Goal: Task Accomplishment & Management: Use online tool/utility

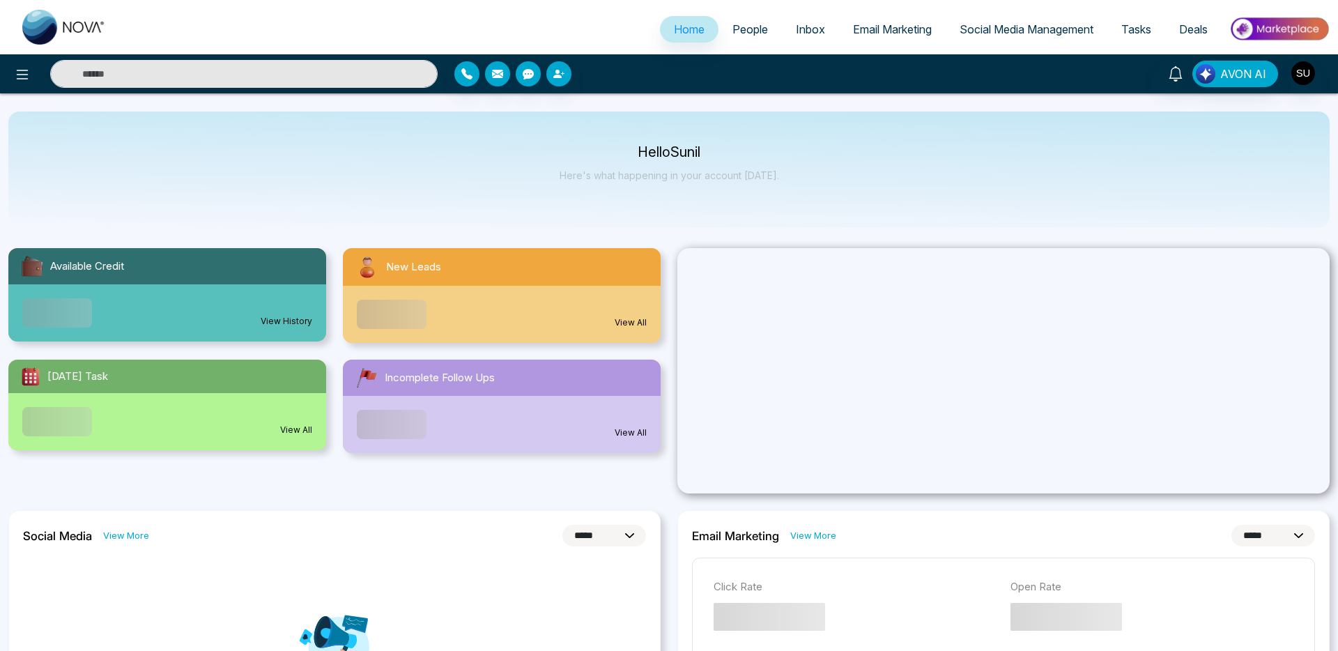
select select "*"
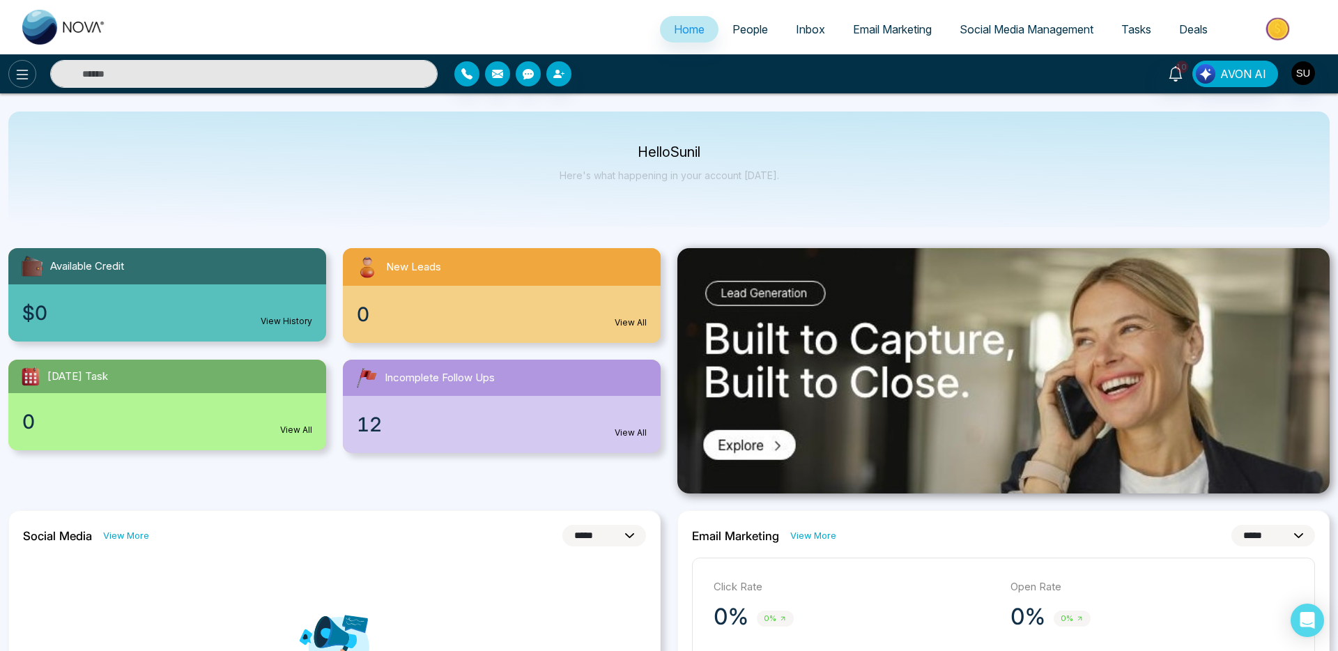
click at [27, 76] on icon at bounding box center [22, 74] width 17 height 17
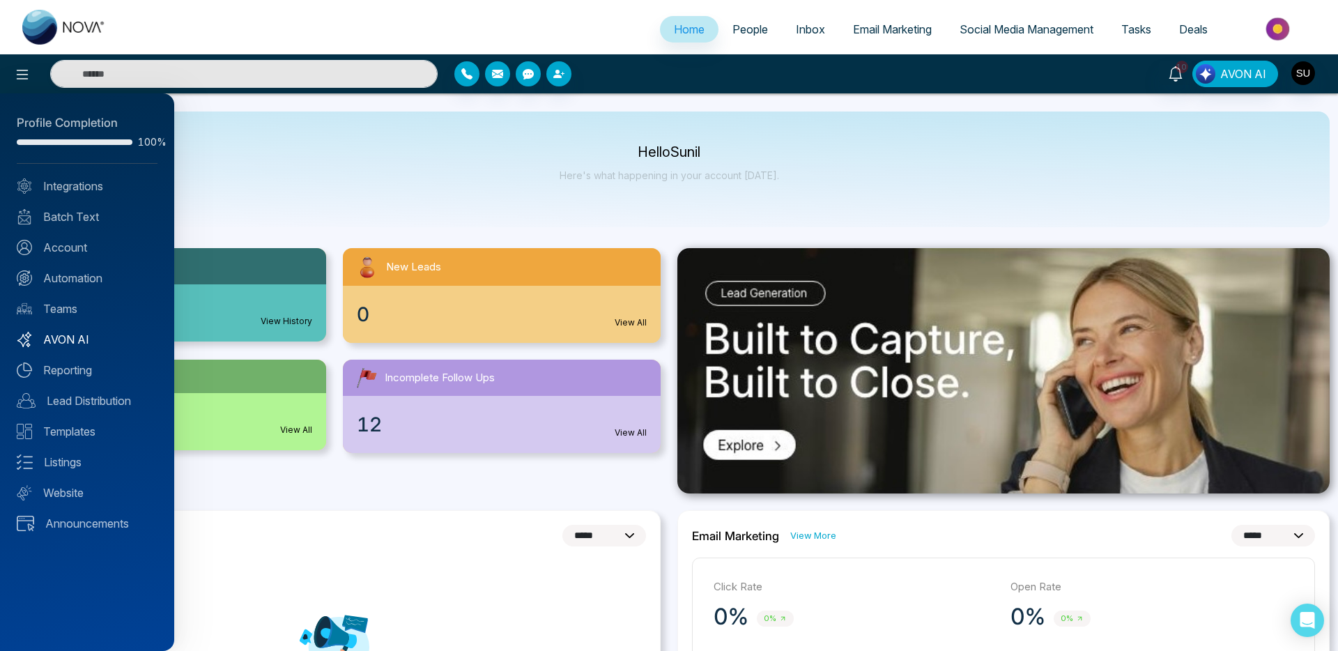
click at [59, 336] on link "AVON AI" at bounding box center [87, 339] width 141 height 17
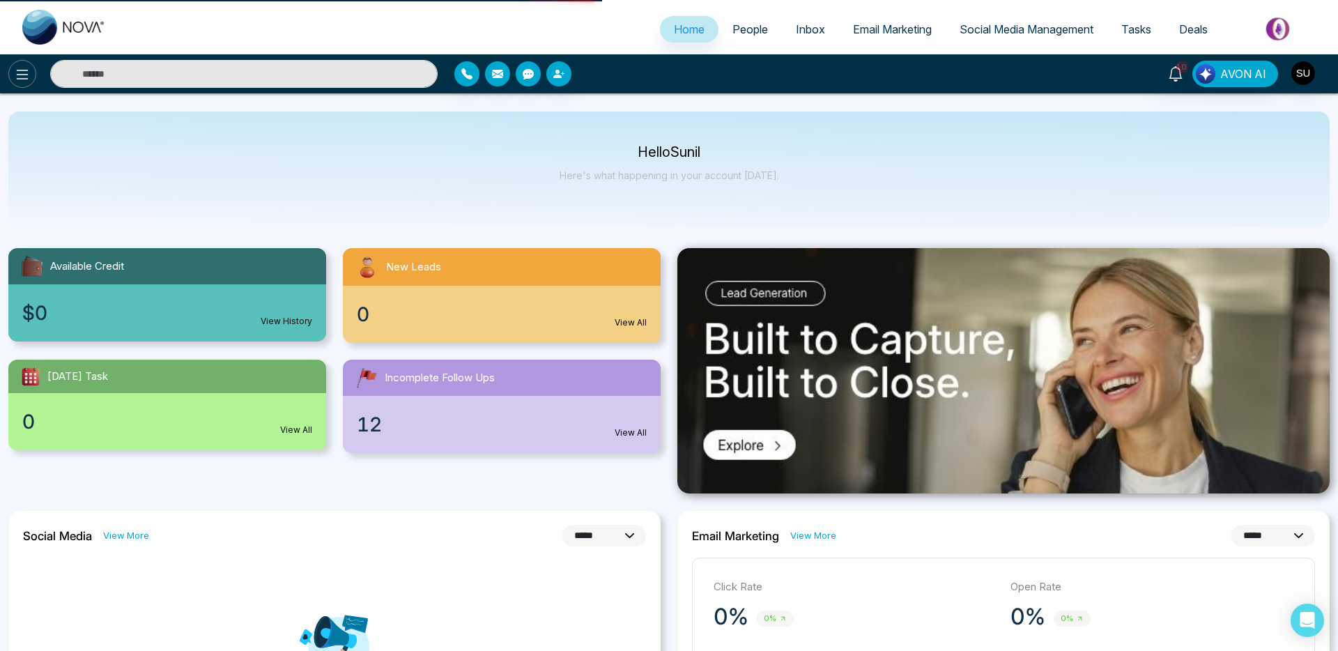
click at [17, 72] on icon at bounding box center [22, 74] width 17 height 17
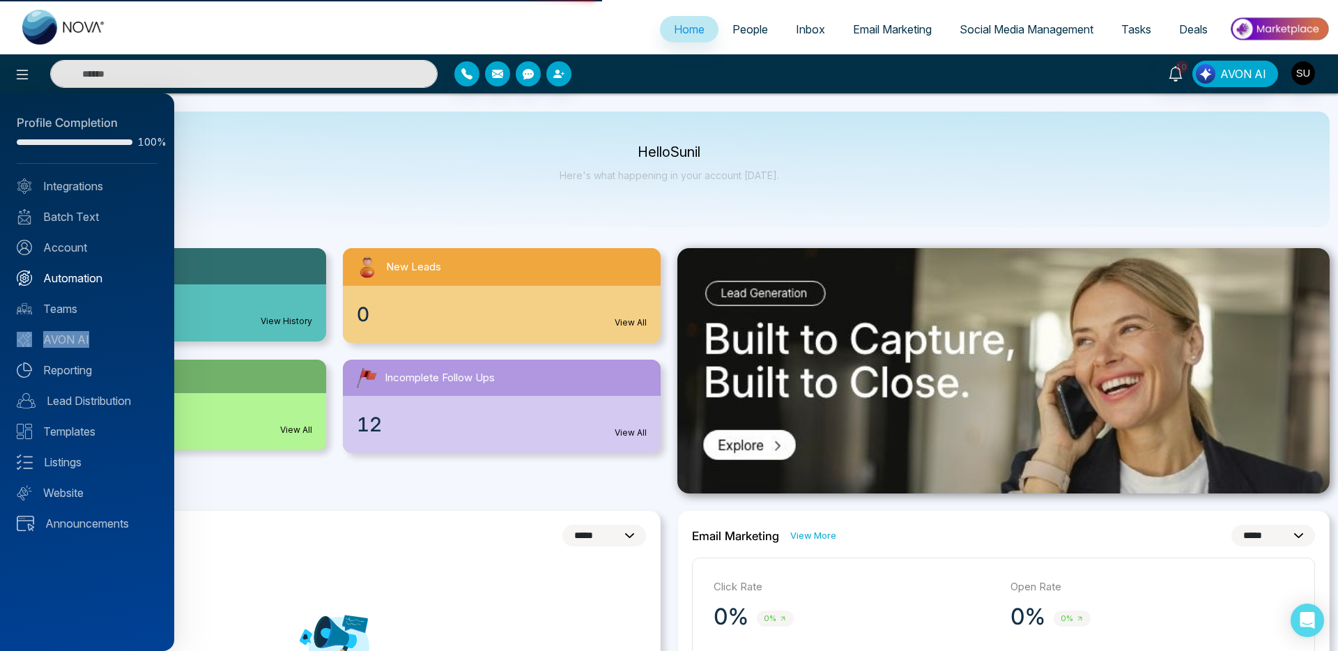
click at [70, 282] on link "Automation" at bounding box center [87, 278] width 141 height 17
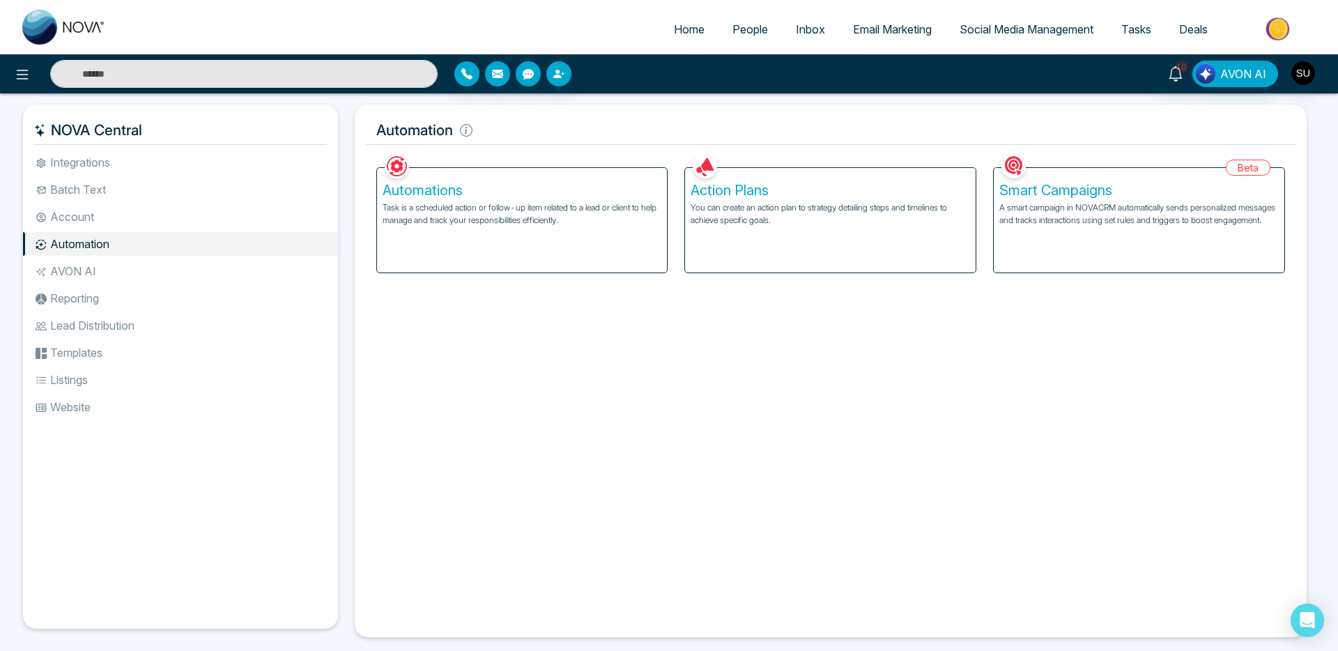
click at [757, 225] on p "You can create an action plan to strategy detailing steps and timelines to achi…" at bounding box center [829, 213] width 279 height 25
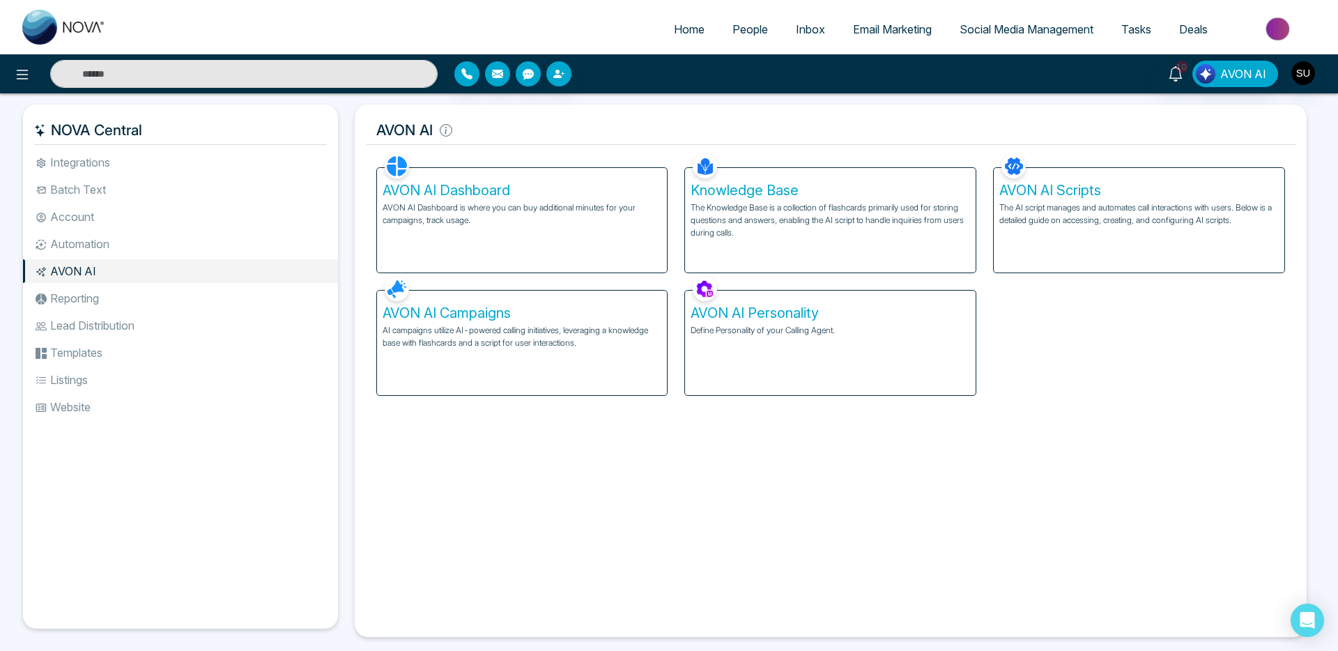
click at [541, 326] on p "AI campaigns utilize AI-powered calling initiatives, leveraging a knowledge bas…" at bounding box center [521, 336] width 279 height 25
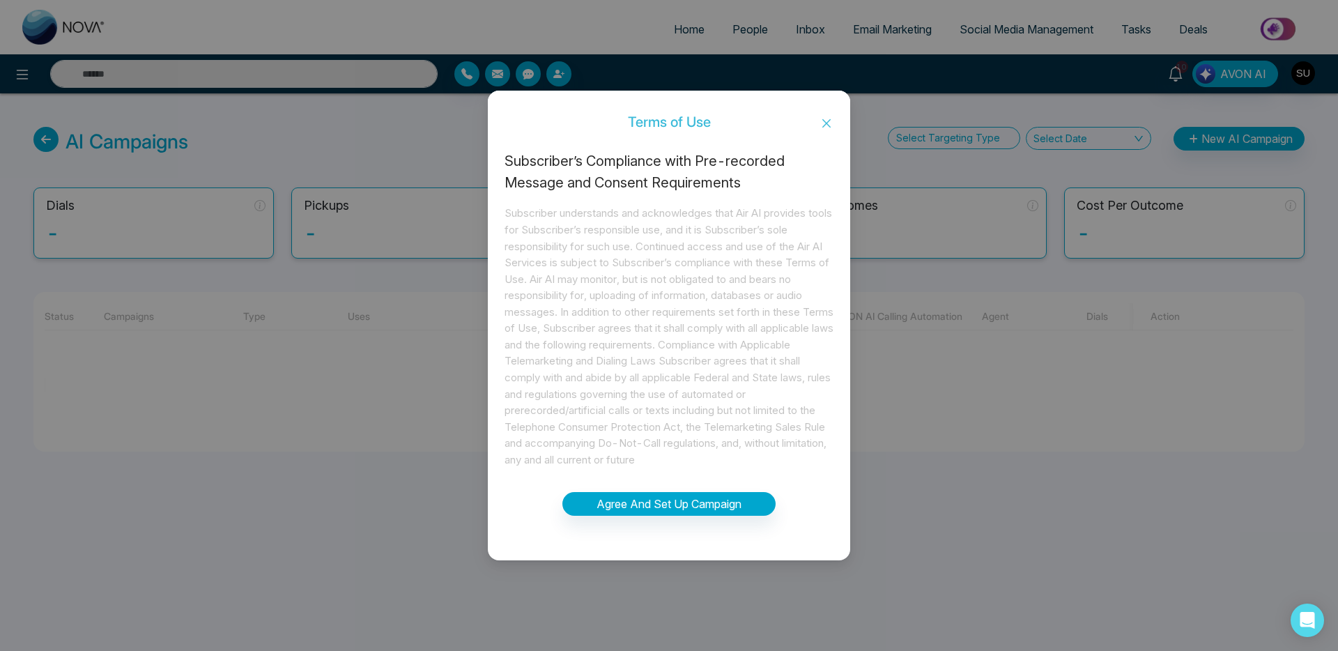
click at [826, 119] on icon "close" at bounding box center [826, 123] width 11 height 11
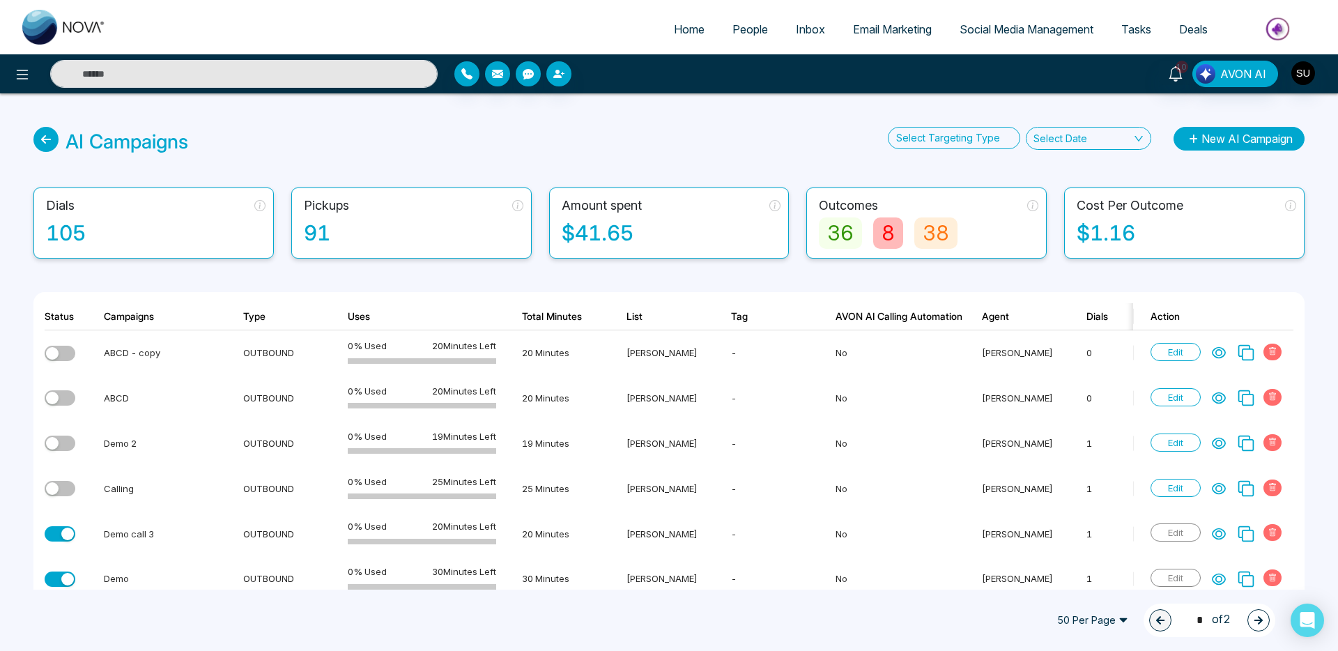
click at [1224, 141] on button "New AI Campaign" at bounding box center [1238, 139] width 131 height 24
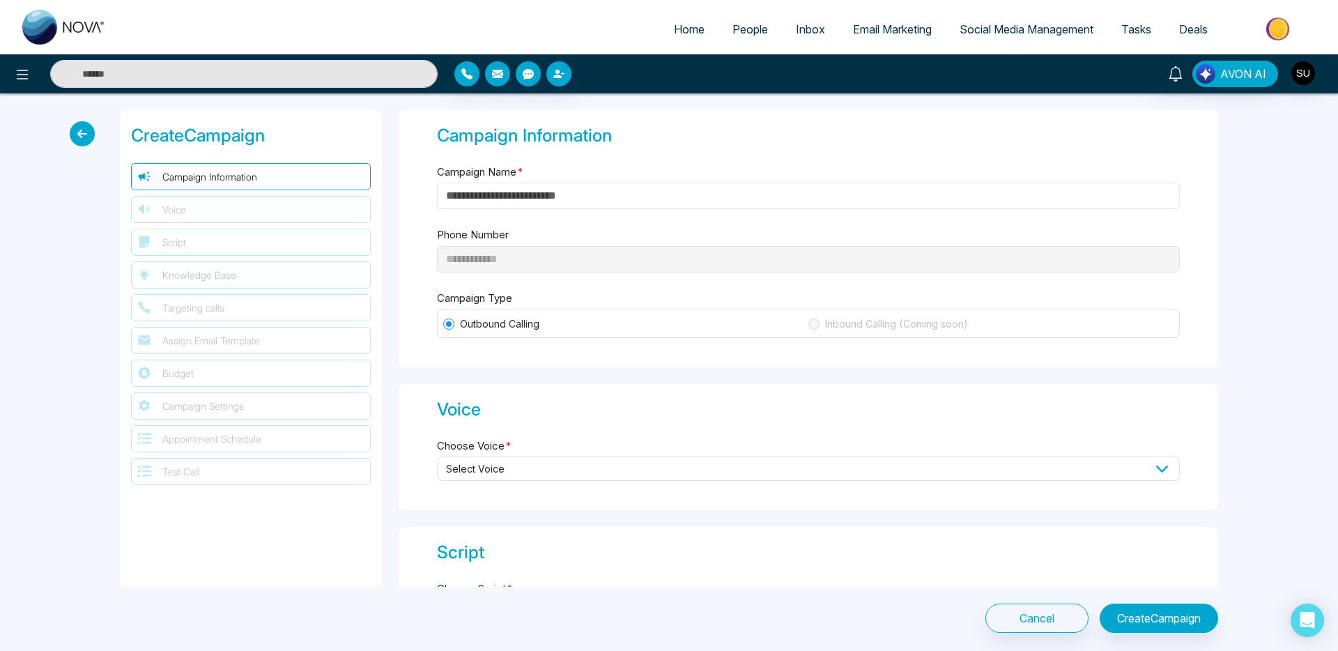
click at [549, 194] on input "Campaign Name *" at bounding box center [808, 196] width 743 height 26
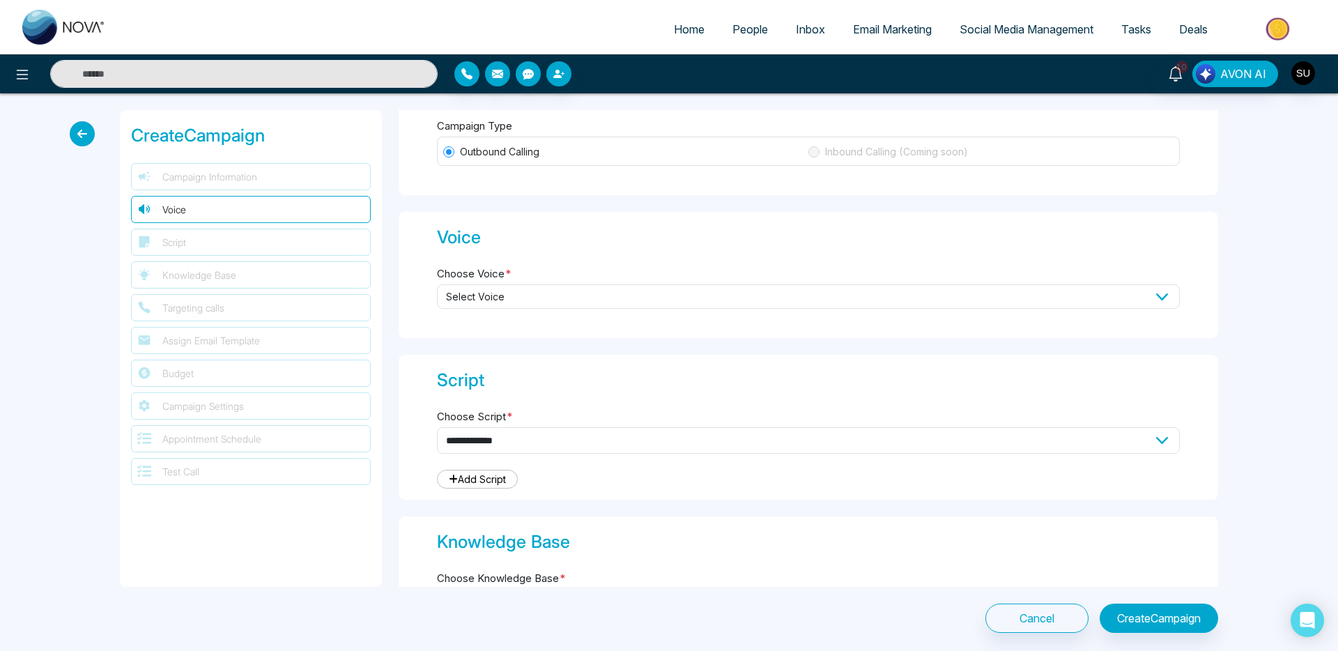
scroll to position [210, 0]
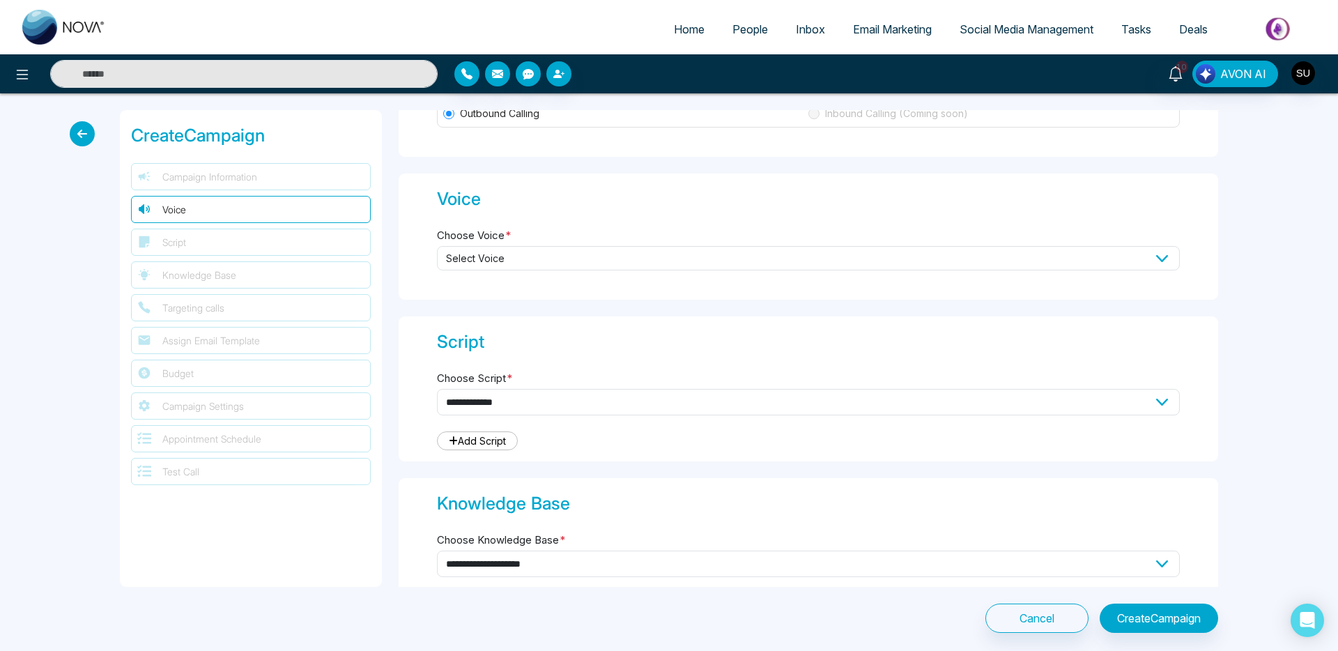
type input "**********"
click at [502, 263] on span "Select Voice" at bounding box center [808, 258] width 743 height 24
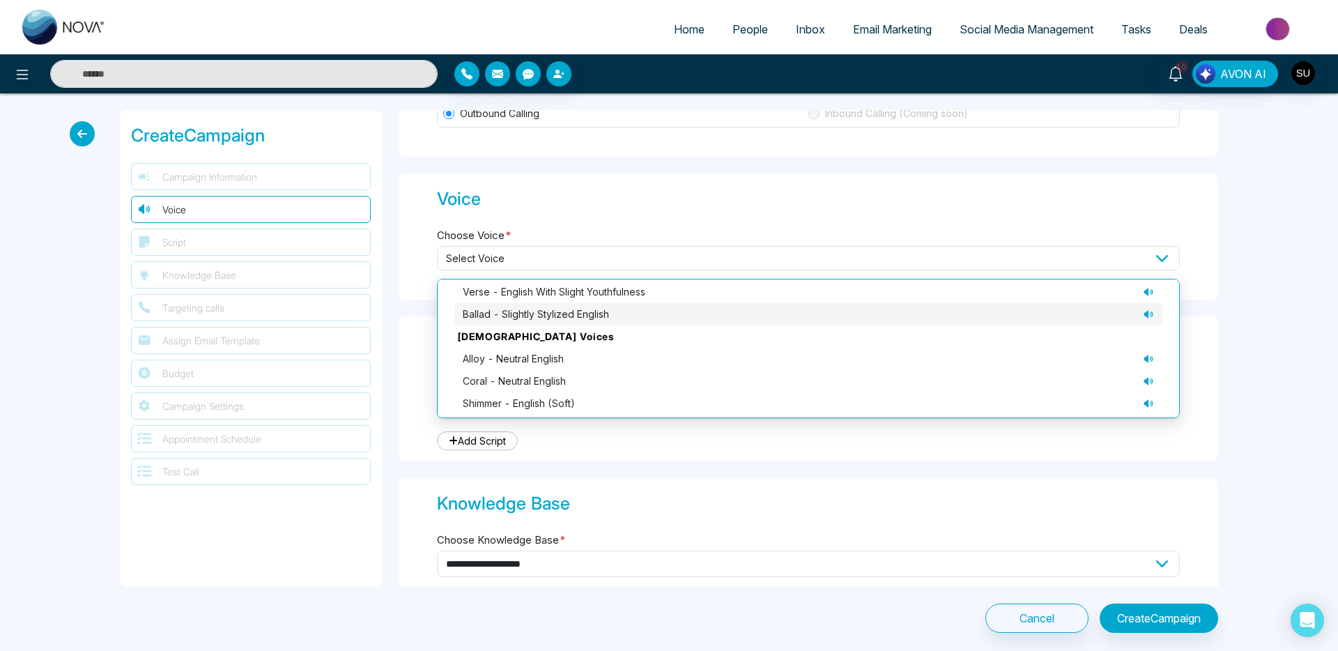
scroll to position [0, 0]
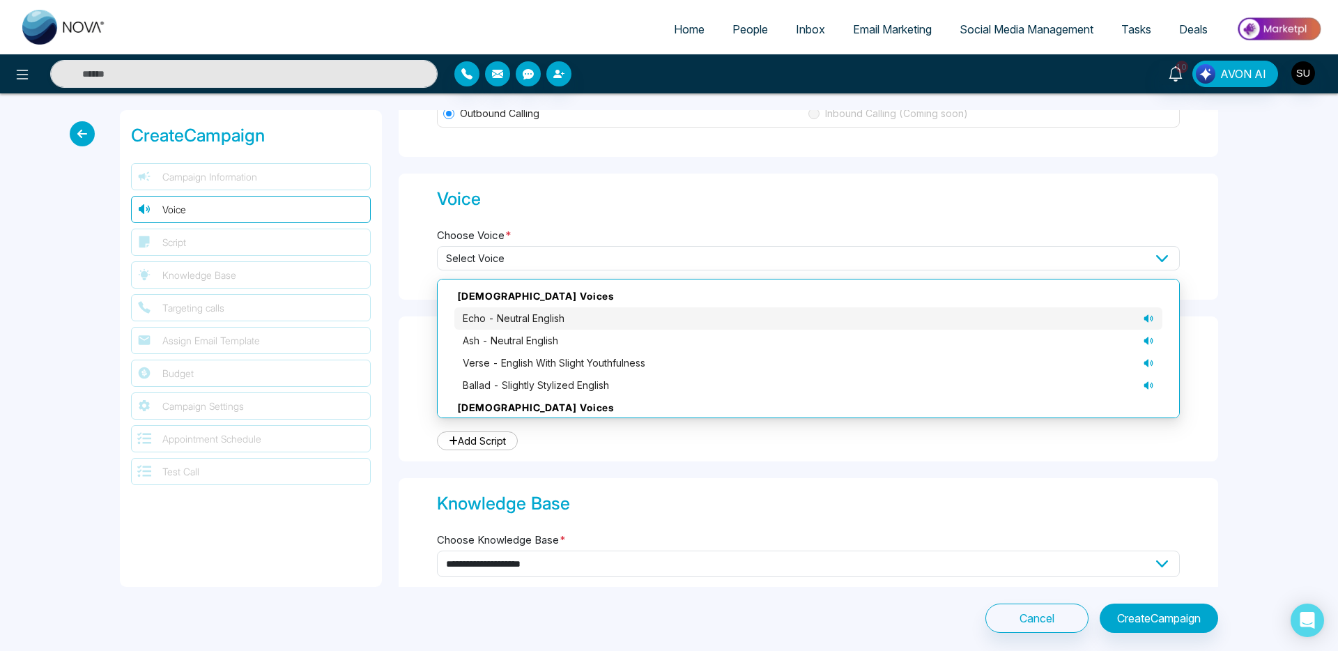
click at [511, 323] on span "echo - neutral English" at bounding box center [514, 318] width 102 height 15
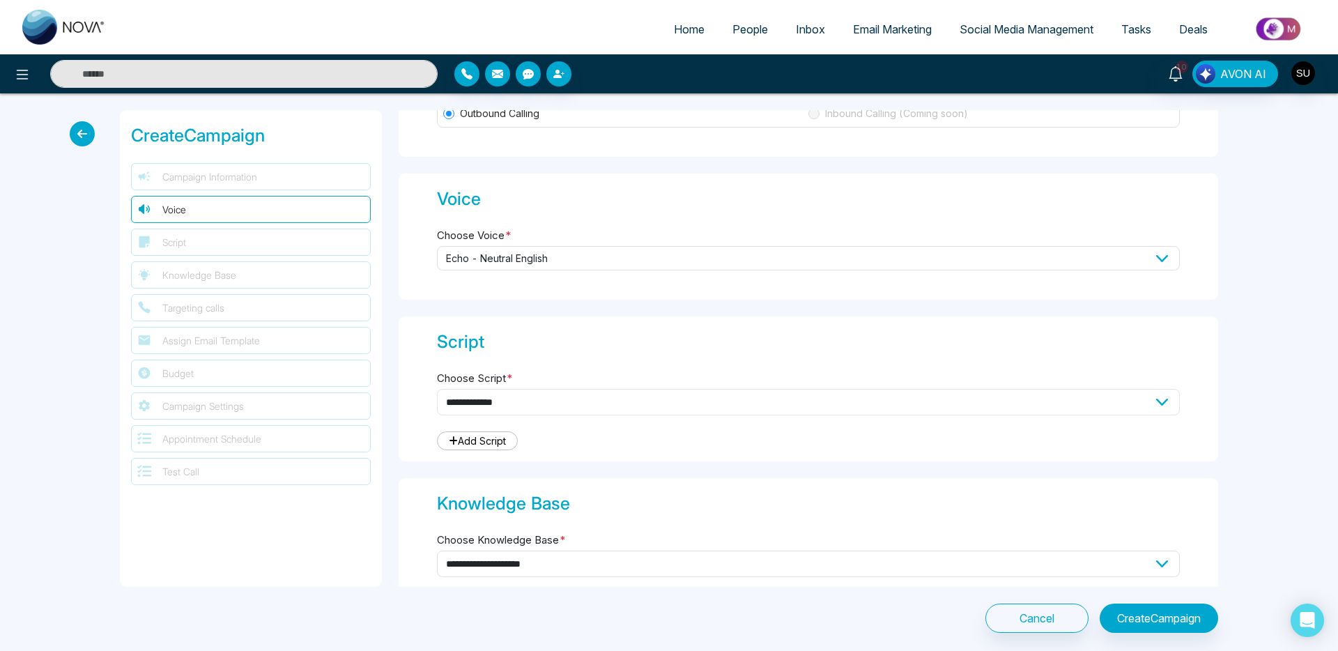
click at [481, 403] on select "**********" at bounding box center [808, 402] width 743 height 26
select select "***"
click at [437, 389] on select "**********" at bounding box center [808, 402] width 743 height 26
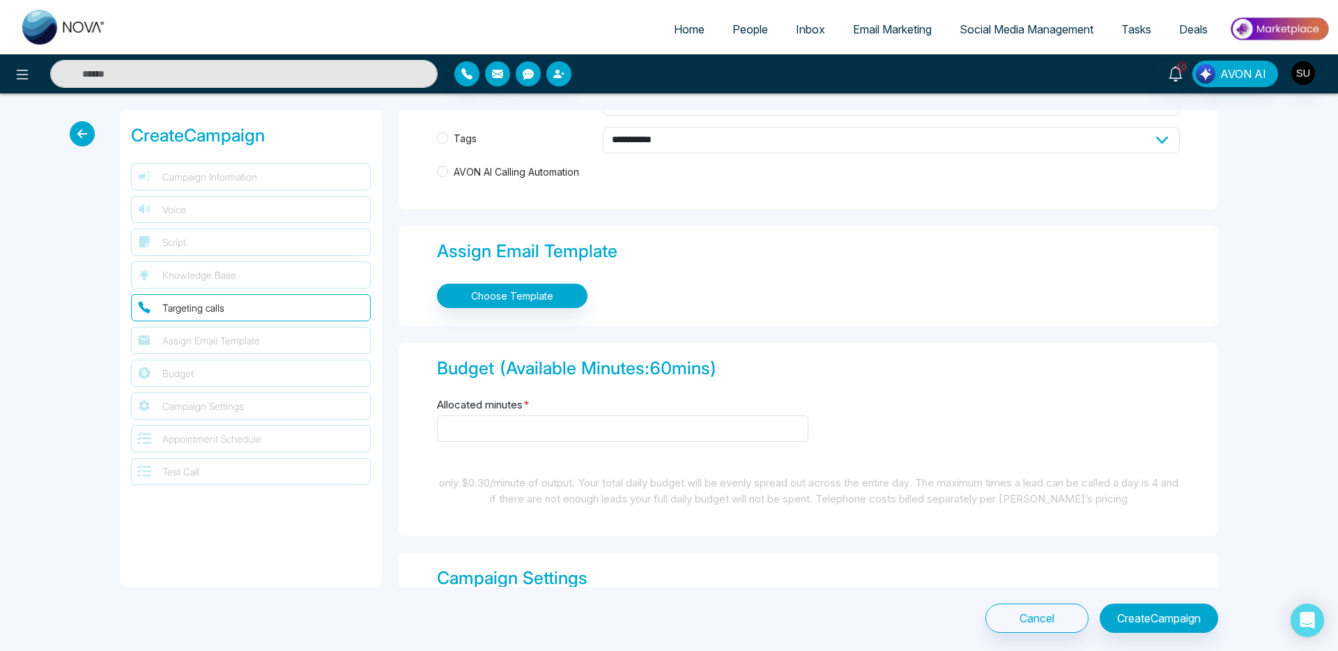
scroll to position [1486, 0]
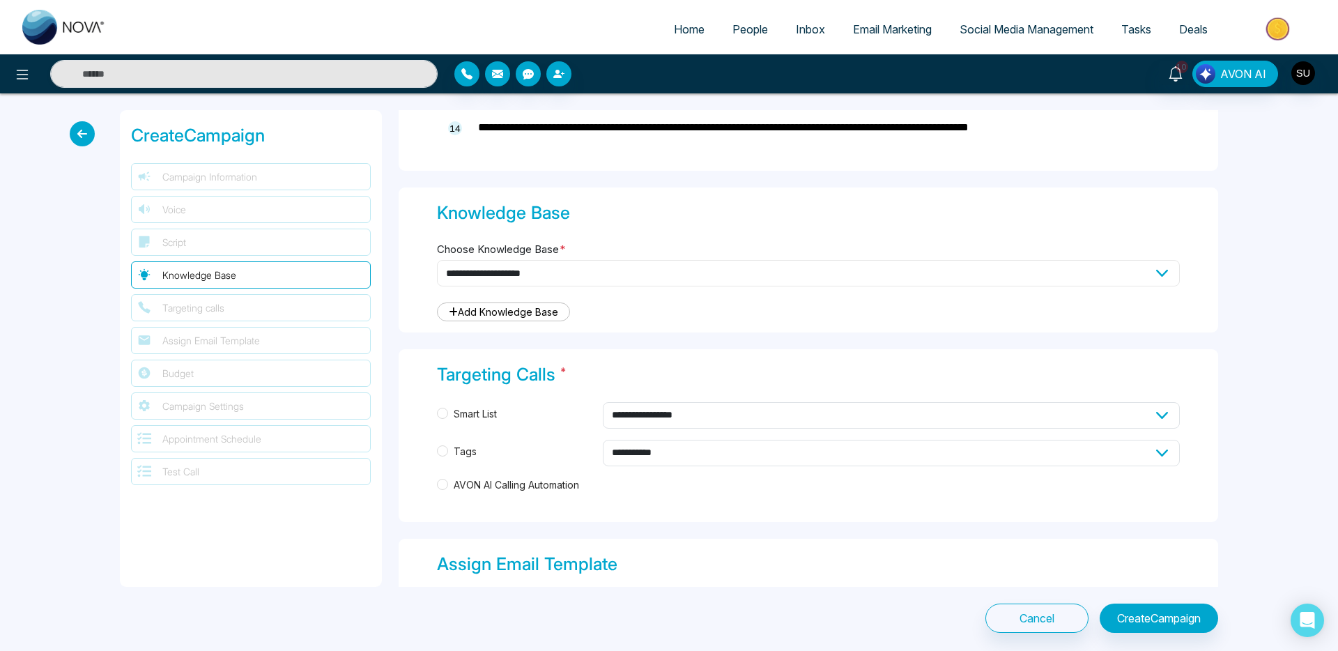
click at [555, 282] on select "**********" at bounding box center [808, 273] width 743 height 26
select select "***"
click at [437, 260] on select "**********" at bounding box center [808, 273] width 743 height 26
click at [467, 486] on span "AVON AI Calling Automation" at bounding box center [516, 484] width 137 height 15
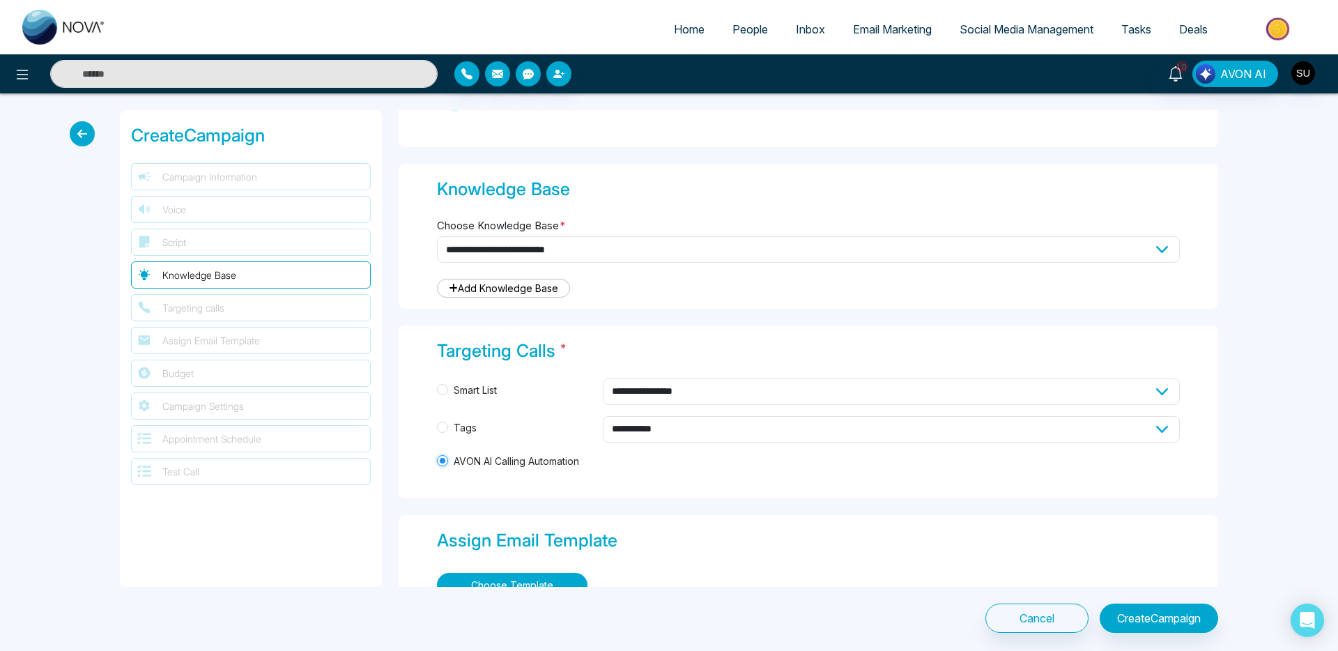
scroll to position [1730, 0]
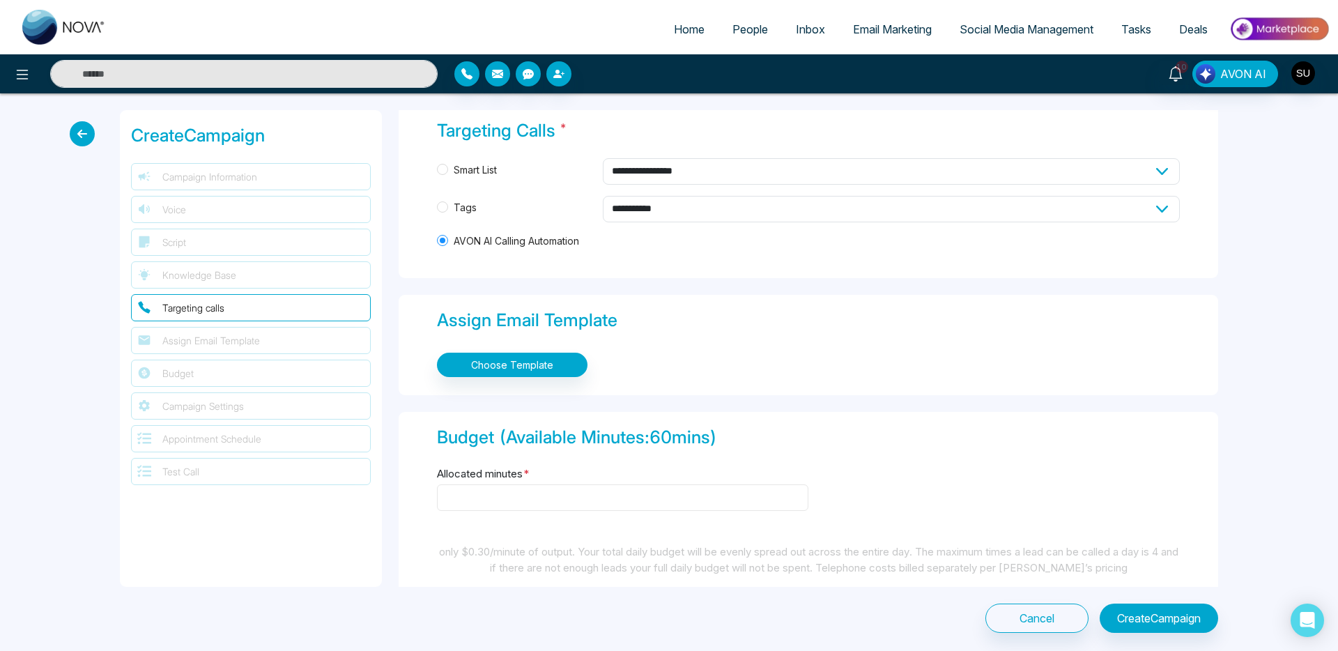
click at [472, 505] on input "Allocated minutes *" at bounding box center [622, 497] width 371 height 26
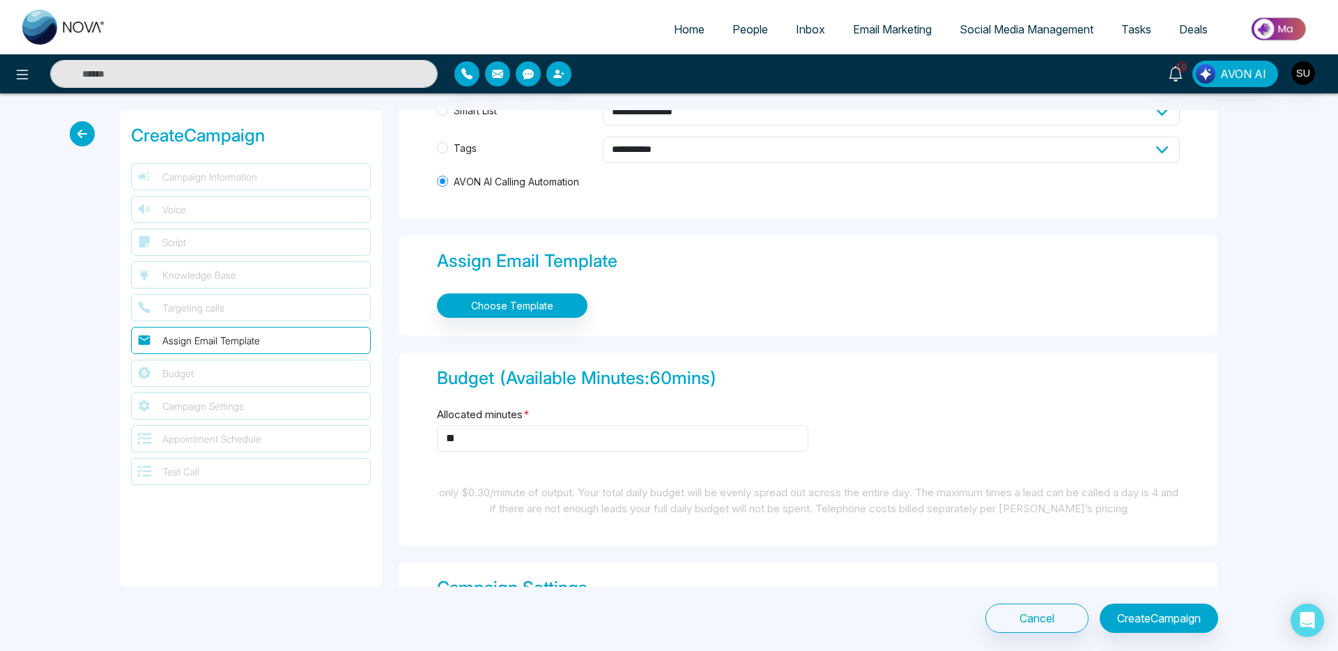
scroll to position [1950, 0]
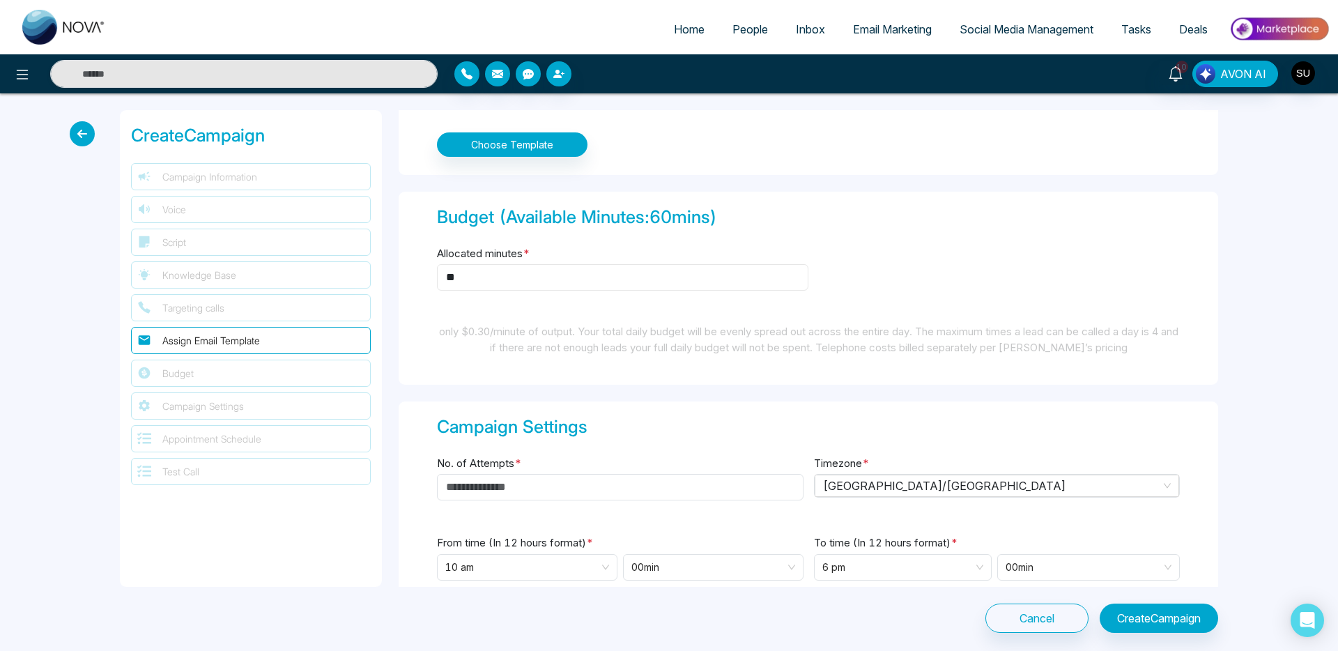
drag, startPoint x: 475, startPoint y: 275, endPoint x: 378, endPoint y: 270, distance: 97.7
click at [378, 270] on div "**********" at bounding box center [668, 348] width 1115 height 476
type input "**"
click at [544, 490] on input "No. of Attempts *" at bounding box center [620, 487] width 366 height 26
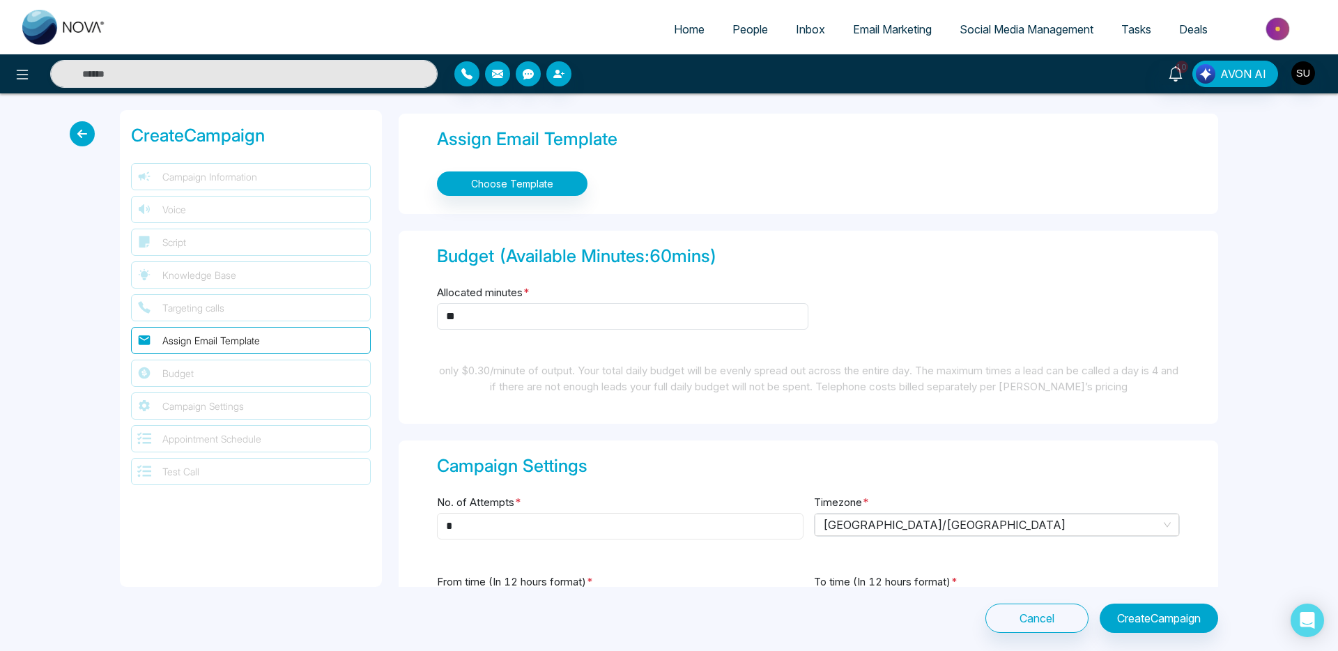
scroll to position [1602, 0]
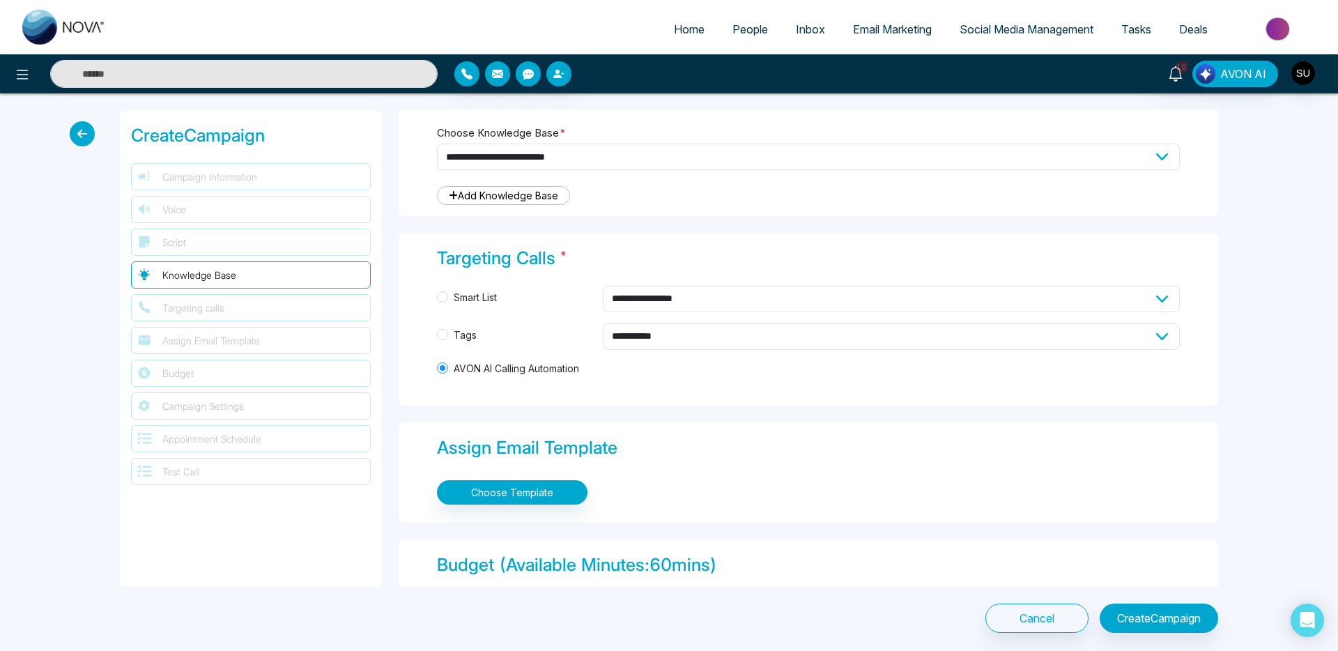
type input "*"
click at [534, 506] on div "Choose Template" at bounding box center [808, 492] width 743 height 36
click at [536, 498] on button "Choose Template" at bounding box center [512, 492] width 150 height 24
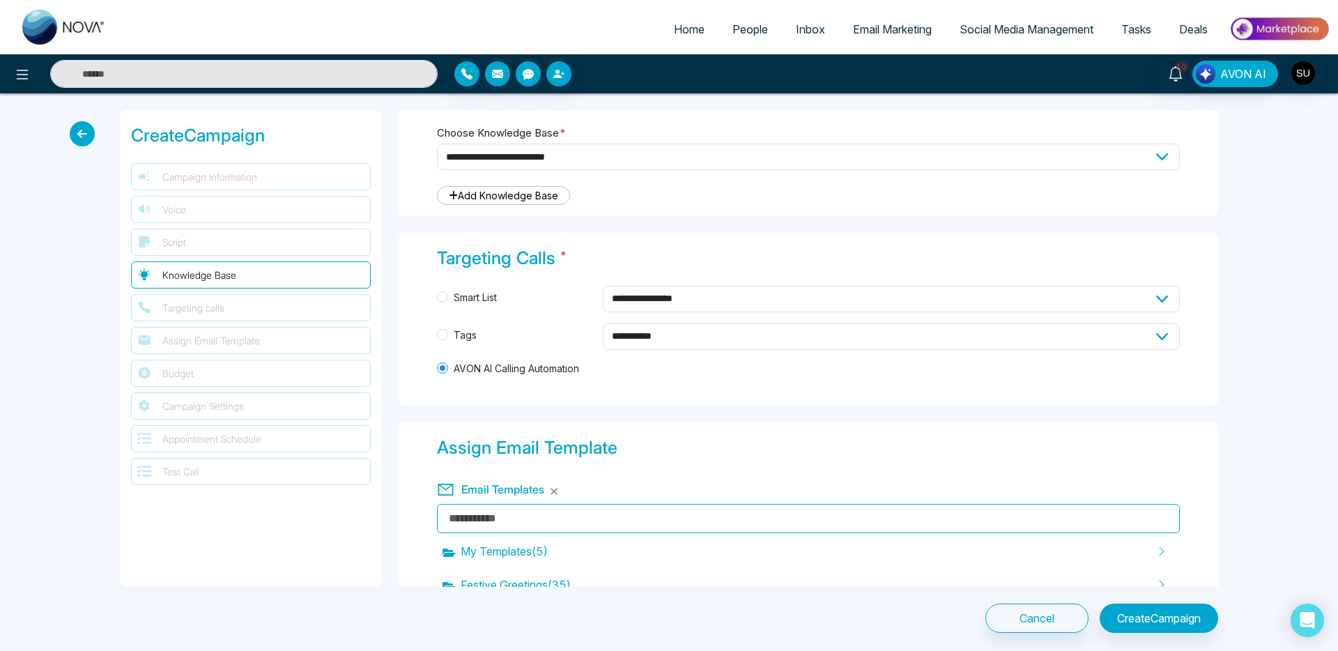
click at [579, 504] on input "text" at bounding box center [808, 518] width 743 height 29
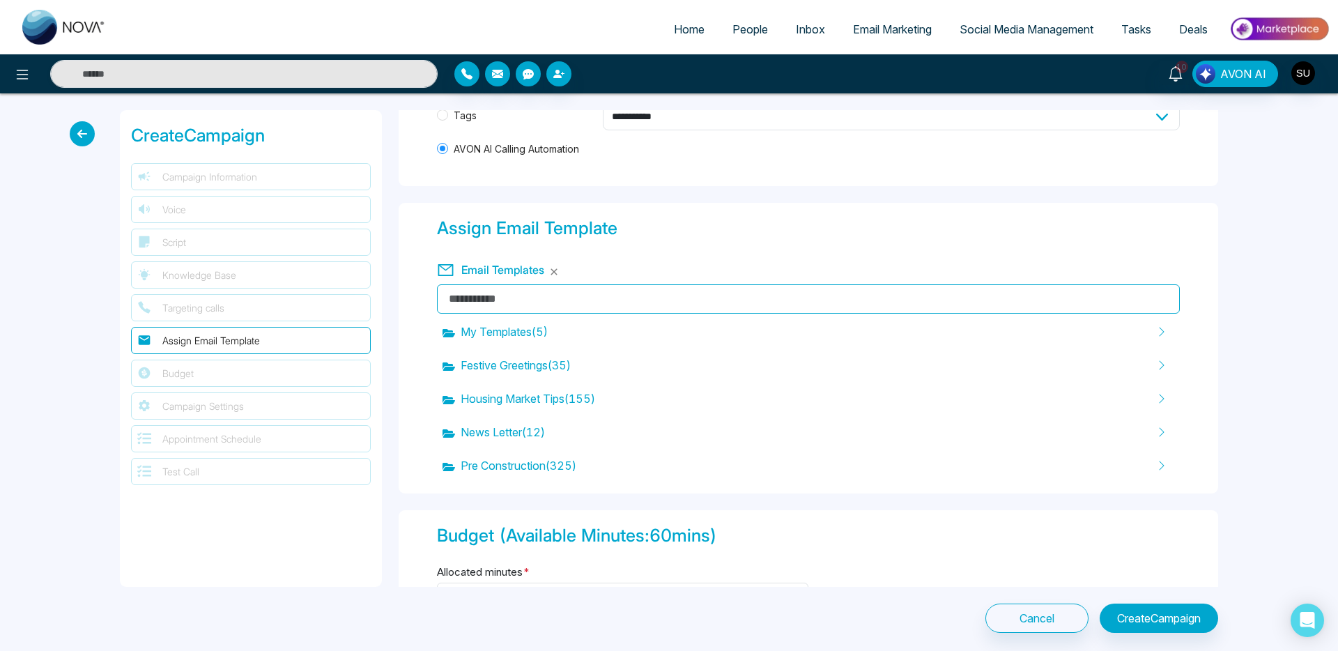
scroll to position [1840, 0]
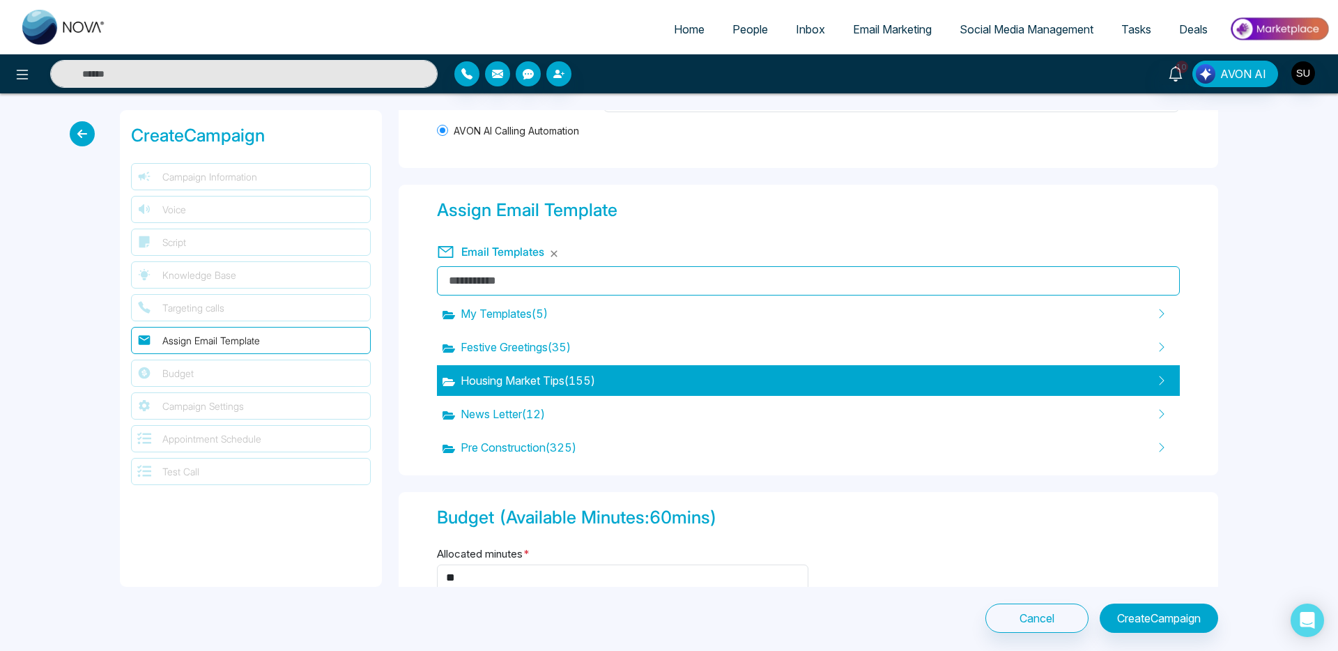
click at [538, 391] on div "Housing Market Tips ( 155 )" at bounding box center [808, 380] width 743 height 31
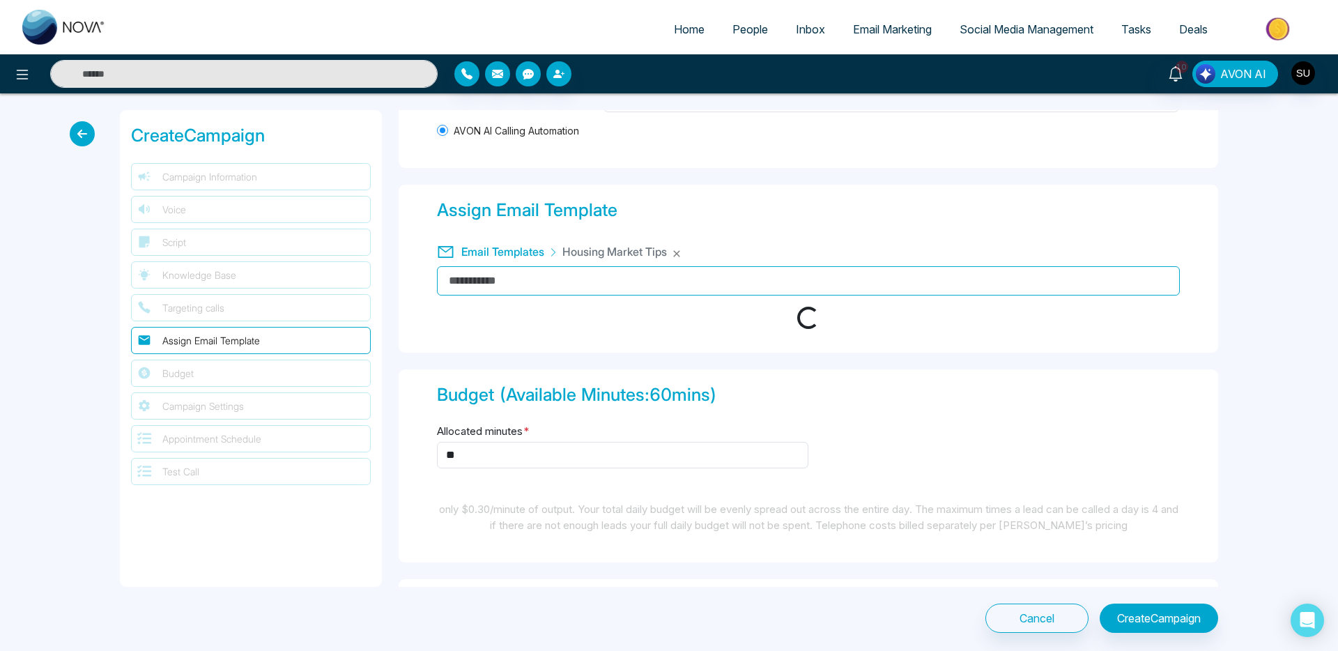
click at [509, 288] on input "text" at bounding box center [808, 280] width 743 height 29
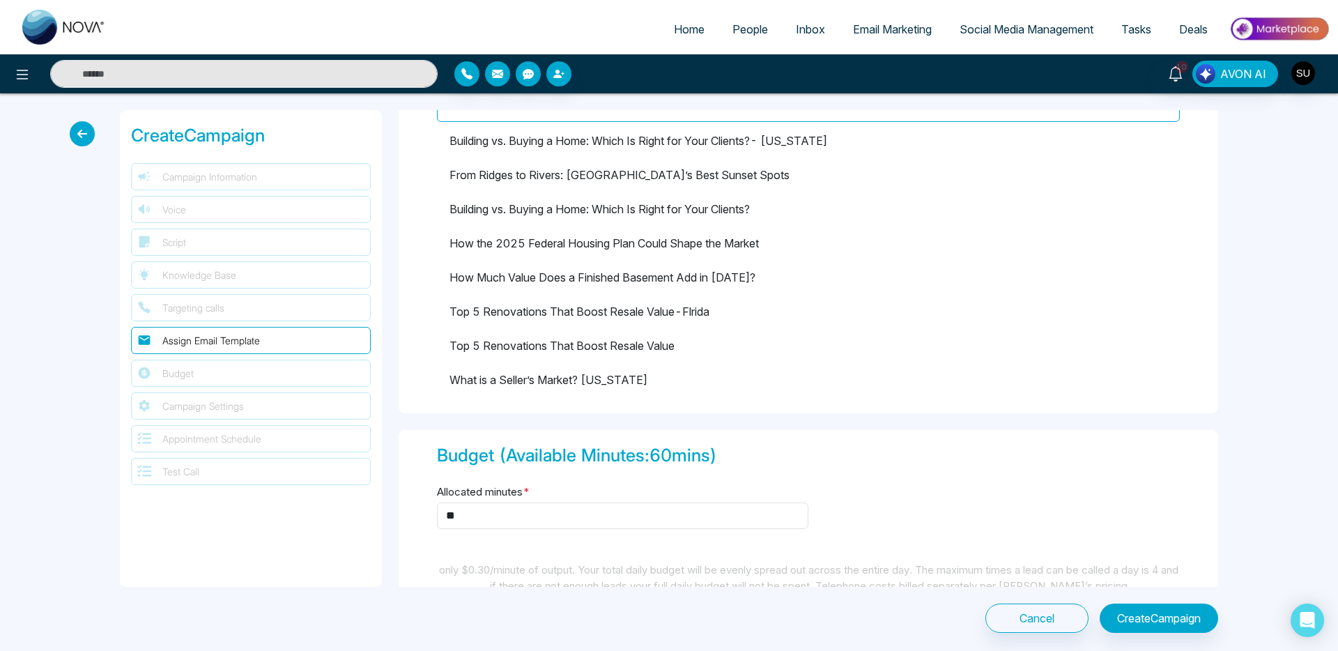
scroll to position [2018, 0]
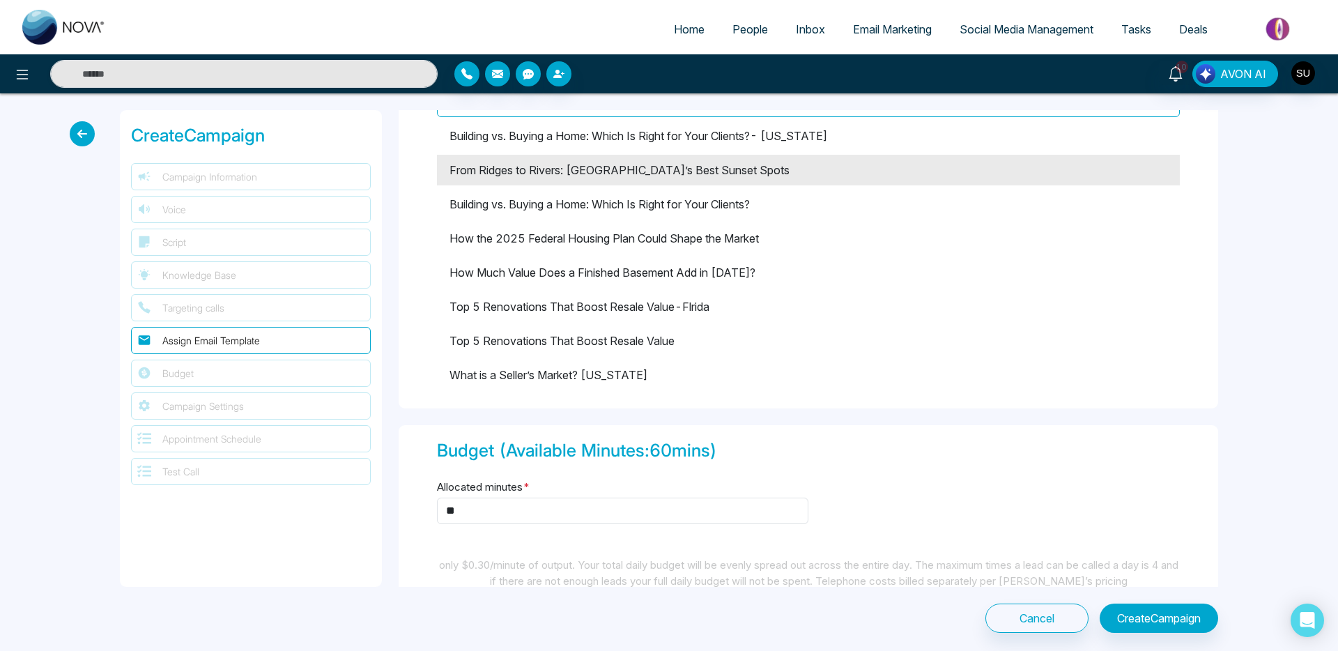
click at [641, 176] on li "From Ridges to Rivers: Calgary’s Best Sunset Spots" at bounding box center [808, 170] width 743 height 31
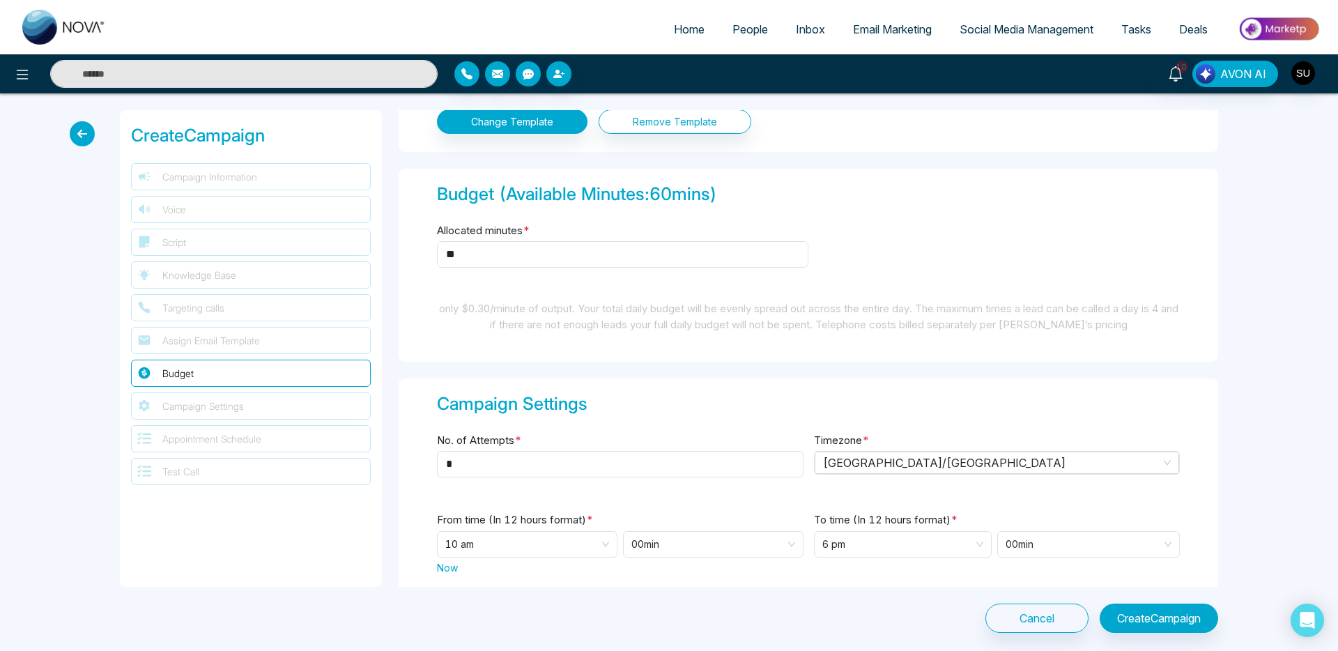
scroll to position [2265, 0]
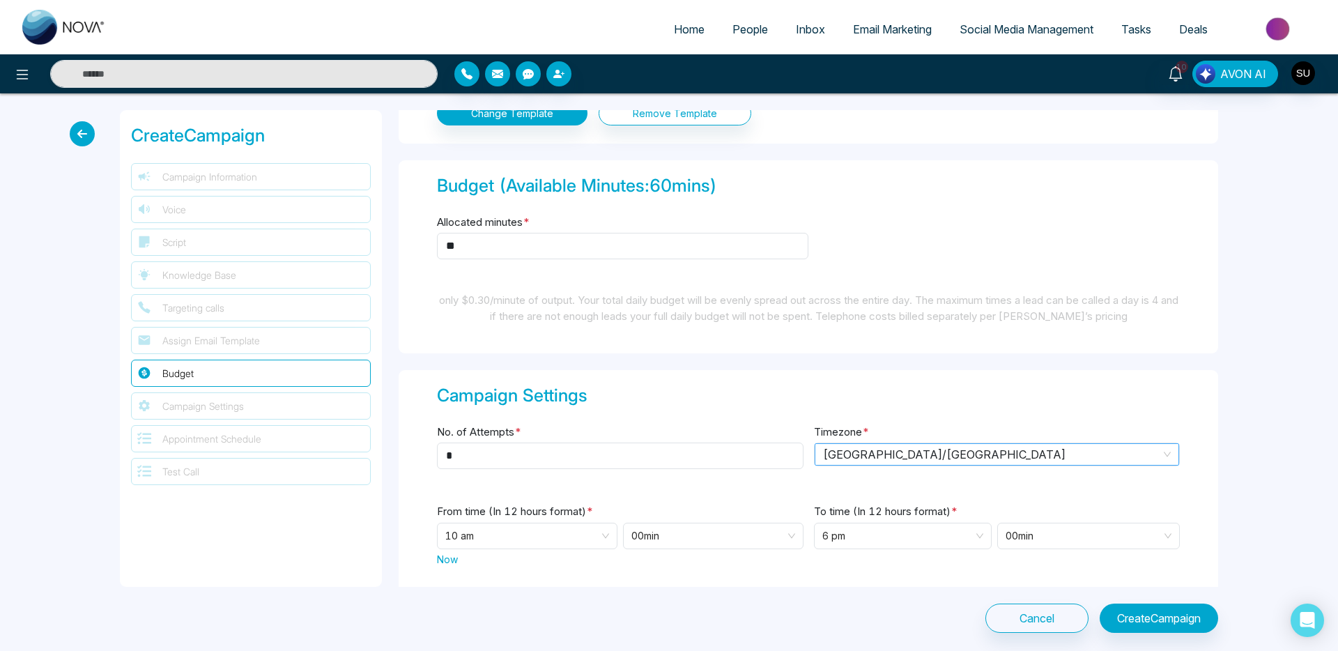
click at [883, 452] on span "Canada/Central" at bounding box center [997, 454] width 348 height 21
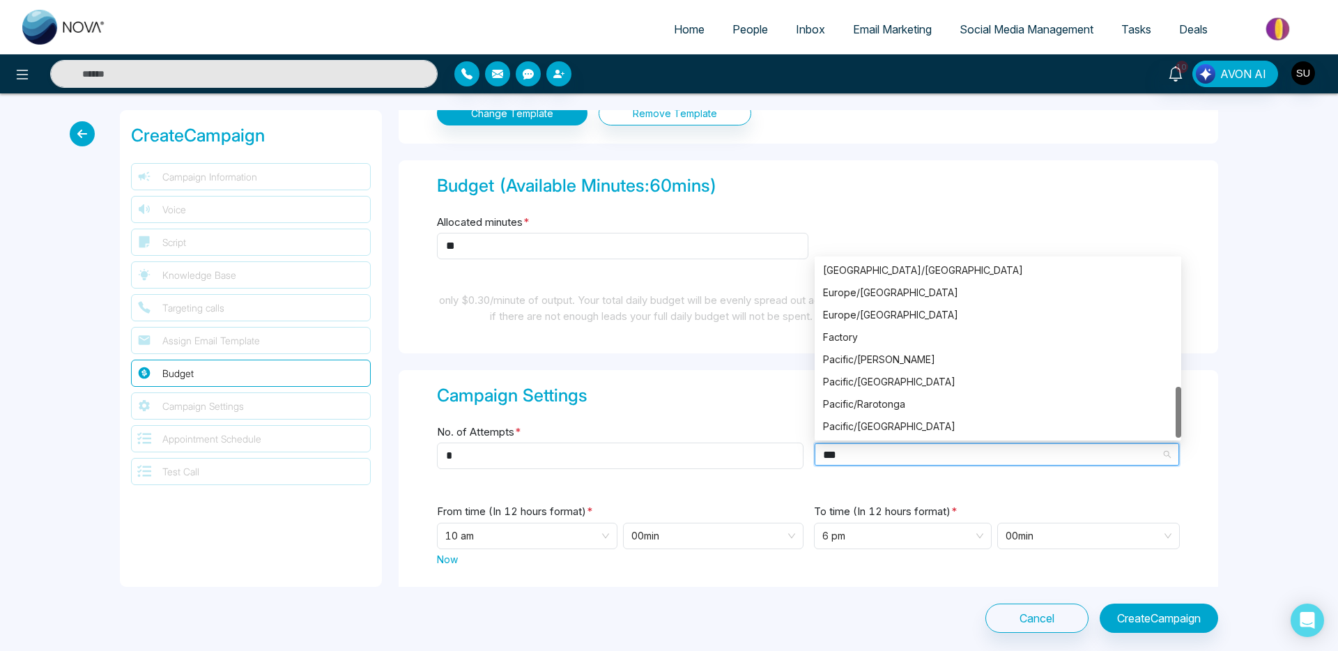
scroll to position [0, 0]
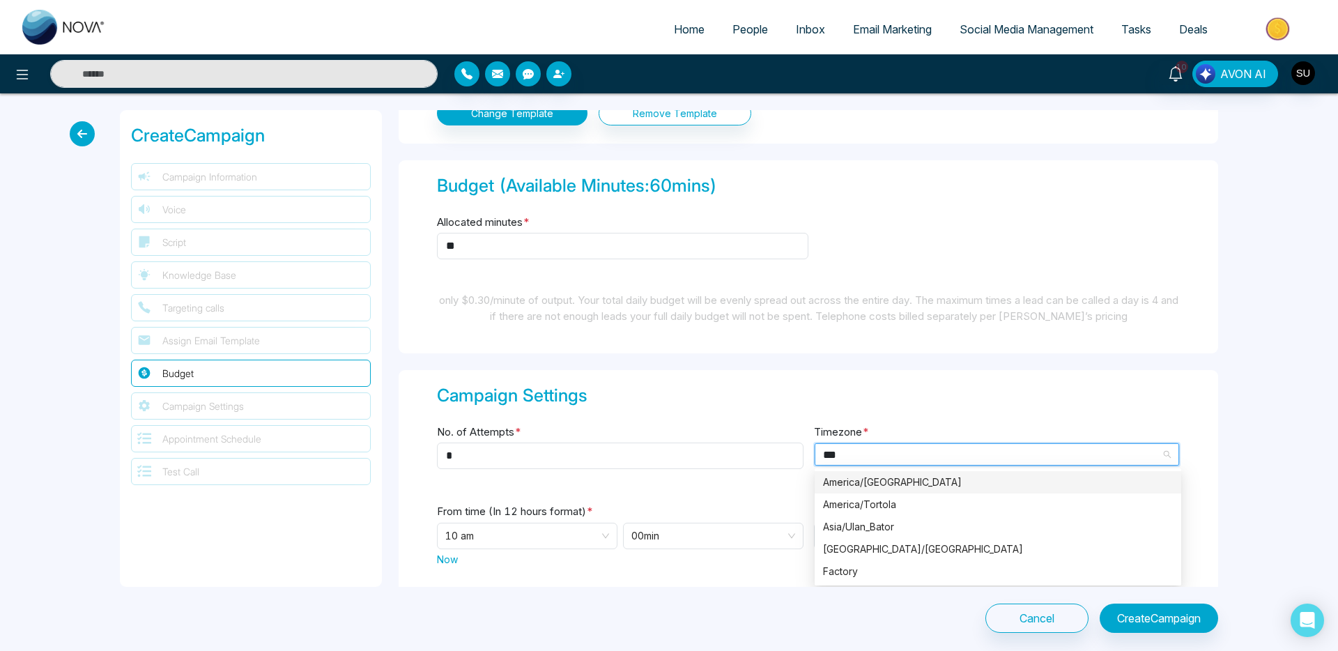
type input "****"
click at [876, 484] on div "America/Toronto" at bounding box center [998, 481] width 350 height 15
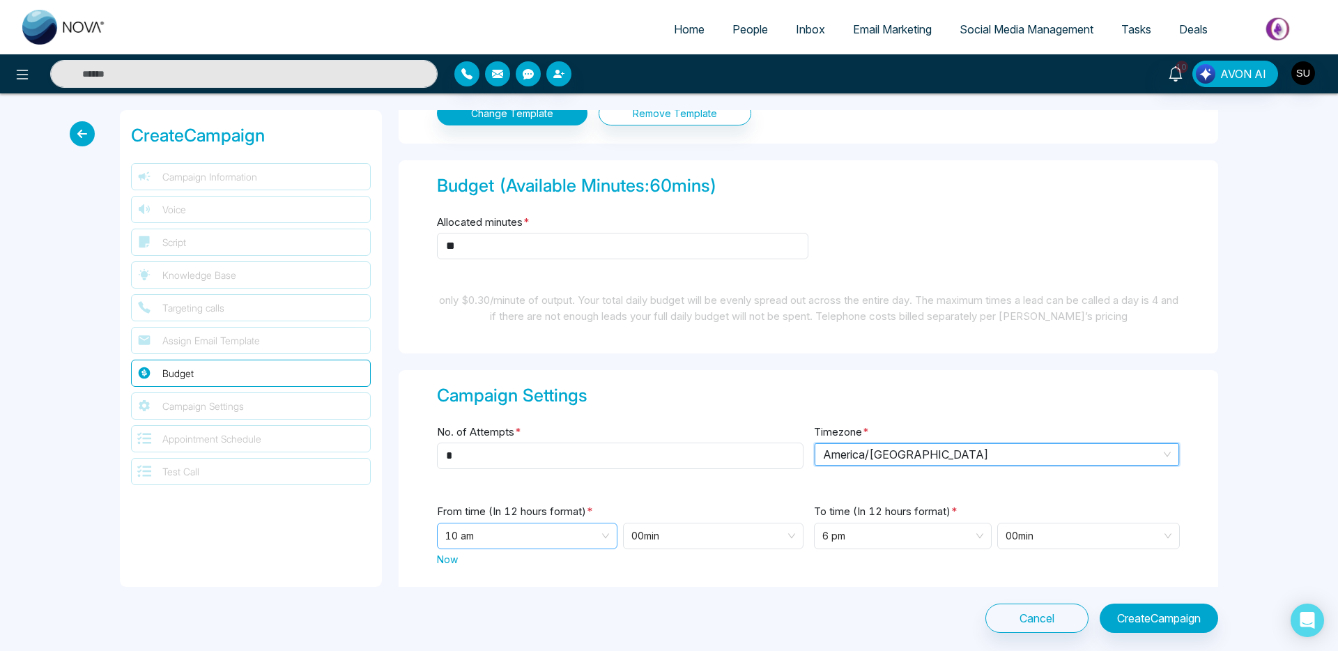
click at [554, 536] on span "10 am" at bounding box center [527, 535] width 164 height 25
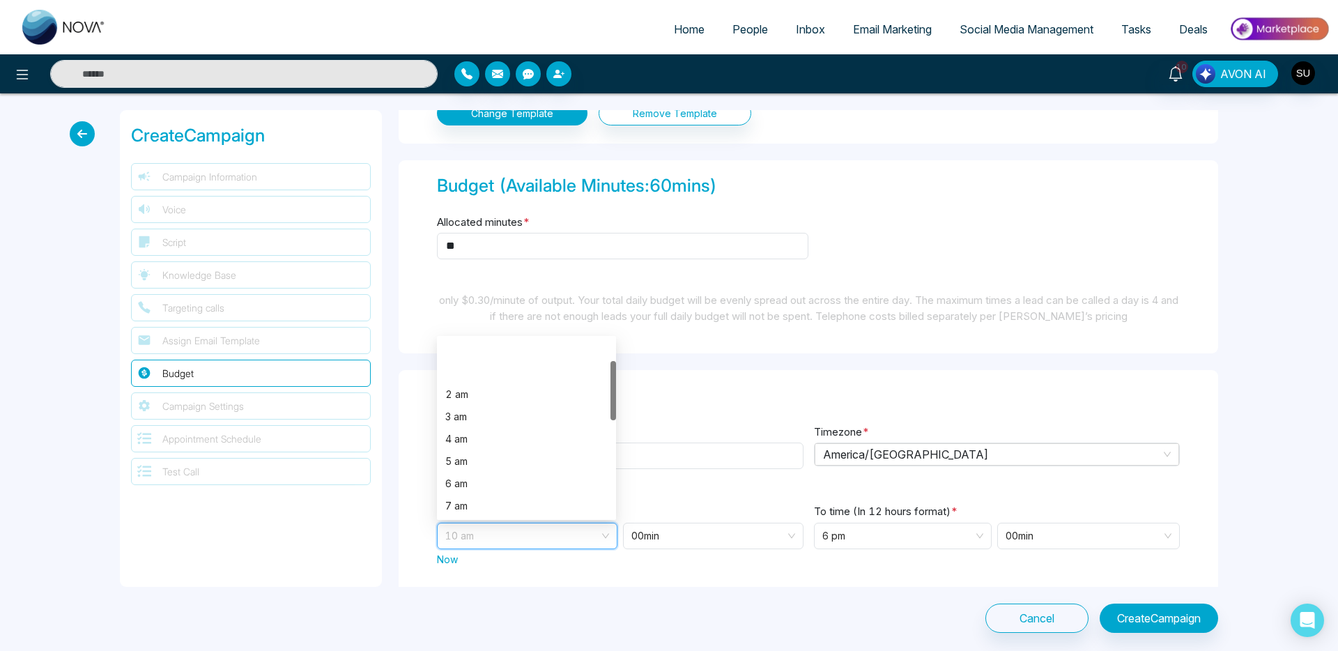
scroll to position [67, 0]
drag, startPoint x: 513, startPoint y: 391, endPoint x: 530, endPoint y: 421, distance: 33.7
click at [530, 421] on div "2 am 3 am 4 am 5 am 6 am 7 am 8 am 9 am 10 am 11 am 12 pm" at bounding box center [526, 438] width 179 height 245
drag, startPoint x: 613, startPoint y: 405, endPoint x: 612, endPoint y: 463, distance: 58.5
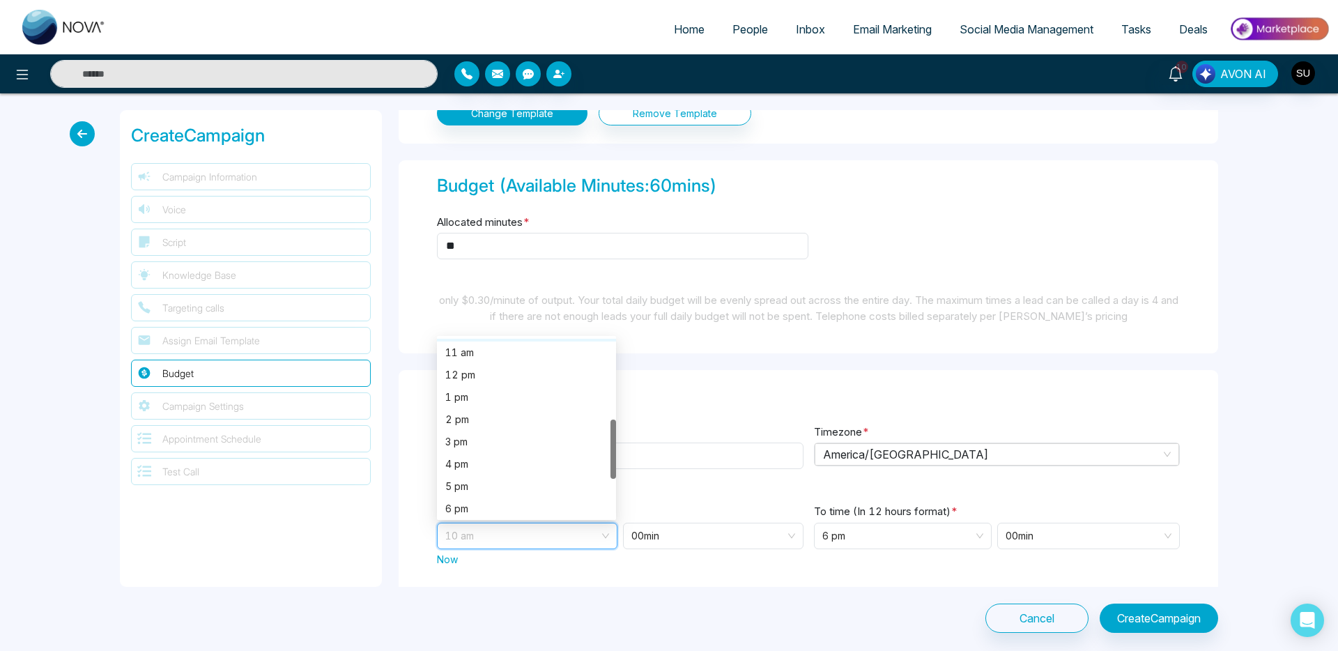
click at [612, 463] on div at bounding box center [613, 448] width 6 height 59
click at [476, 486] on div "5 pm" at bounding box center [526, 486] width 162 height 15
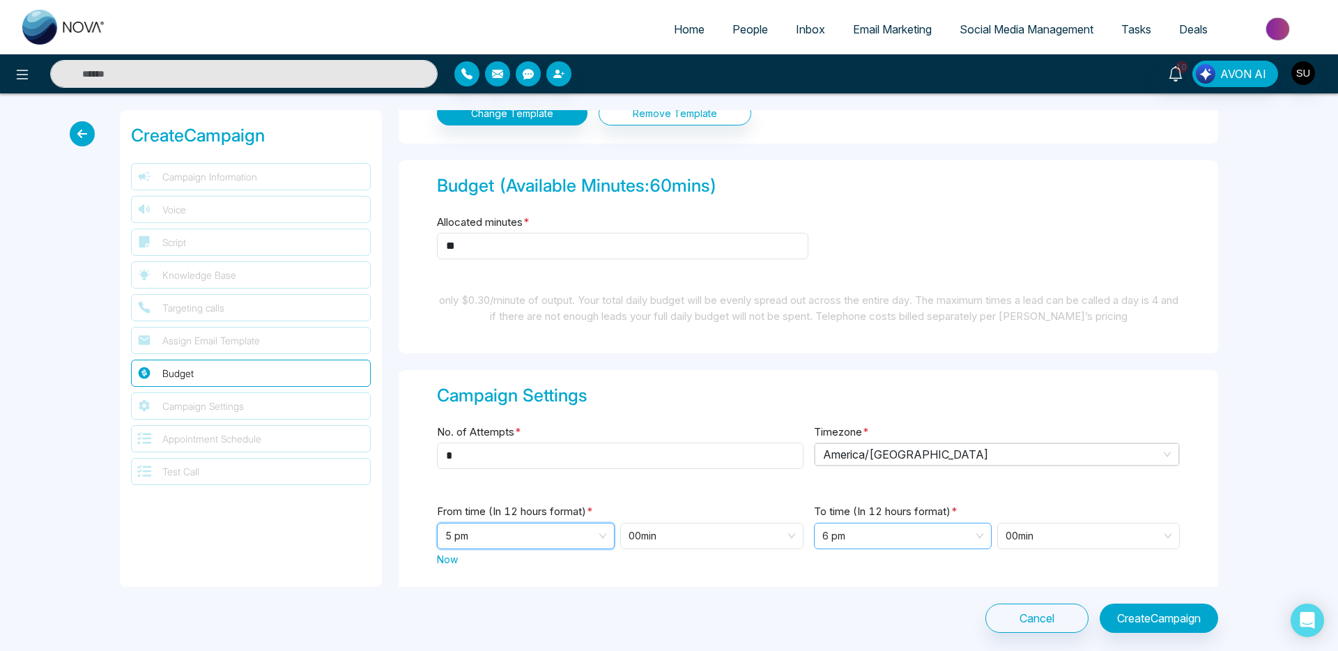
click at [936, 532] on span "6 pm" at bounding box center [902, 535] width 161 height 25
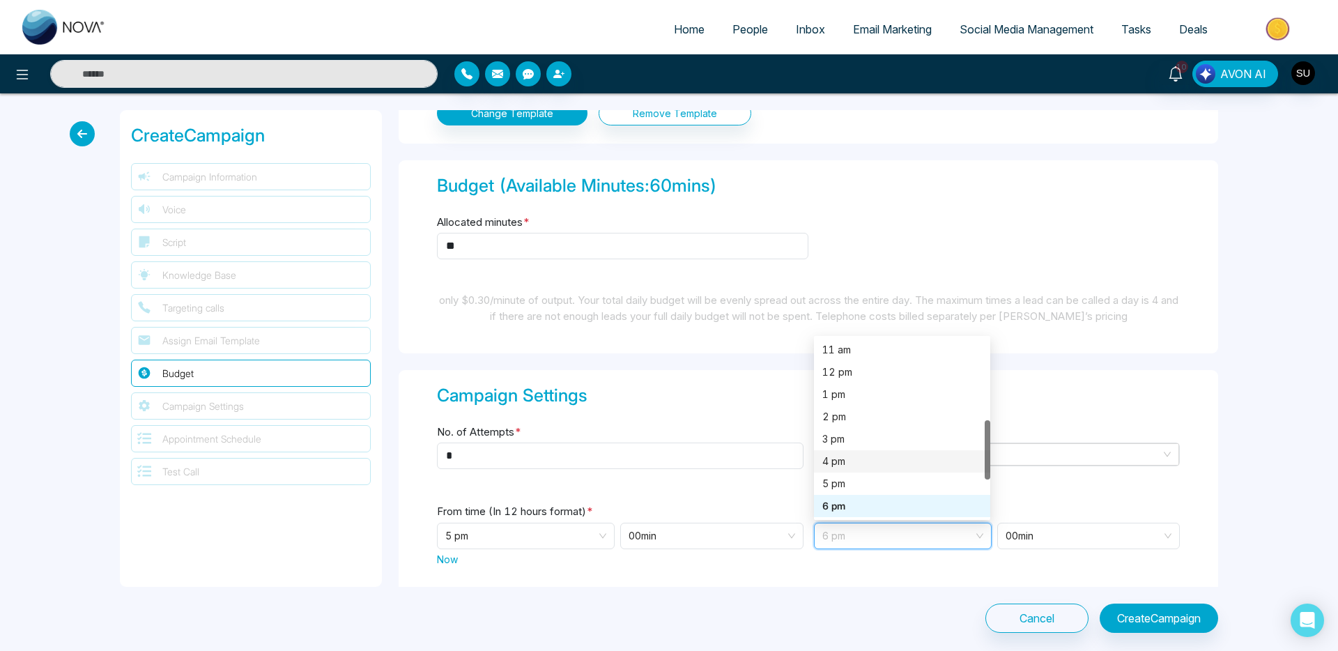
scroll to position [272, 0]
click at [890, 497] on div "7 pm" at bounding box center [902, 500] width 160 height 15
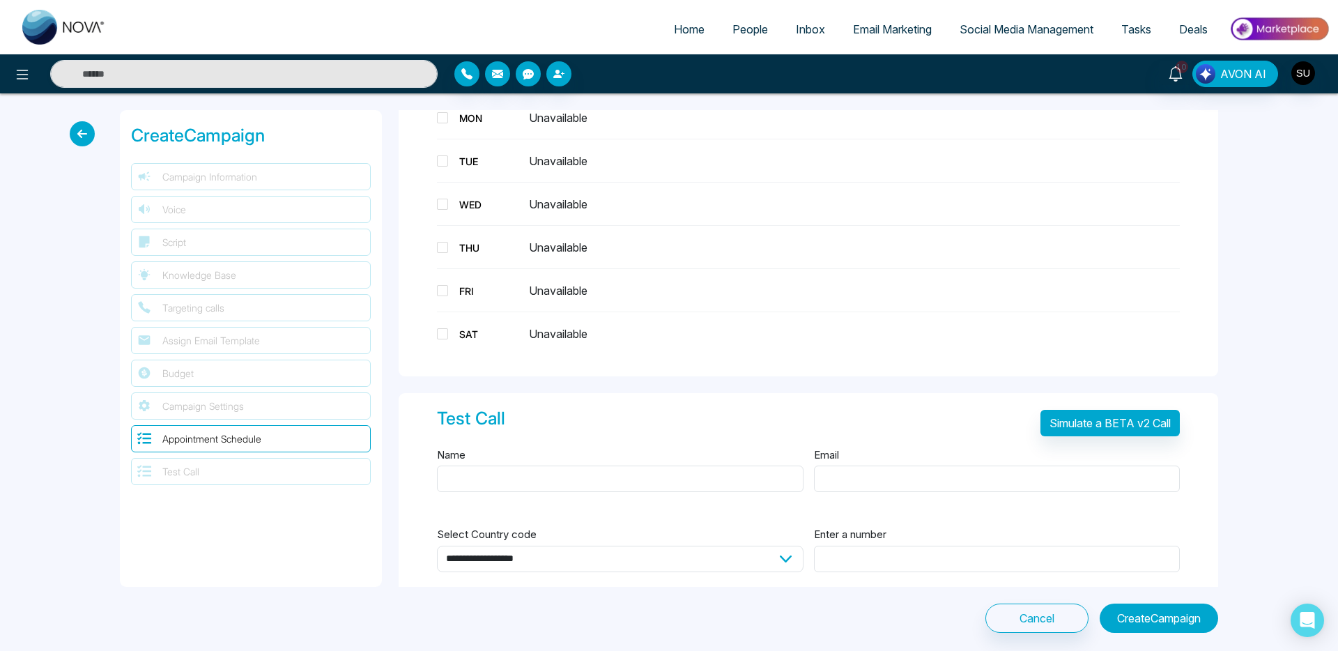
click at [1175, 621] on button "Create Campaign" at bounding box center [1158, 617] width 118 height 29
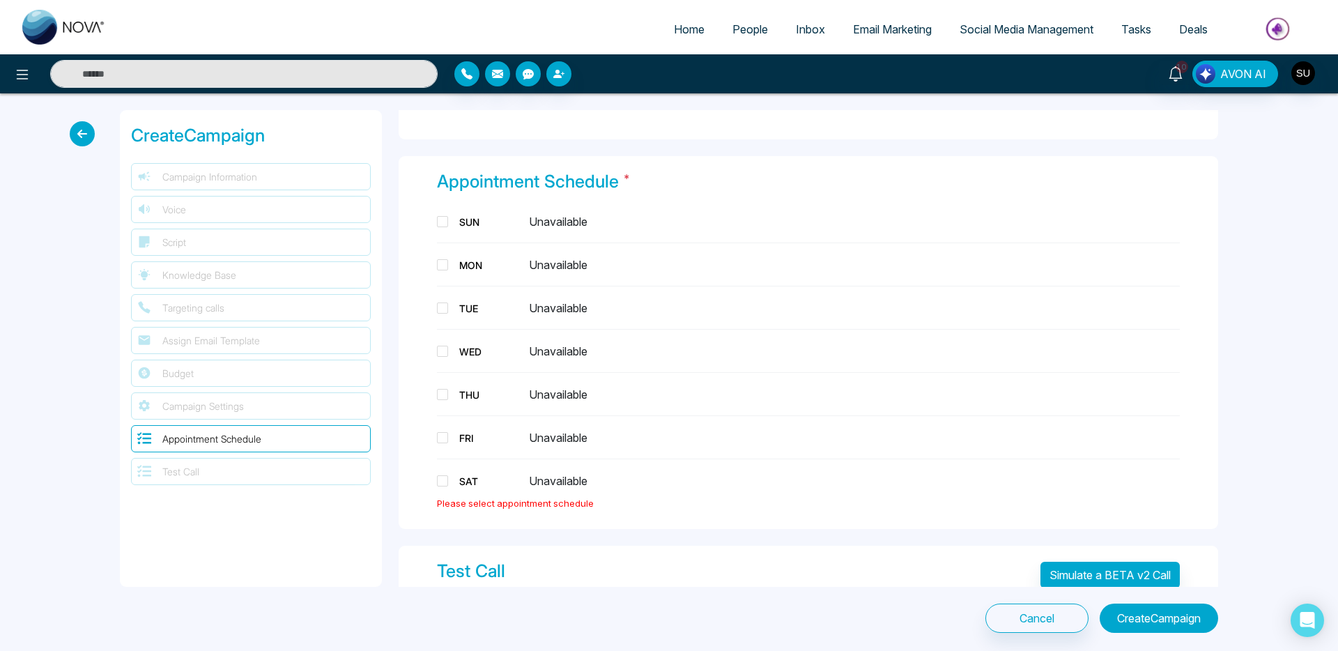
scroll to position [2729, 0]
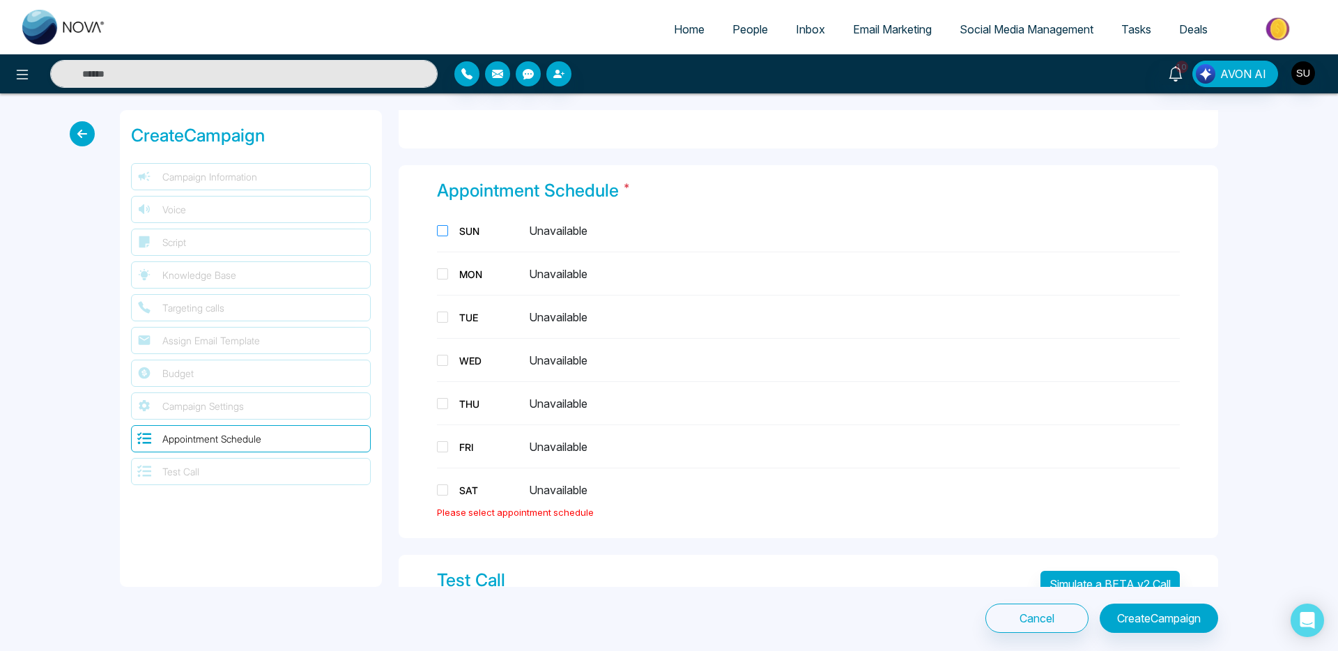
click at [443, 233] on span at bounding box center [442, 230] width 11 height 11
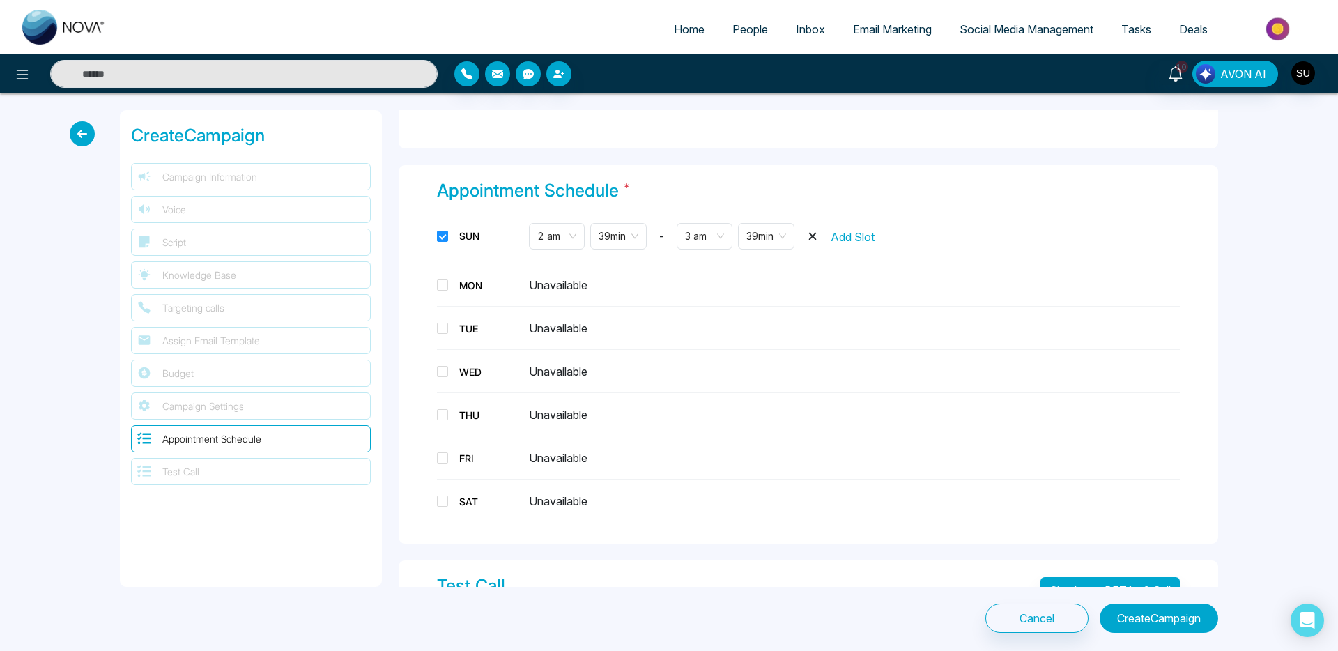
click at [1138, 612] on button "Create Campaign" at bounding box center [1158, 617] width 118 height 29
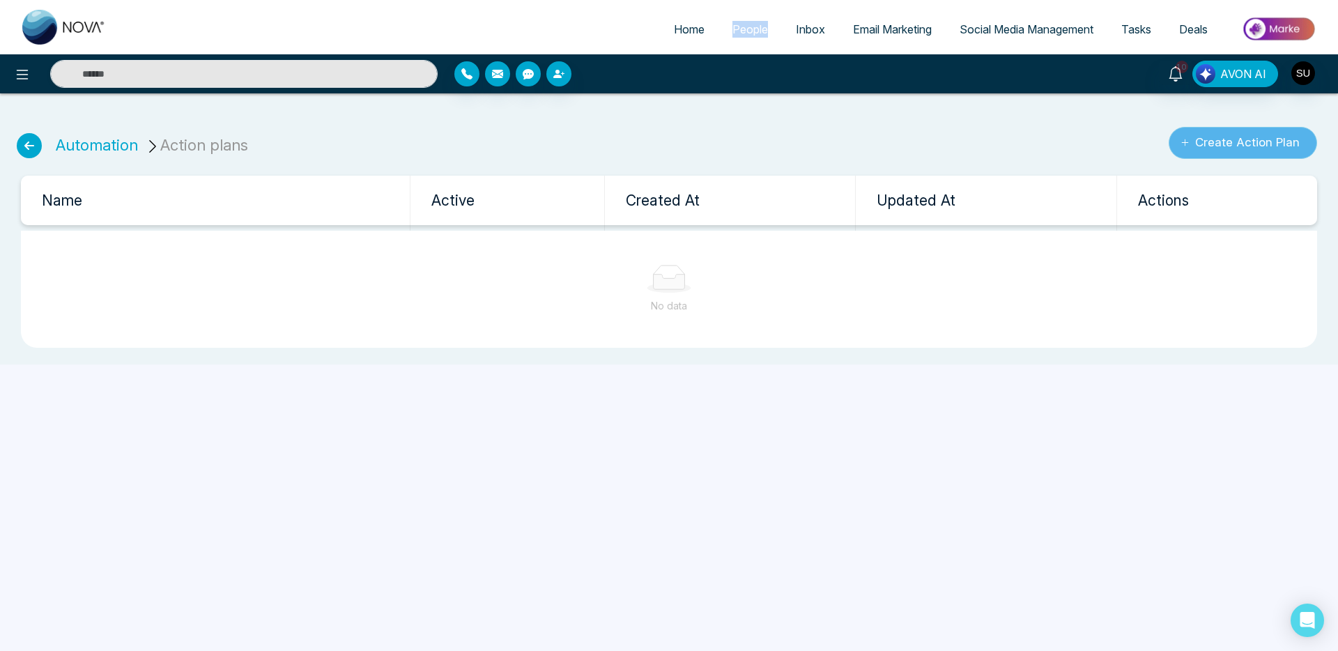
click at [1233, 150] on button "Create Action Plan" at bounding box center [1242, 143] width 148 height 32
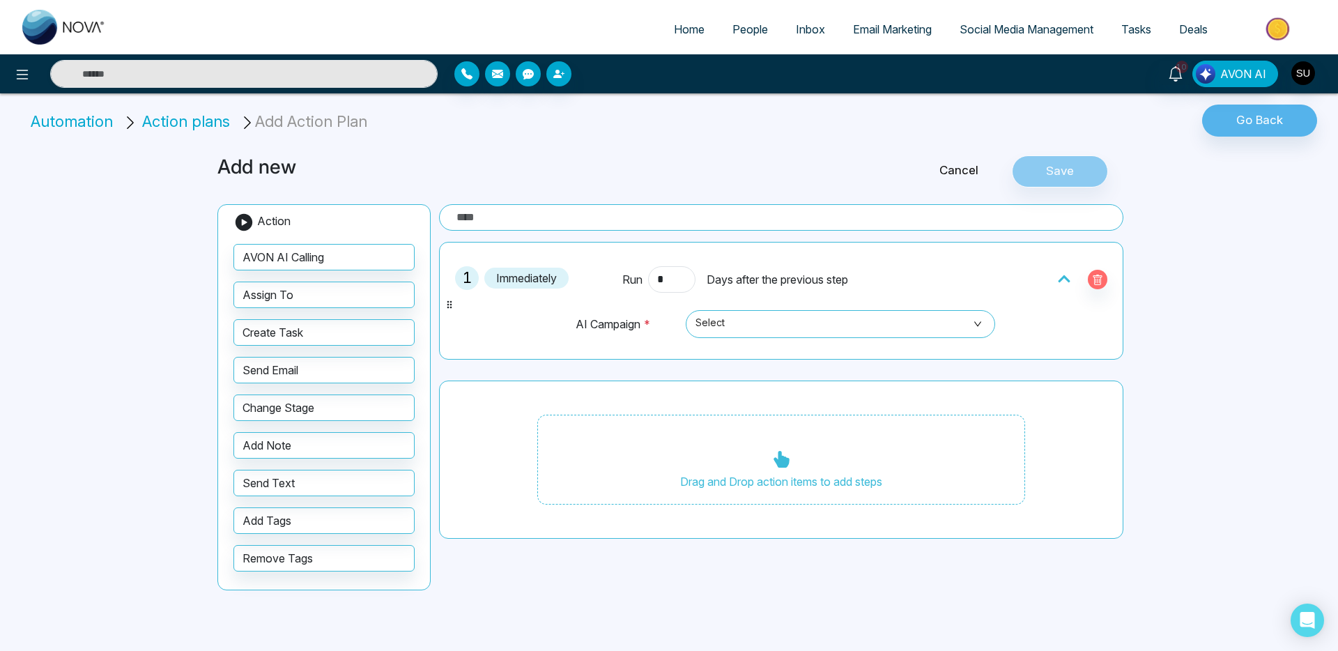
click at [529, 210] on input "text" at bounding box center [781, 217] width 684 height 26
type input "**********"
click at [753, 305] on div "AI Campaign * Select" at bounding box center [781, 322] width 446 height 59
click at [752, 311] on input "search" at bounding box center [835, 321] width 283 height 21
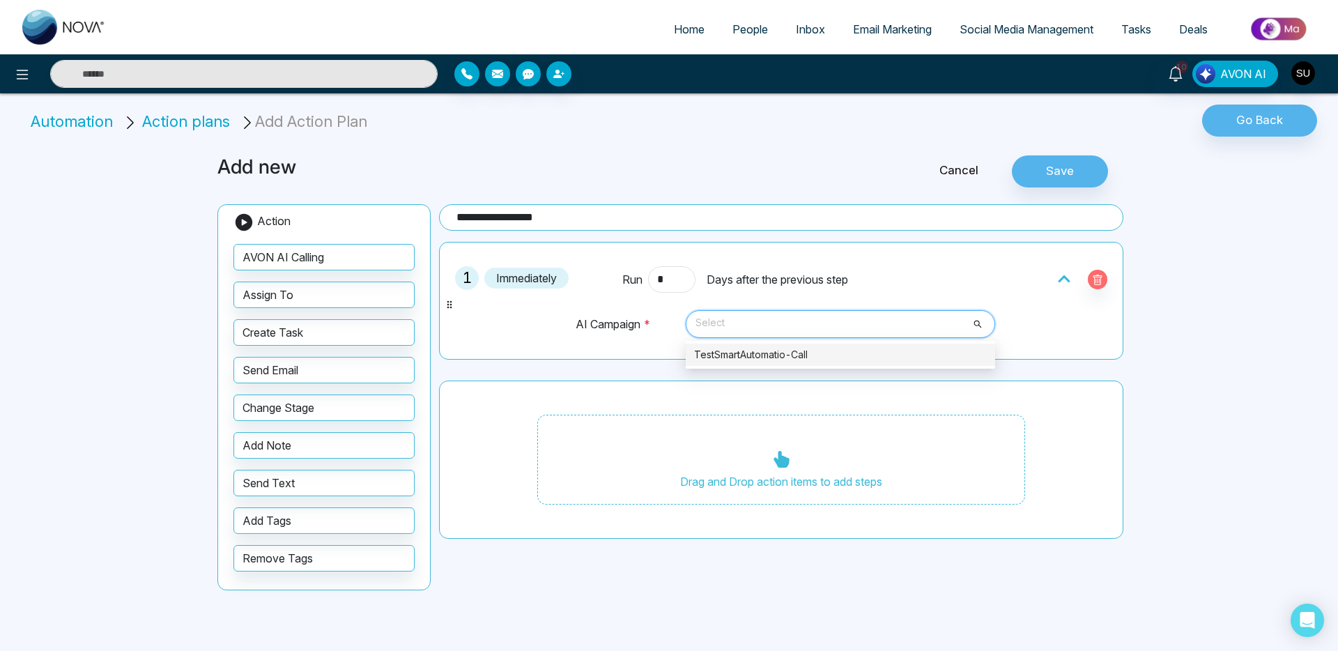
click at [749, 352] on div "TestSmartAutomatio-Call" at bounding box center [840, 354] width 293 height 15
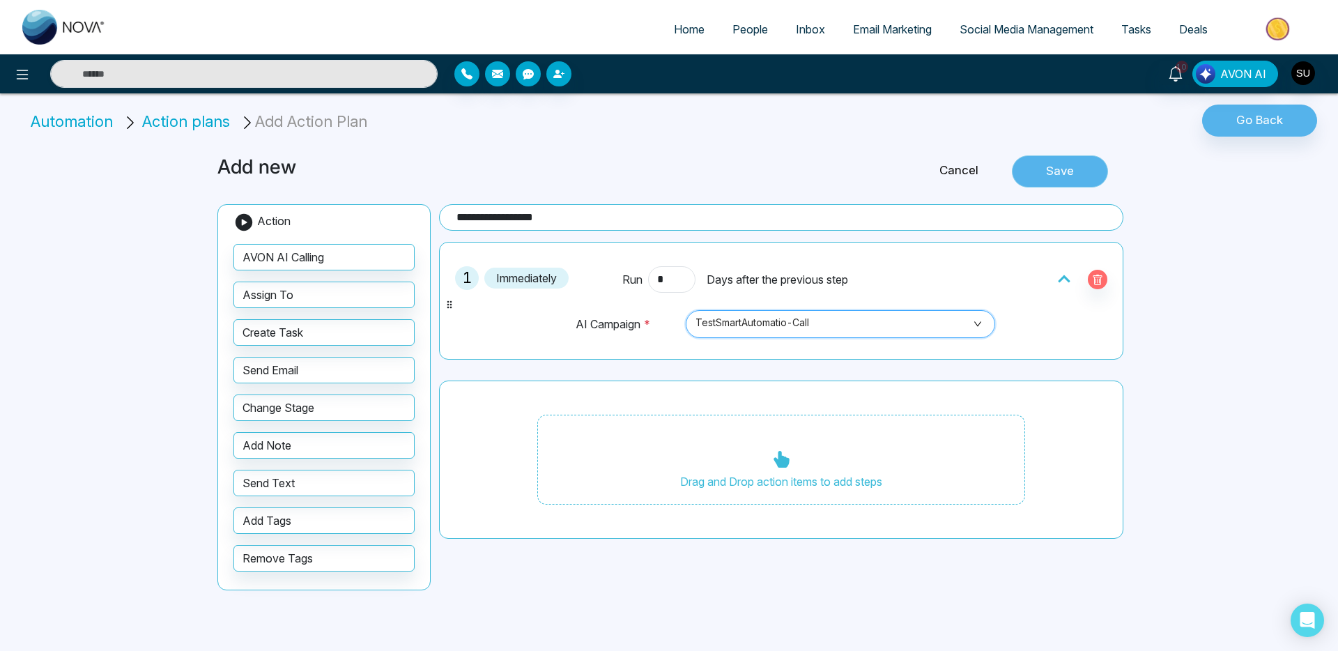
click at [1081, 169] on button "Save" at bounding box center [1059, 171] width 96 height 32
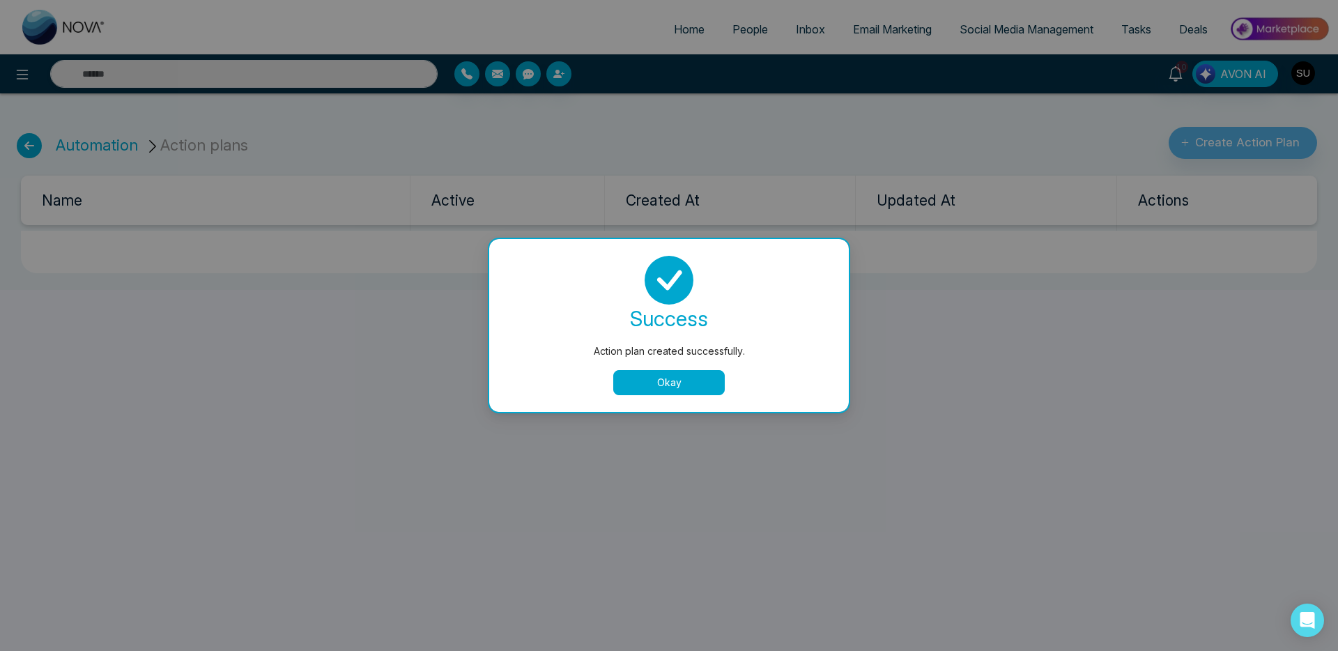
click at [698, 386] on button "Okay" at bounding box center [668, 382] width 111 height 25
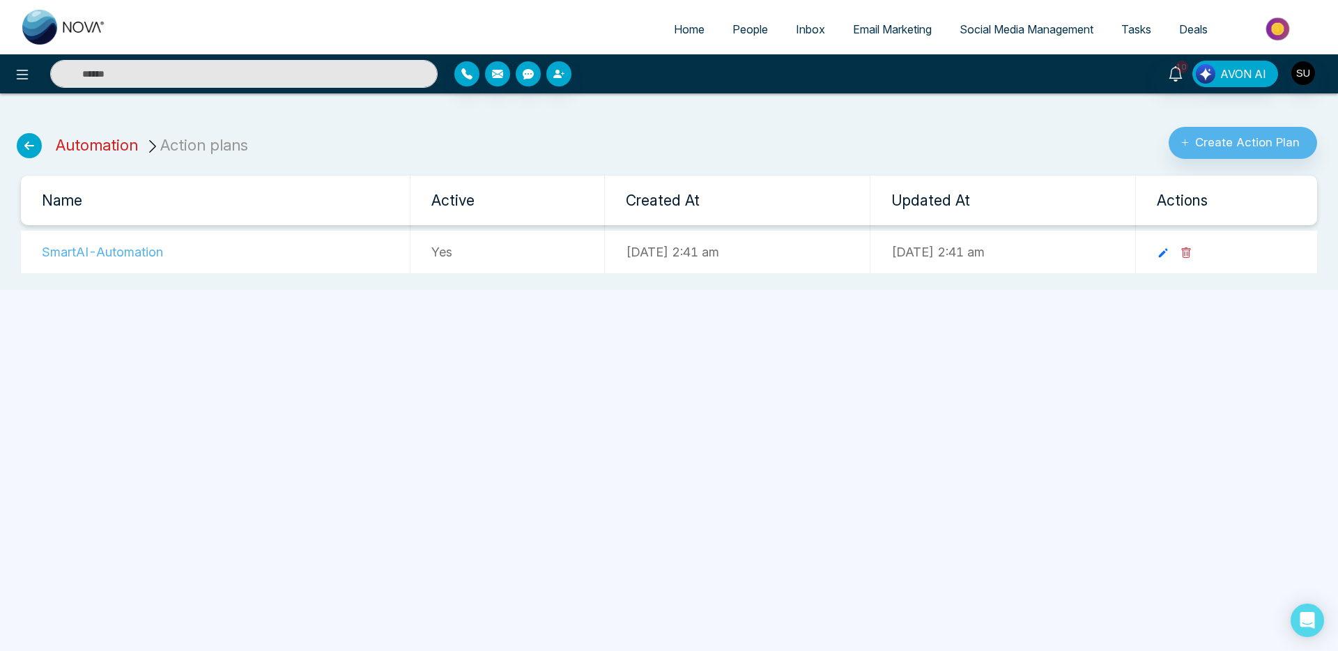
click at [73, 147] on link "Automation" at bounding box center [97, 145] width 82 height 18
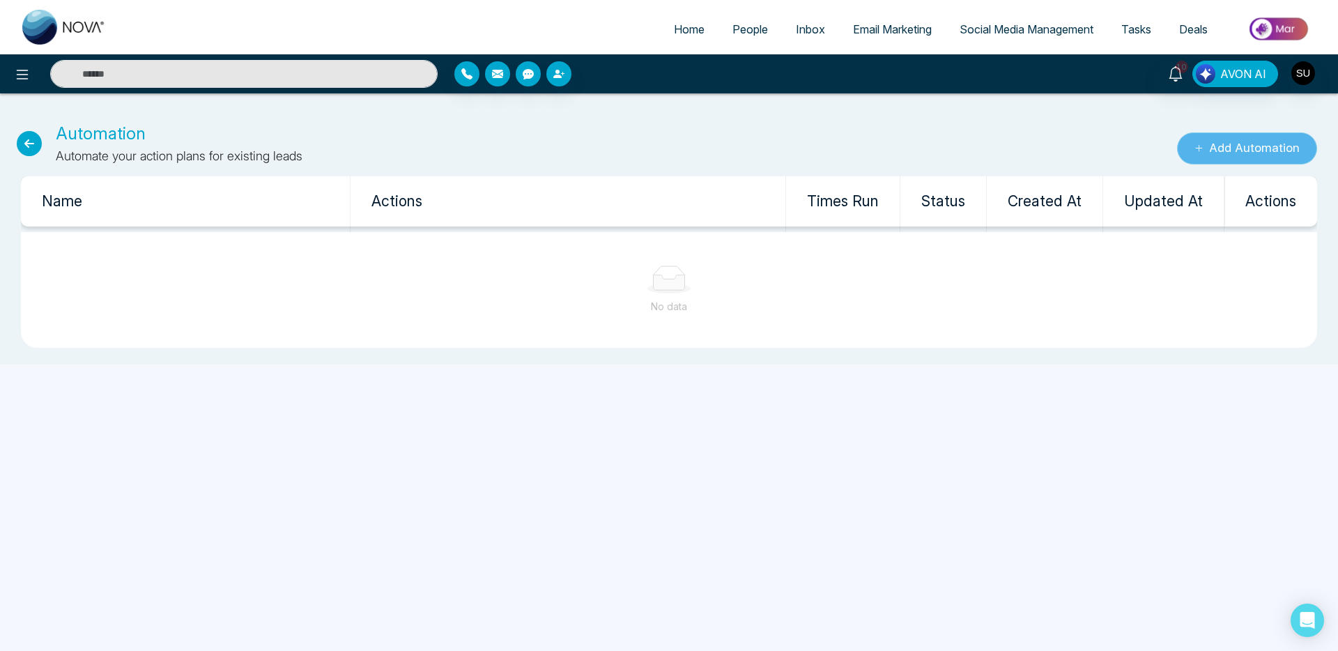
click at [1204, 150] on button "Add Automation" at bounding box center [1247, 148] width 140 height 32
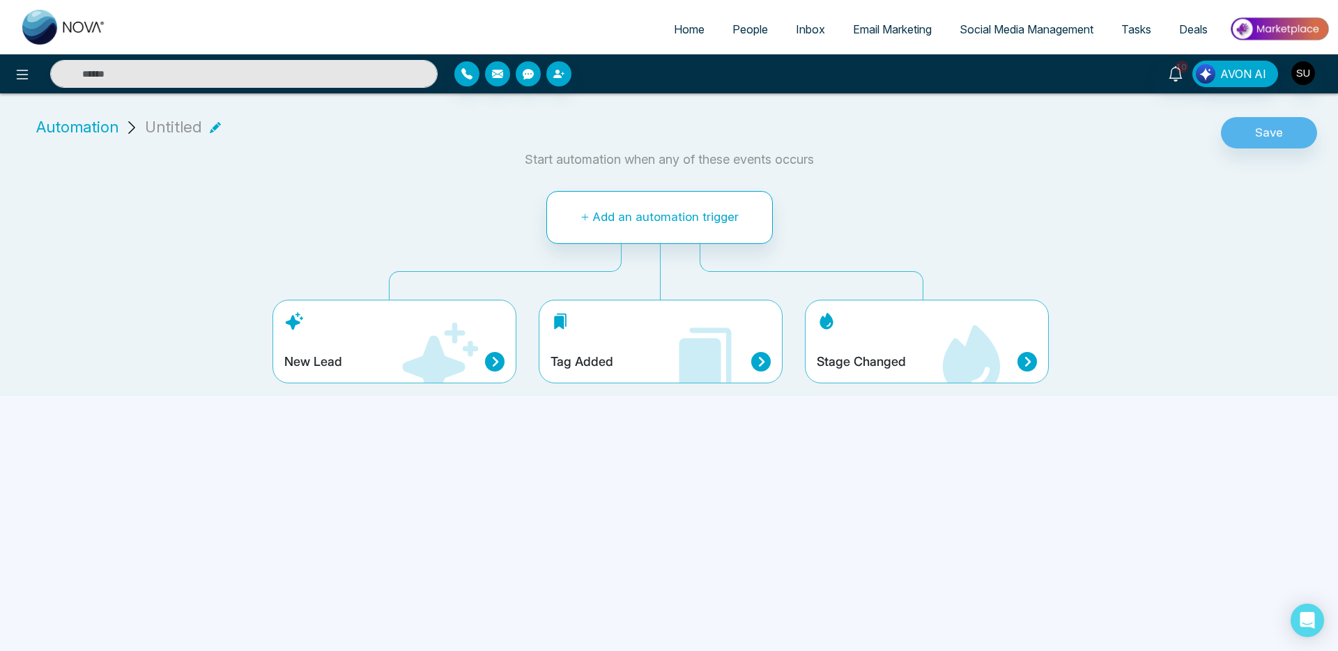
click at [761, 366] on icon at bounding box center [761, 362] width 20 height 20
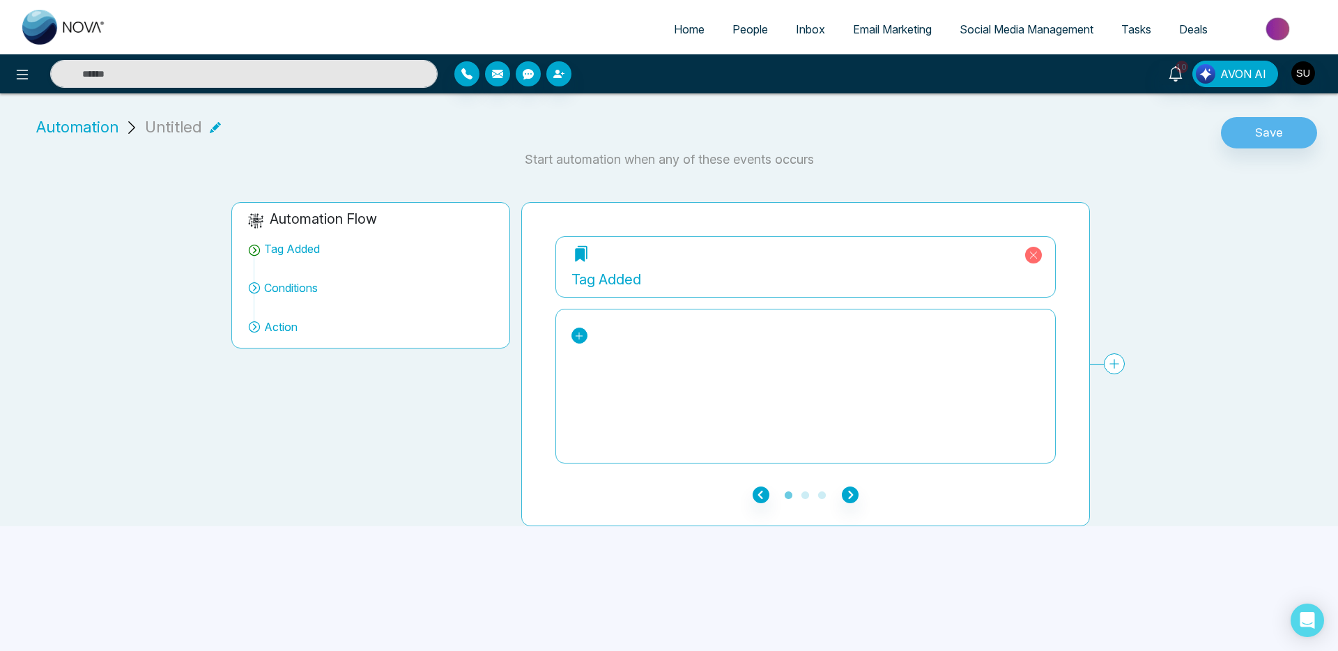
click at [577, 338] on icon at bounding box center [579, 336] width 10 height 10
click at [636, 384] on div "AI Calling Test" at bounding box center [636, 388] width 107 height 17
click at [851, 495] on icon "button" at bounding box center [850, 494] width 17 height 17
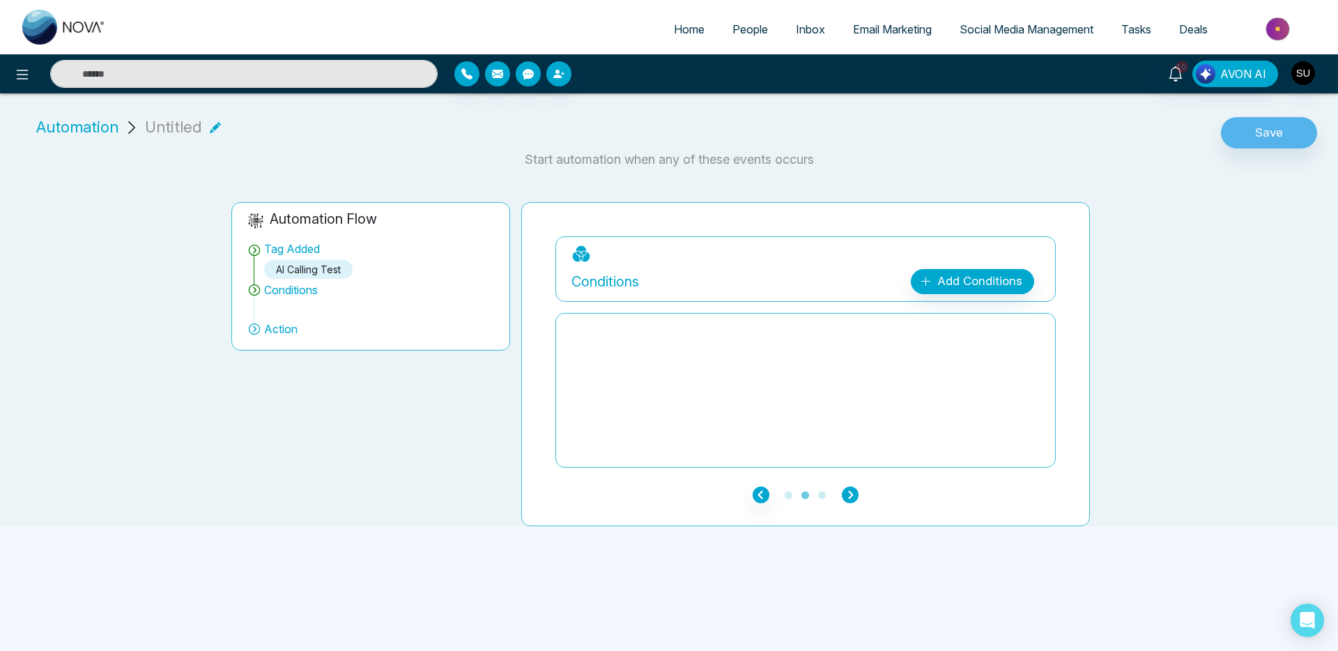
click at [851, 495] on icon "button" at bounding box center [850, 494] width 17 height 17
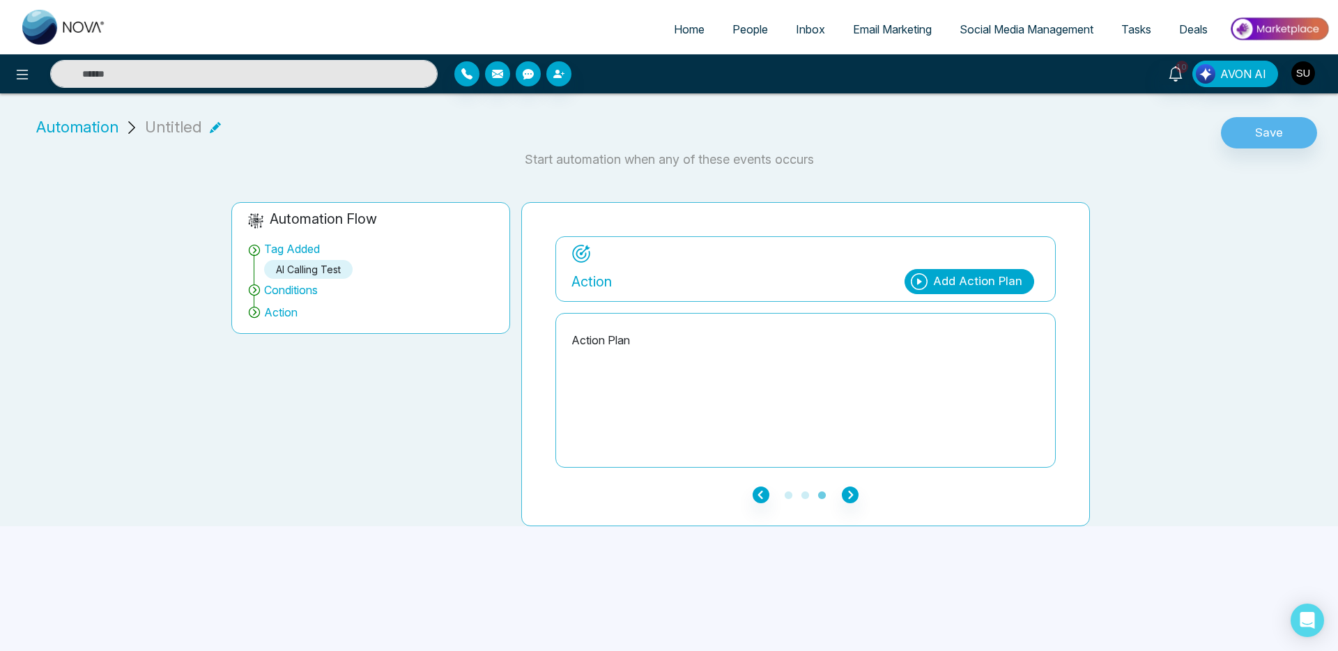
click at [989, 286] on div "Add Action Plan" at bounding box center [977, 281] width 89 height 18
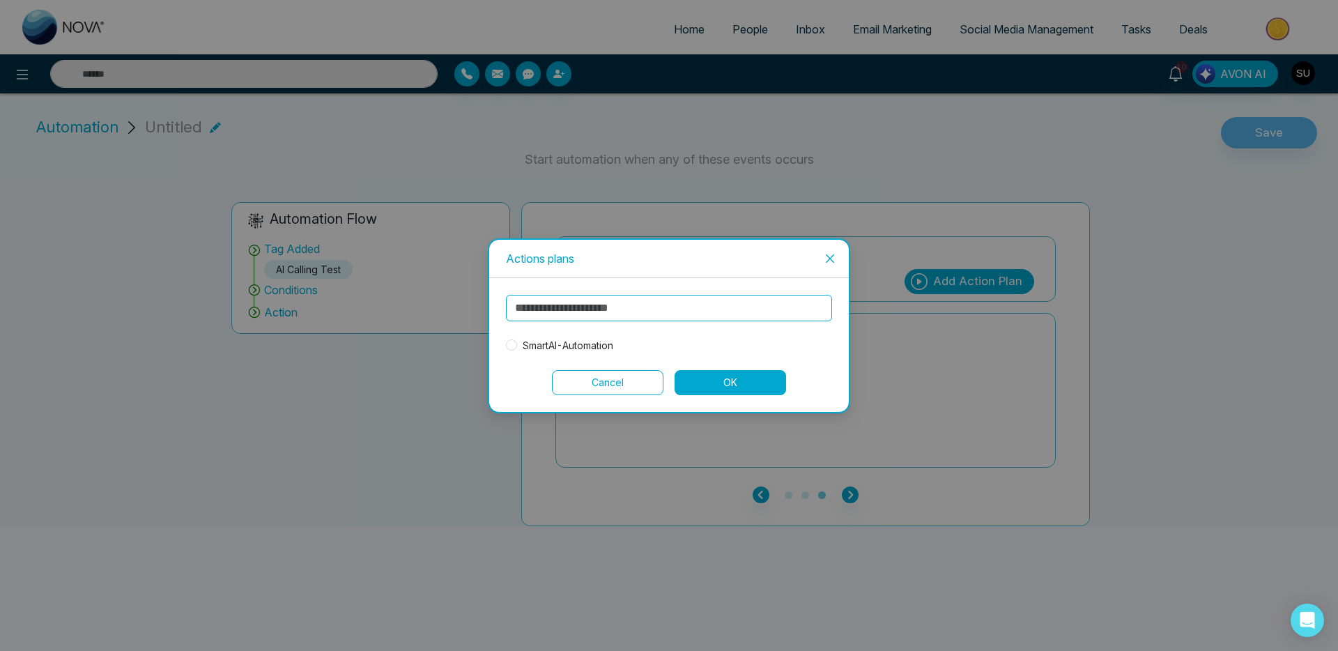
click at [543, 338] on span "SmartAI-Automation" at bounding box center [568, 345] width 102 height 15
click at [750, 380] on button "OK" at bounding box center [729, 382] width 111 height 25
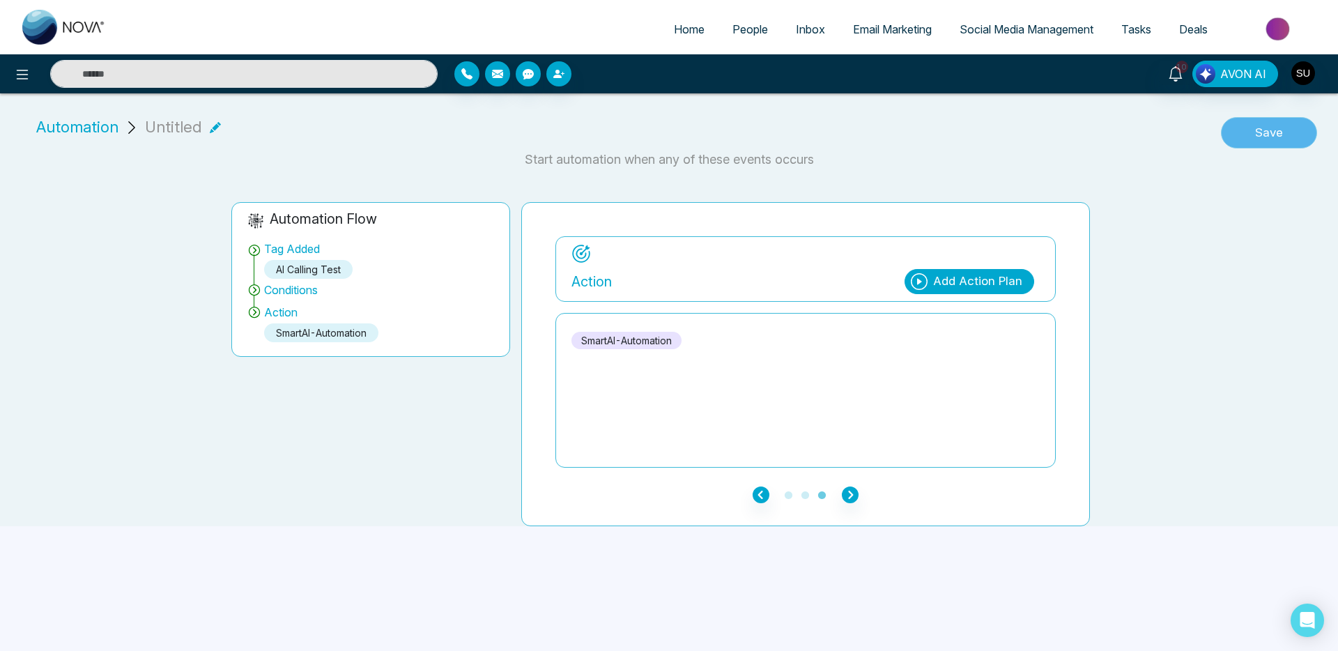
click at [1284, 127] on button "Save" at bounding box center [1268, 133] width 96 height 32
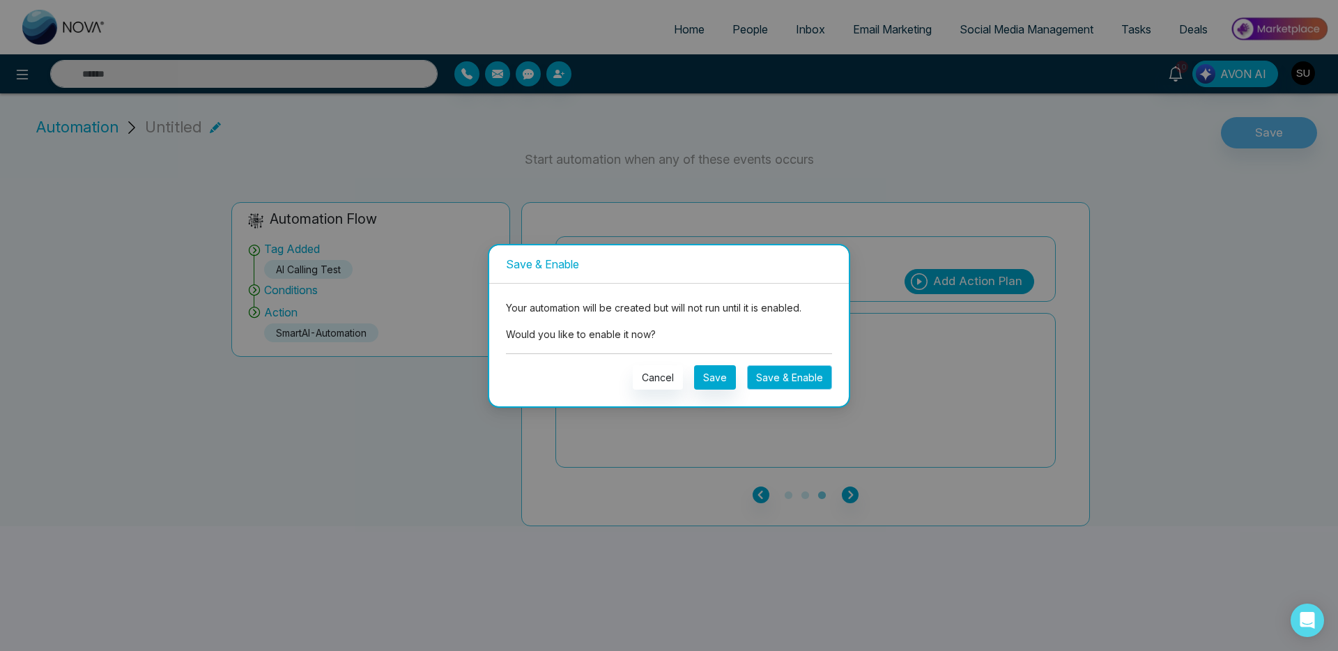
click at [770, 371] on button "Save & Enable" at bounding box center [789, 377] width 85 height 24
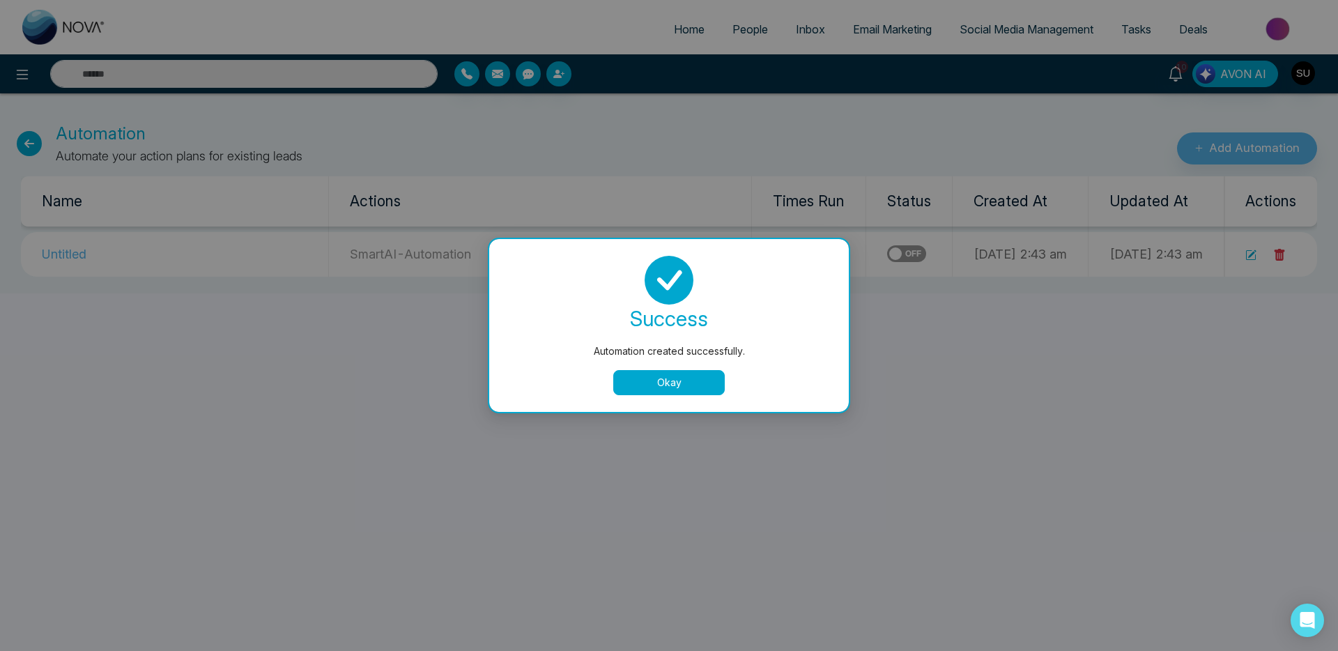
click at [656, 386] on button "Okay" at bounding box center [668, 382] width 111 height 25
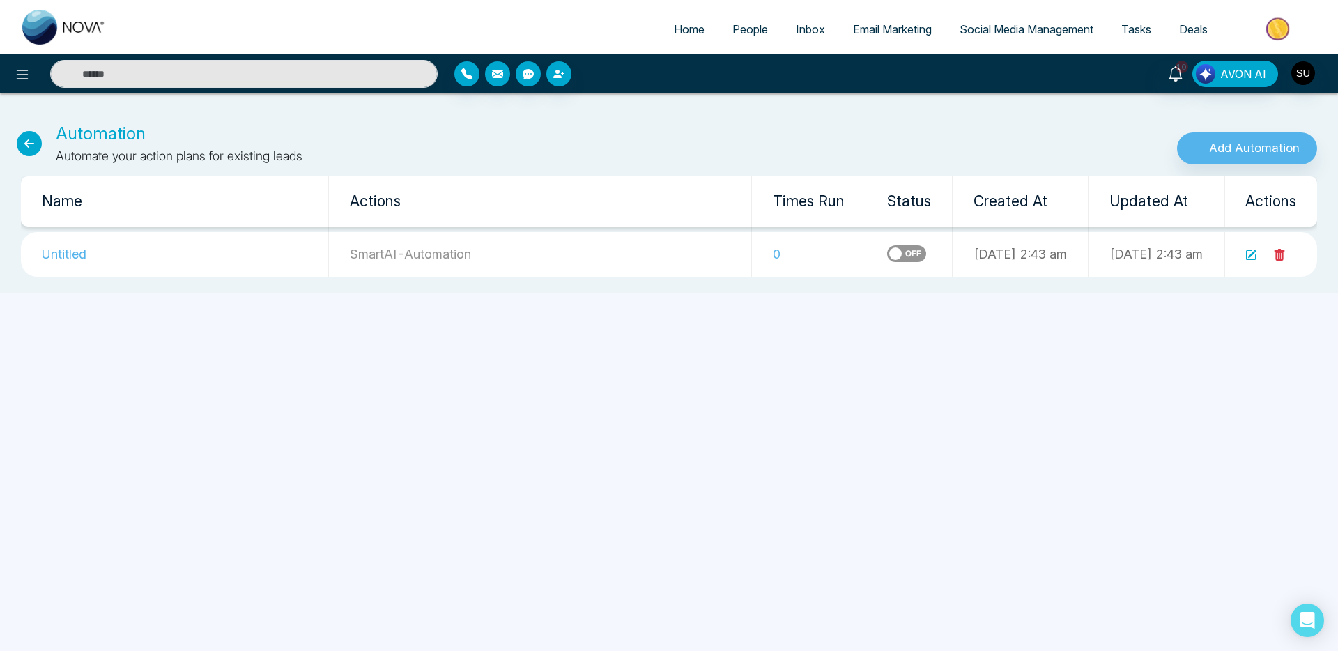
drag, startPoint x: 88, startPoint y: 249, endPoint x: 405, endPoint y: 247, distance: 317.0
click at [88, 249] on td "Untitled" at bounding box center [174, 254] width 307 height 45
click at [1250, 257] on icon at bounding box center [1250, 254] width 11 height 11
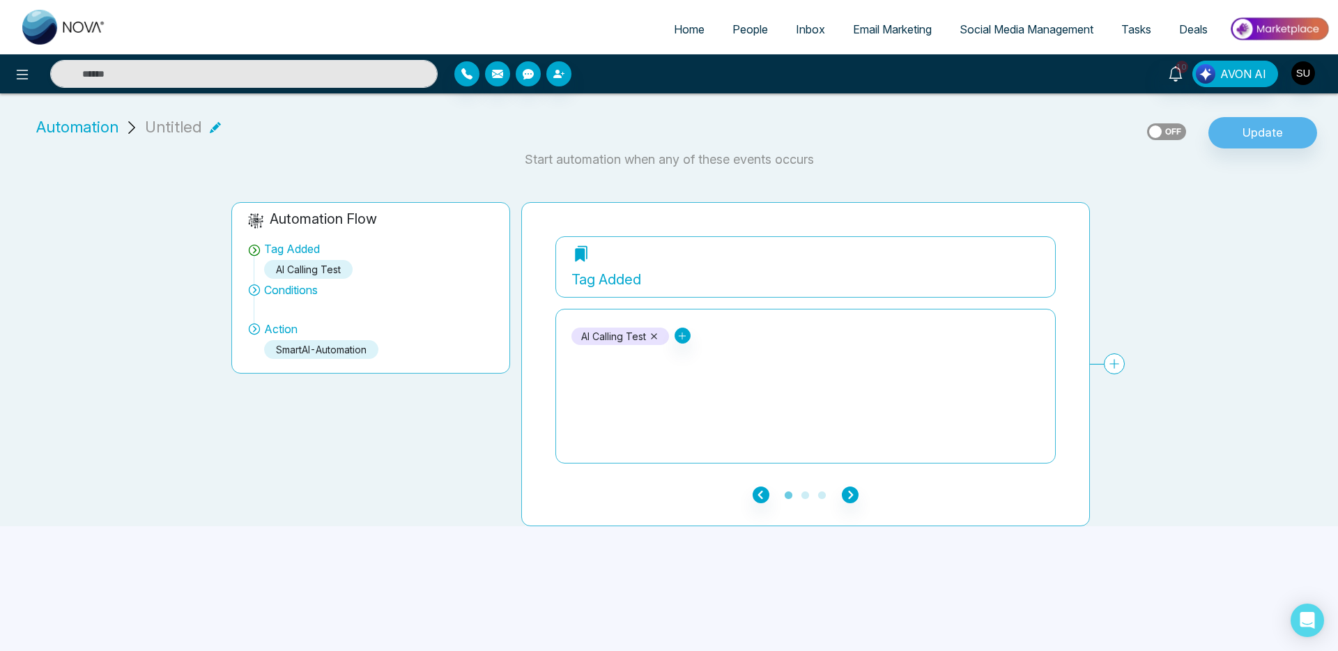
click at [210, 127] on icon at bounding box center [215, 127] width 11 height 11
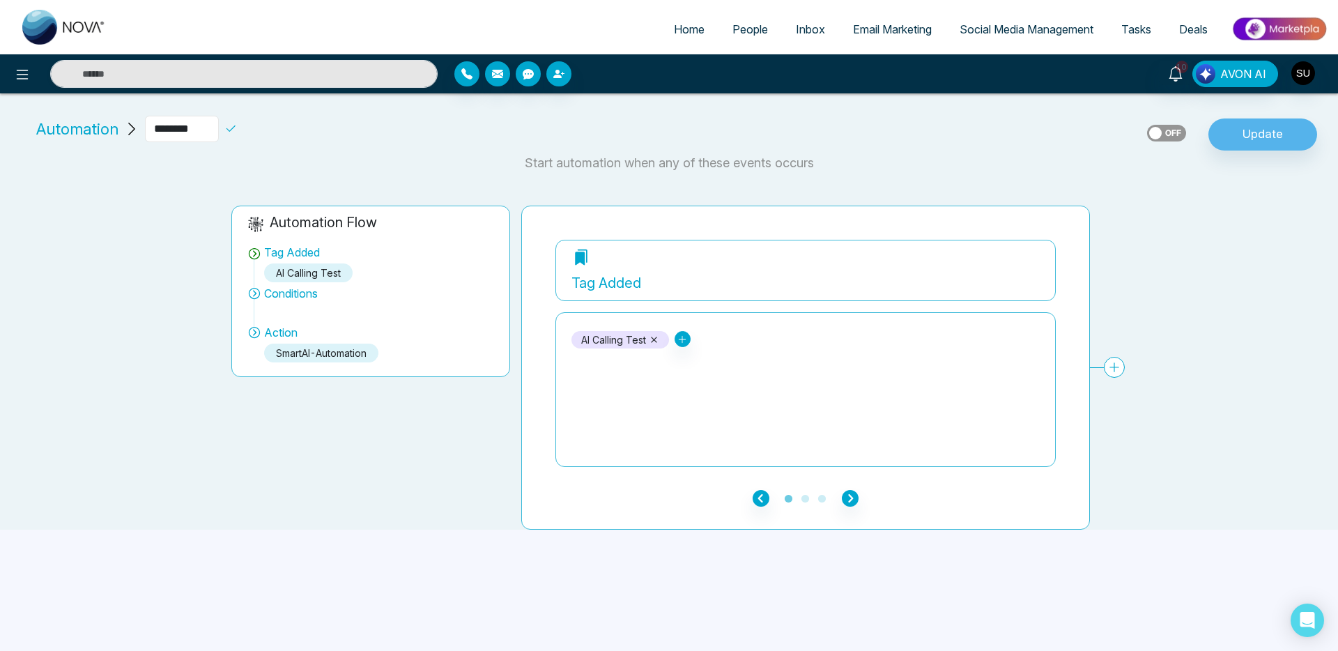
drag, startPoint x: 206, startPoint y: 127, endPoint x: 139, endPoint y: 115, distance: 68.6
click at [139, 116] on div "Automation ********" at bounding box center [162, 129] width 262 height 26
type input "*********"
click at [235, 127] on icon at bounding box center [230, 129] width 13 height 13
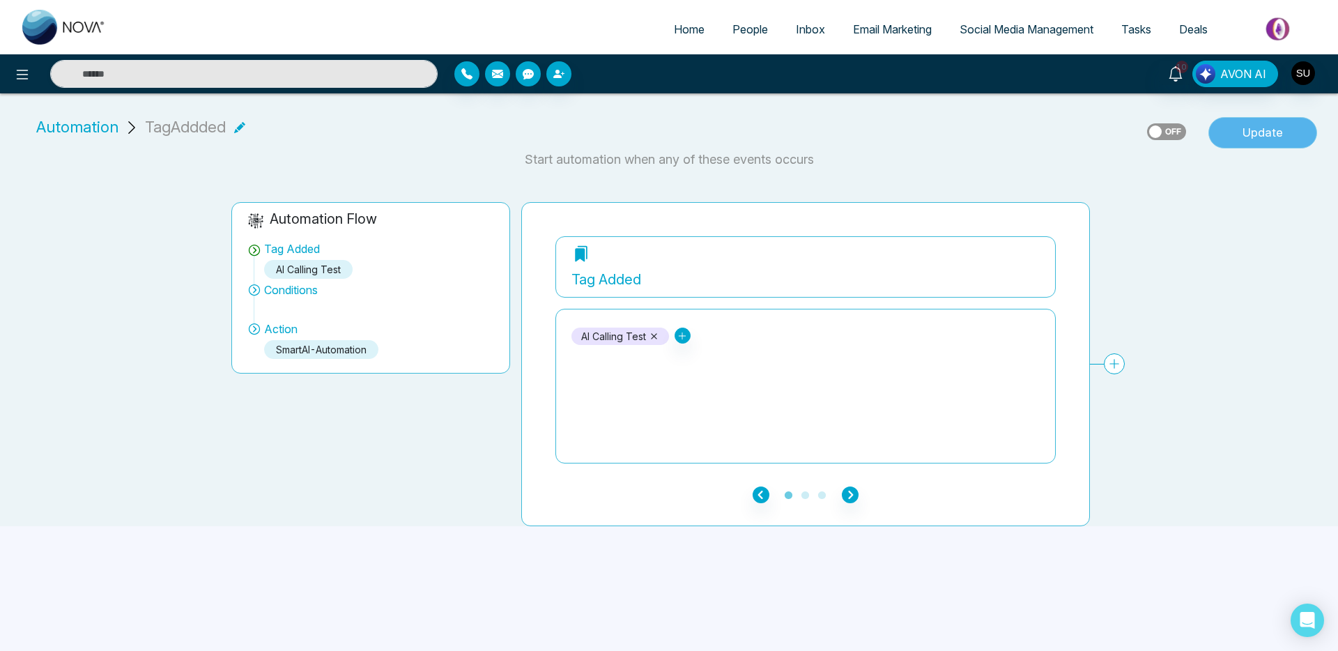
click at [1227, 126] on button "Update" at bounding box center [1262, 133] width 109 height 32
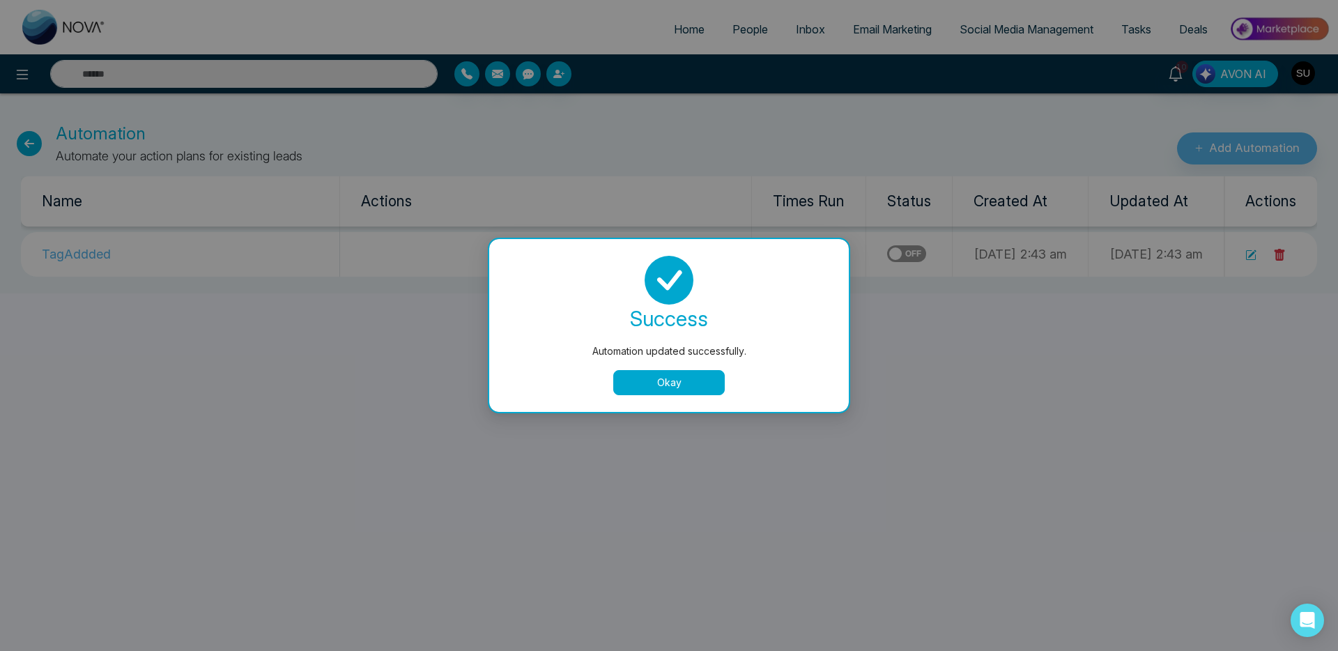
click at [677, 376] on button "Okay" at bounding box center [668, 382] width 111 height 25
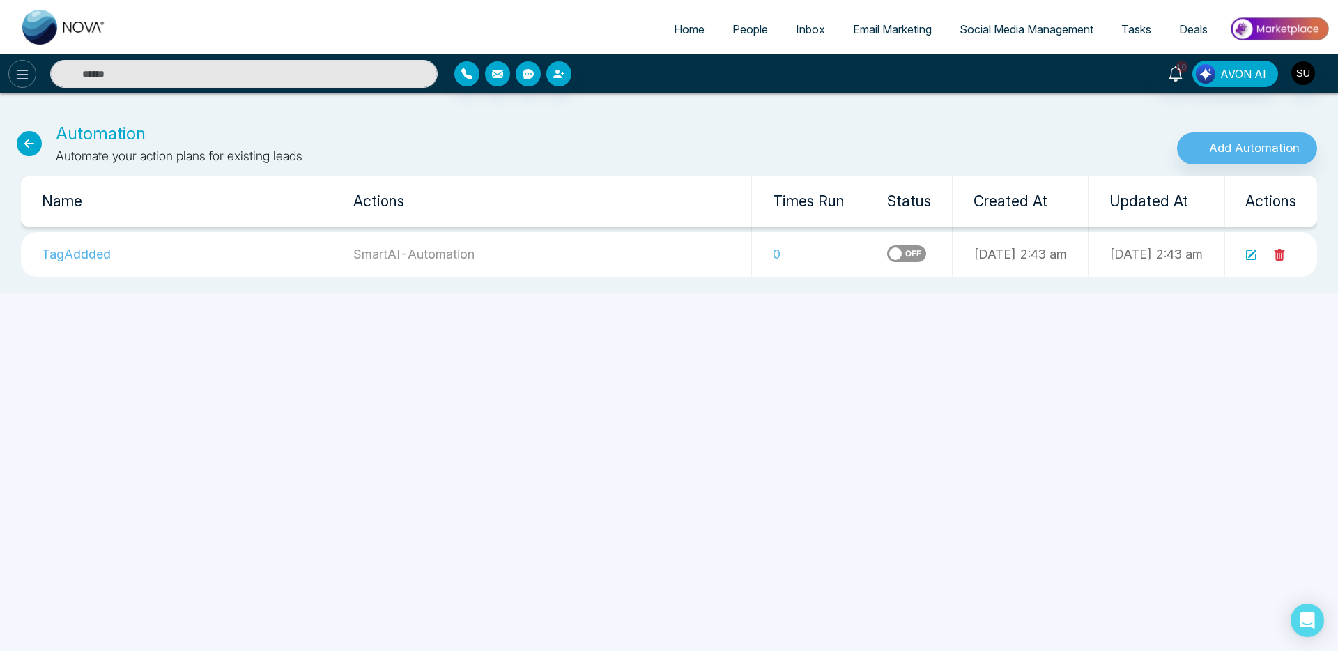
click at [21, 66] on icon at bounding box center [22, 74] width 17 height 17
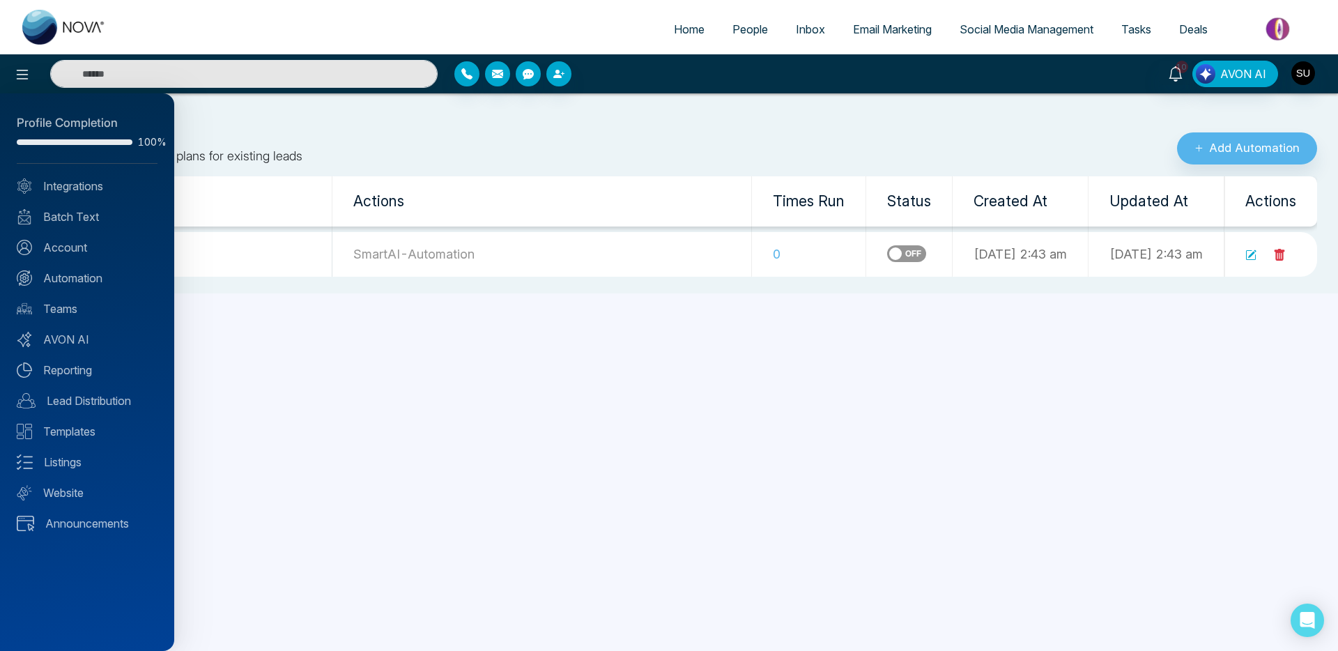
click at [858, 309] on div at bounding box center [669, 325] width 1338 height 651
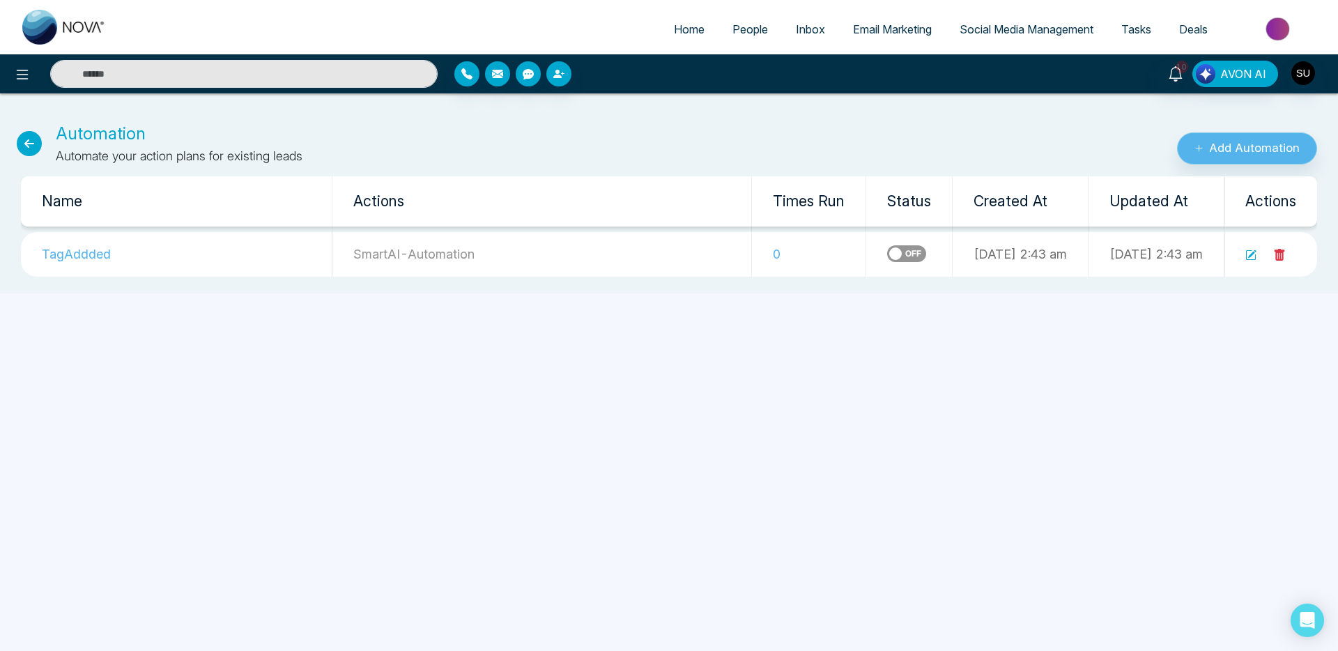
click at [1243, 132] on div "Add Automation" at bounding box center [1115, 143] width 446 height 44
click at [1238, 145] on button "Add Automation" at bounding box center [1247, 148] width 140 height 32
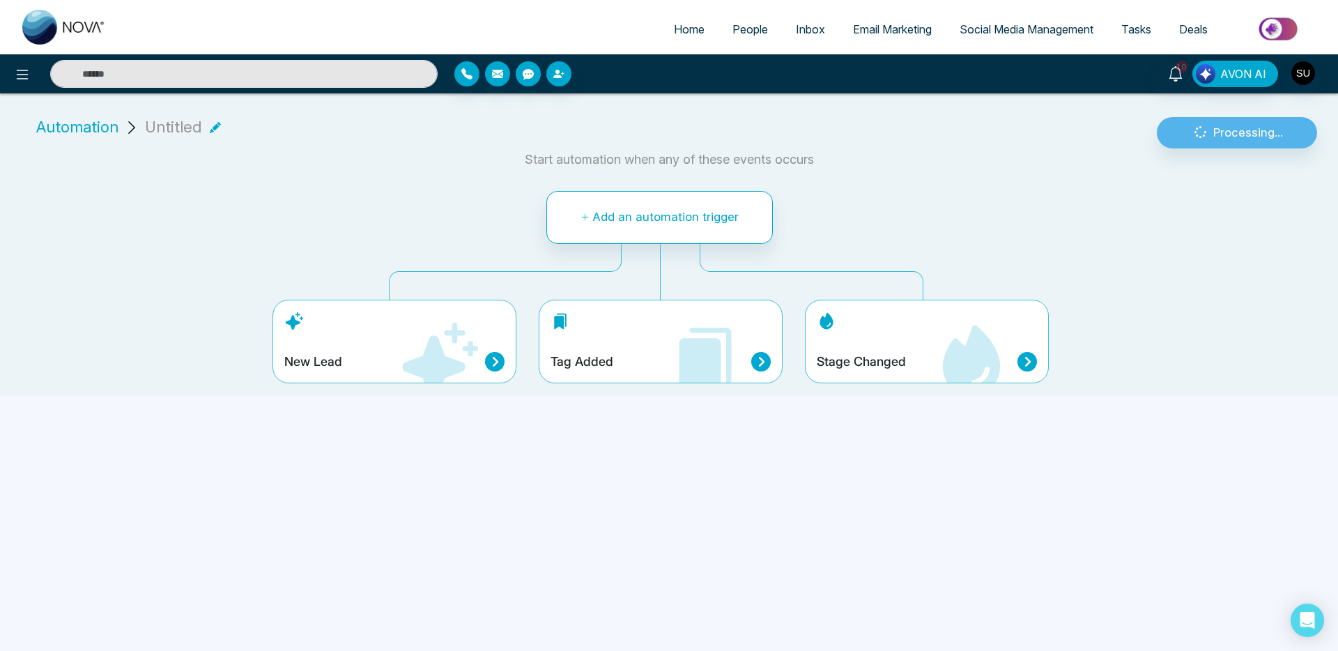
click at [916, 356] on div "Stage Changed" at bounding box center [926, 362] width 220 height 20
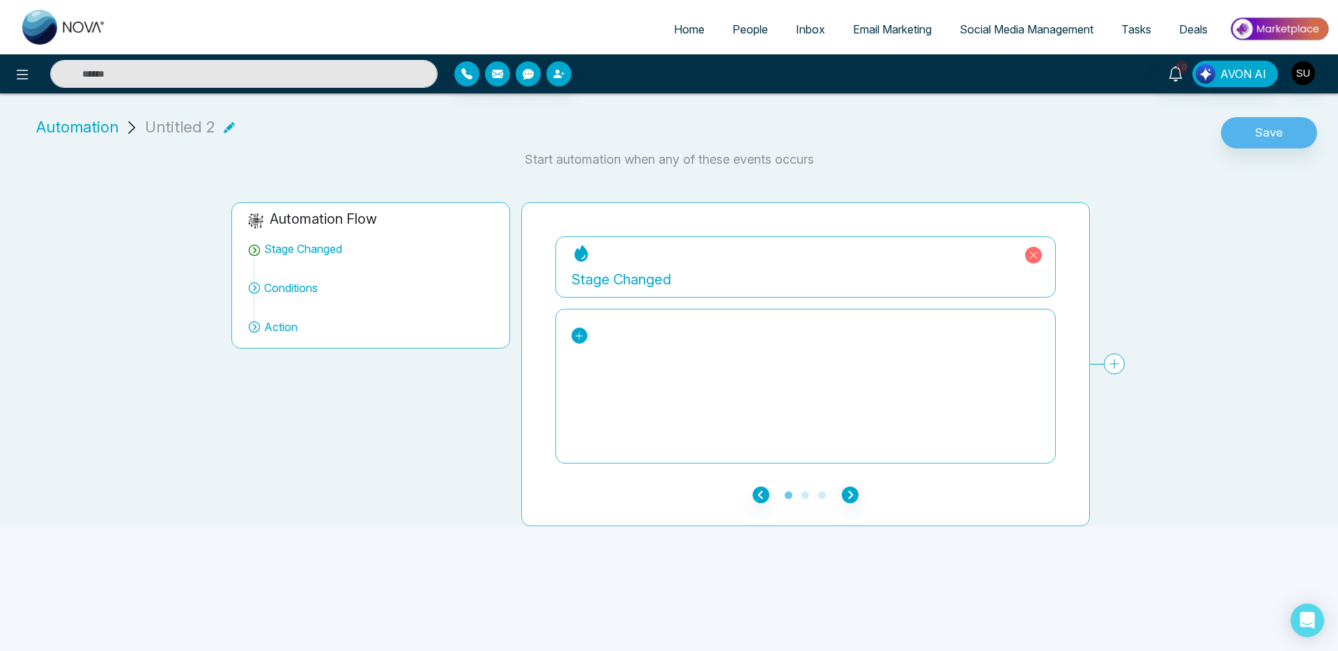
click at [580, 331] on icon at bounding box center [579, 336] width 10 height 10
click at [607, 414] on div "Engaged" at bounding box center [636, 422] width 107 height 17
drag, startPoint x: 858, startPoint y: 492, endPoint x: 850, endPoint y: 495, distance: 9.1
click at [858, 492] on ul "1 2 3" at bounding box center [805, 494] width 500 height 17
click at [850, 495] on icon "button" at bounding box center [850, 494] width 17 height 17
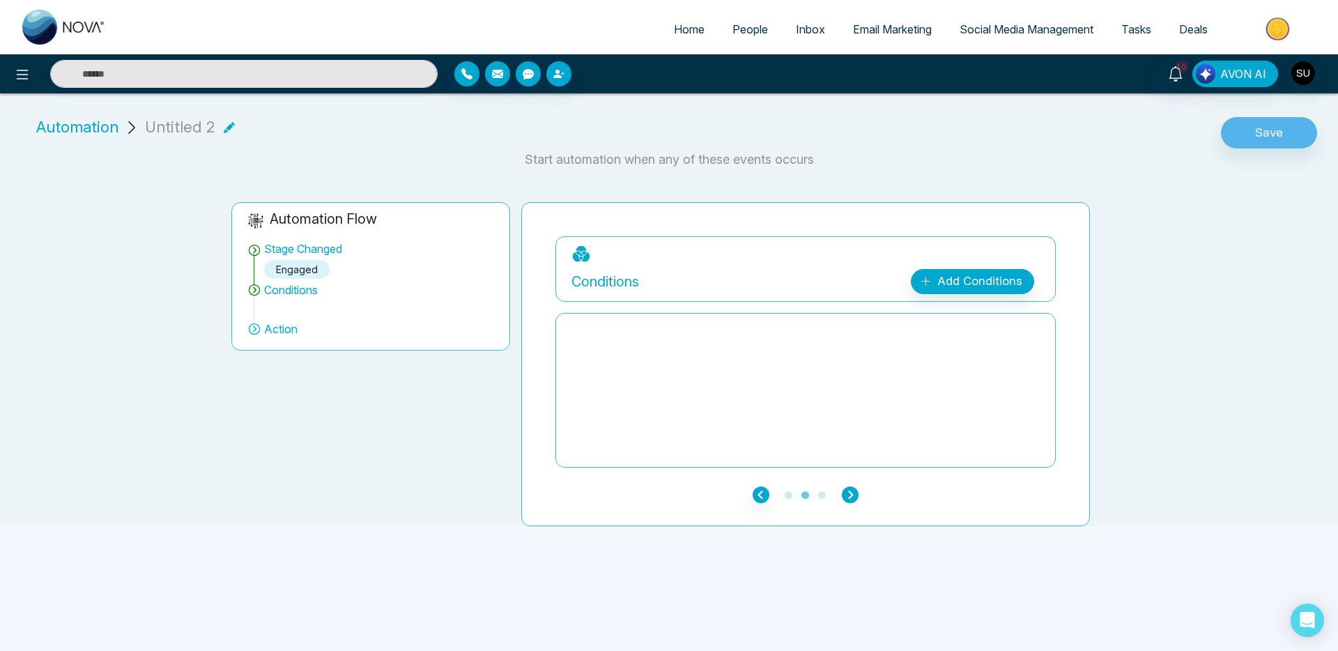
click at [849, 495] on icon "button" at bounding box center [850, 494] width 17 height 17
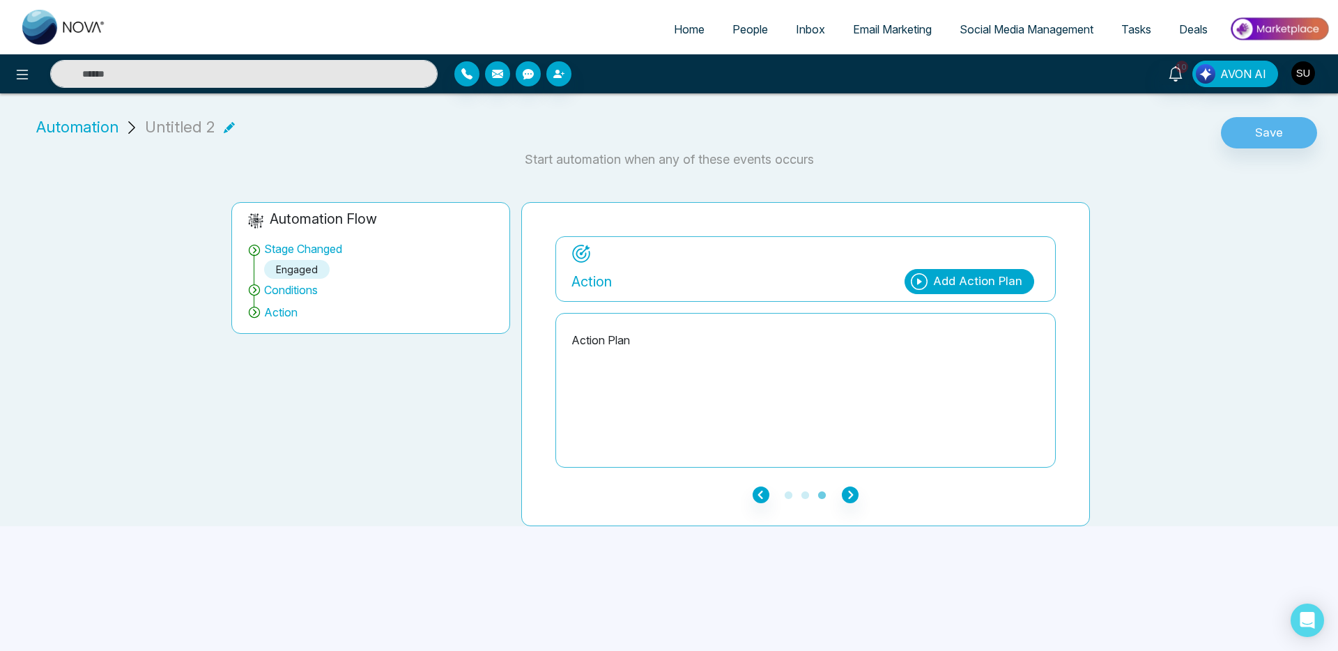
click at [948, 284] on div "Add Action Plan" at bounding box center [977, 281] width 89 height 18
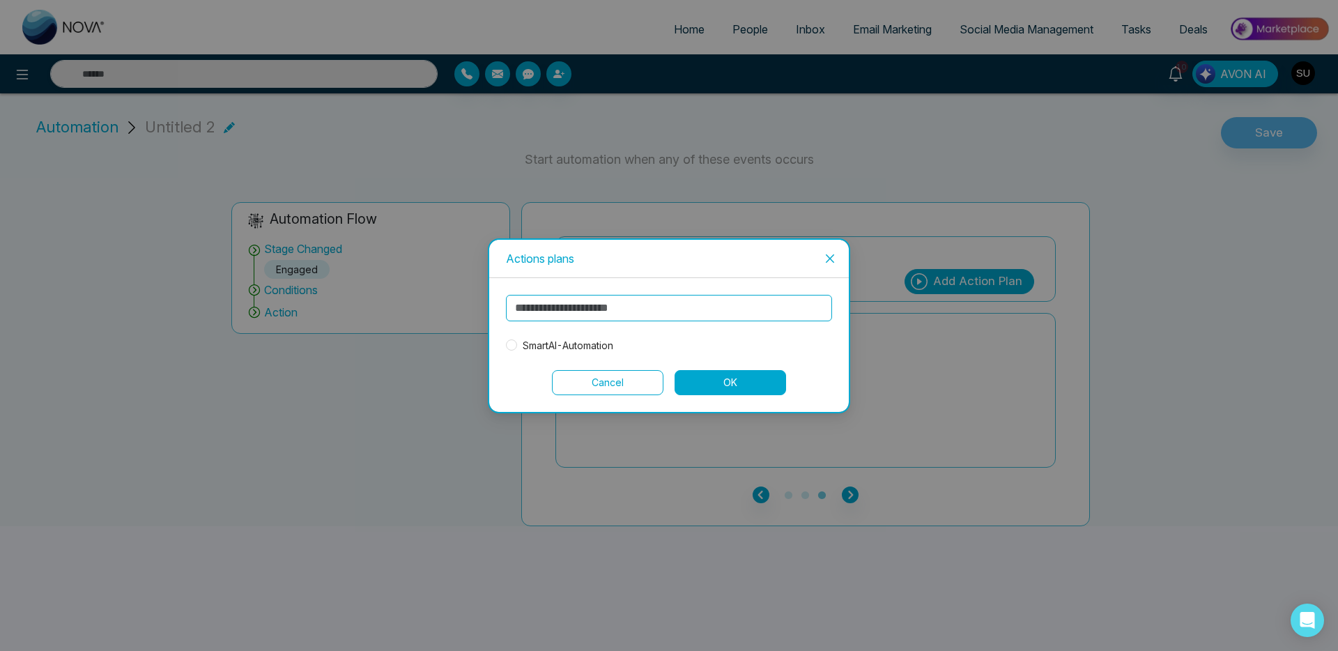
click at [573, 345] on span "SmartAI-Automation" at bounding box center [568, 345] width 102 height 15
click at [750, 387] on button "OK" at bounding box center [729, 382] width 111 height 25
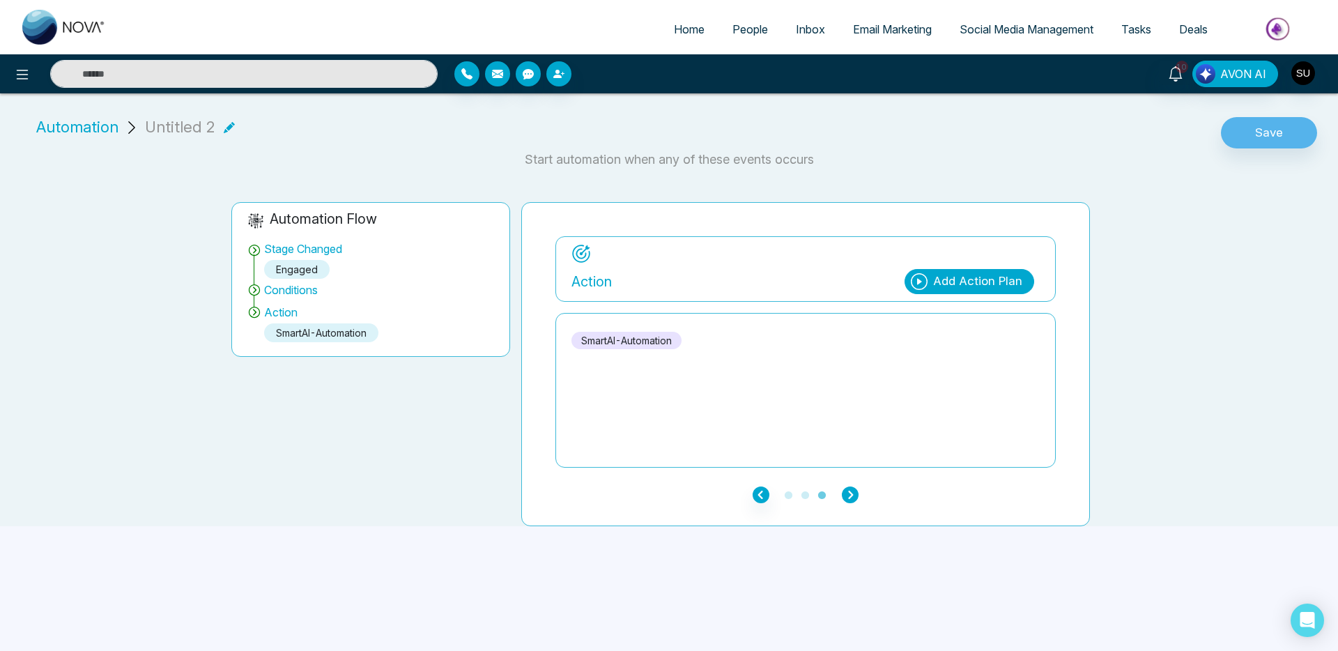
click at [846, 492] on icon "button" at bounding box center [850, 494] width 17 height 17
click at [858, 497] on ul "1 2 3" at bounding box center [805, 494] width 500 height 17
click at [853, 497] on icon "button" at bounding box center [850, 494] width 17 height 17
click at [1262, 129] on button "Save" at bounding box center [1268, 133] width 96 height 32
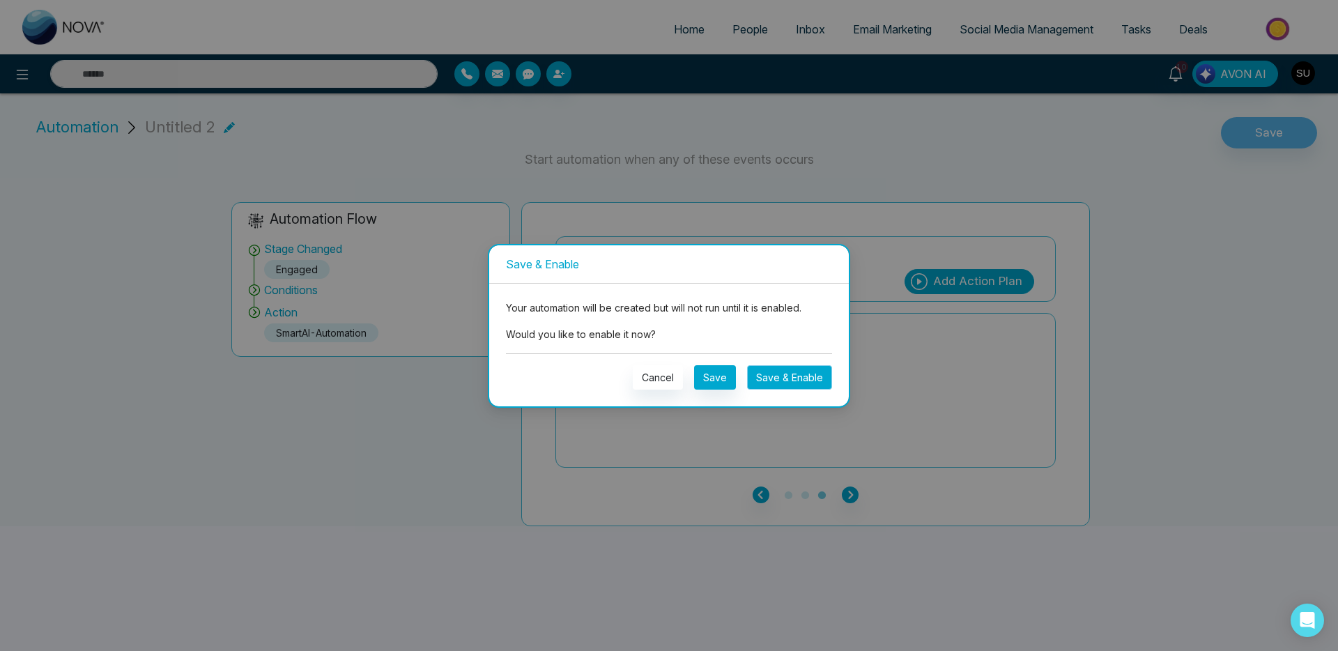
click at [808, 368] on button "Save & Enable" at bounding box center [789, 377] width 85 height 24
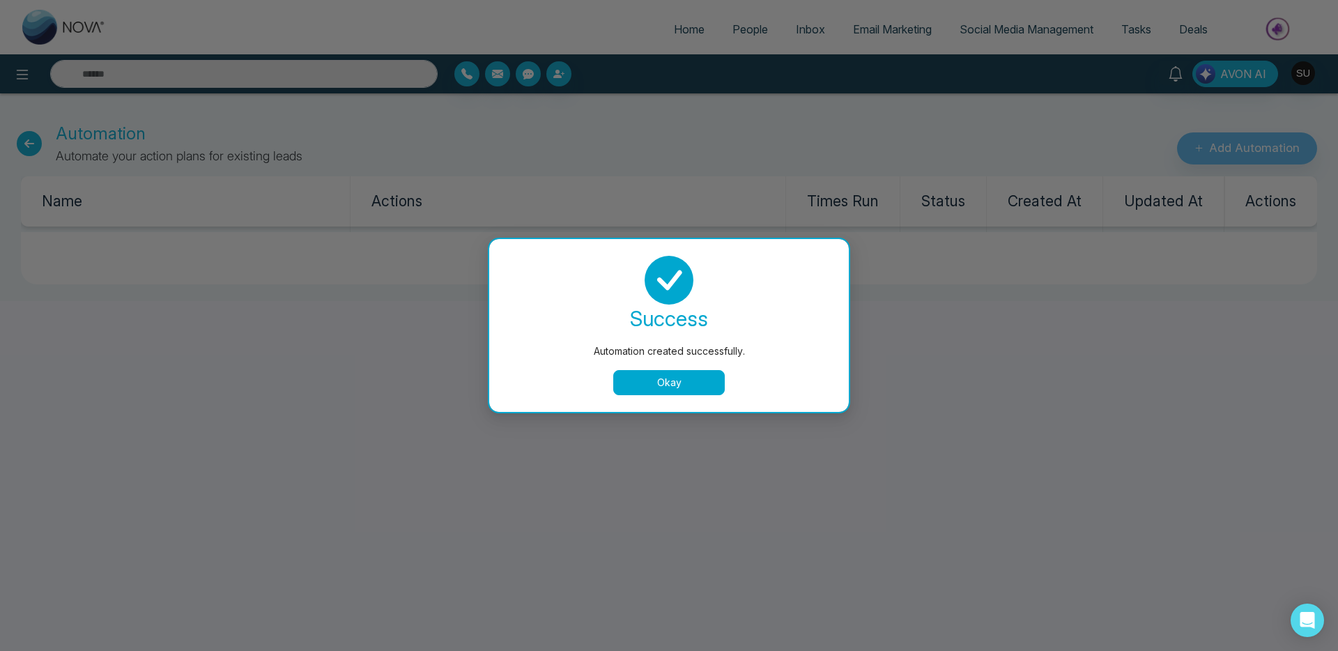
click at [688, 389] on button "Okay" at bounding box center [668, 382] width 111 height 25
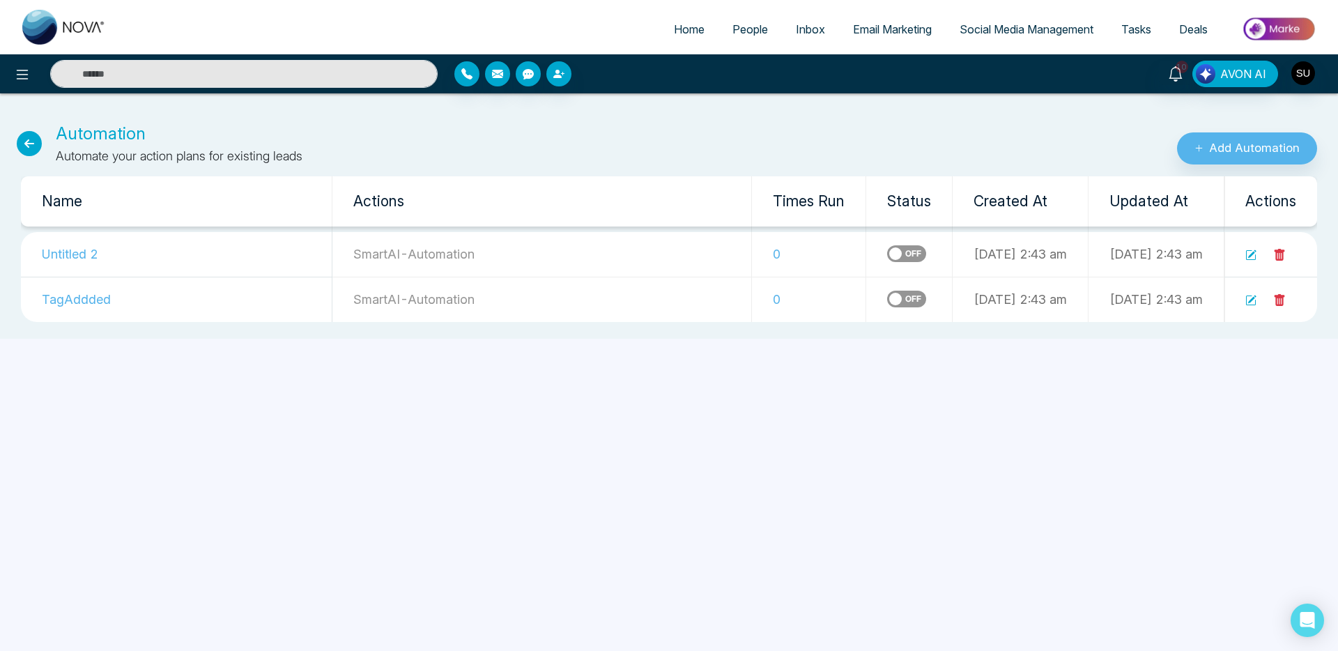
click at [1244, 251] on td at bounding box center [1270, 254] width 93 height 45
click at [1247, 254] on icon at bounding box center [1250, 254] width 11 height 11
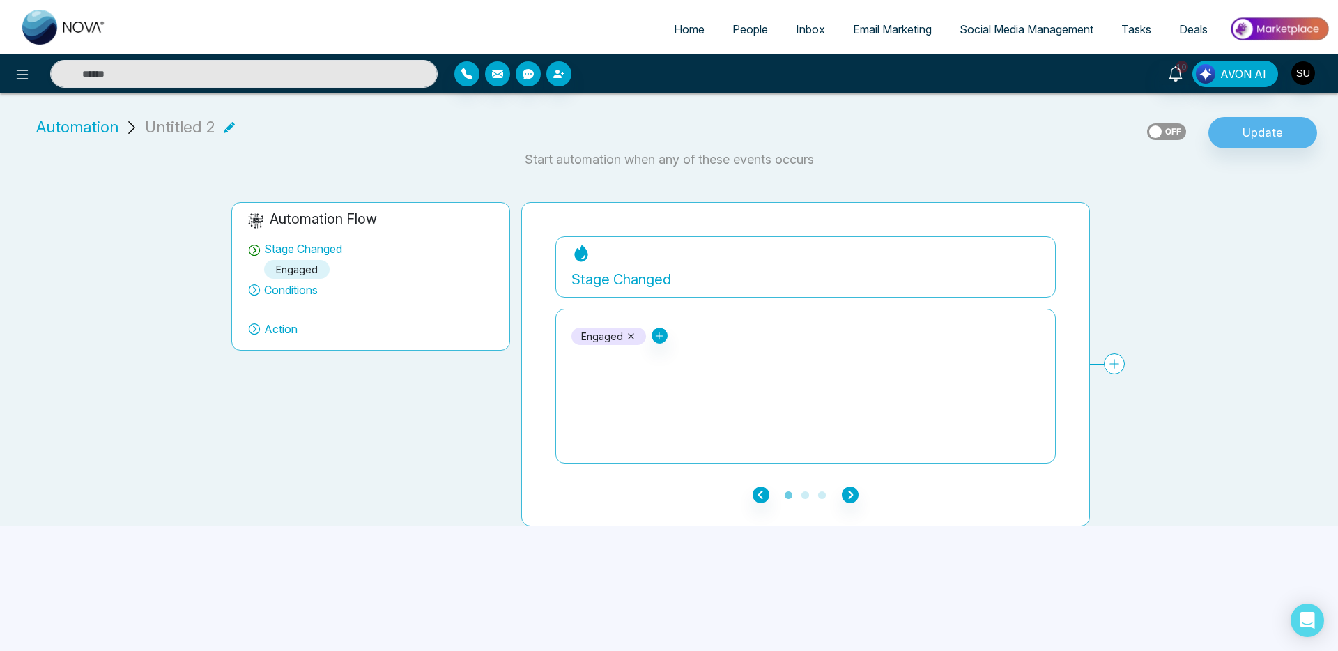
click at [231, 125] on li "Automation Untitled 2" at bounding box center [135, 127] width 209 height 23
click at [225, 127] on icon at bounding box center [229, 126] width 11 height 11
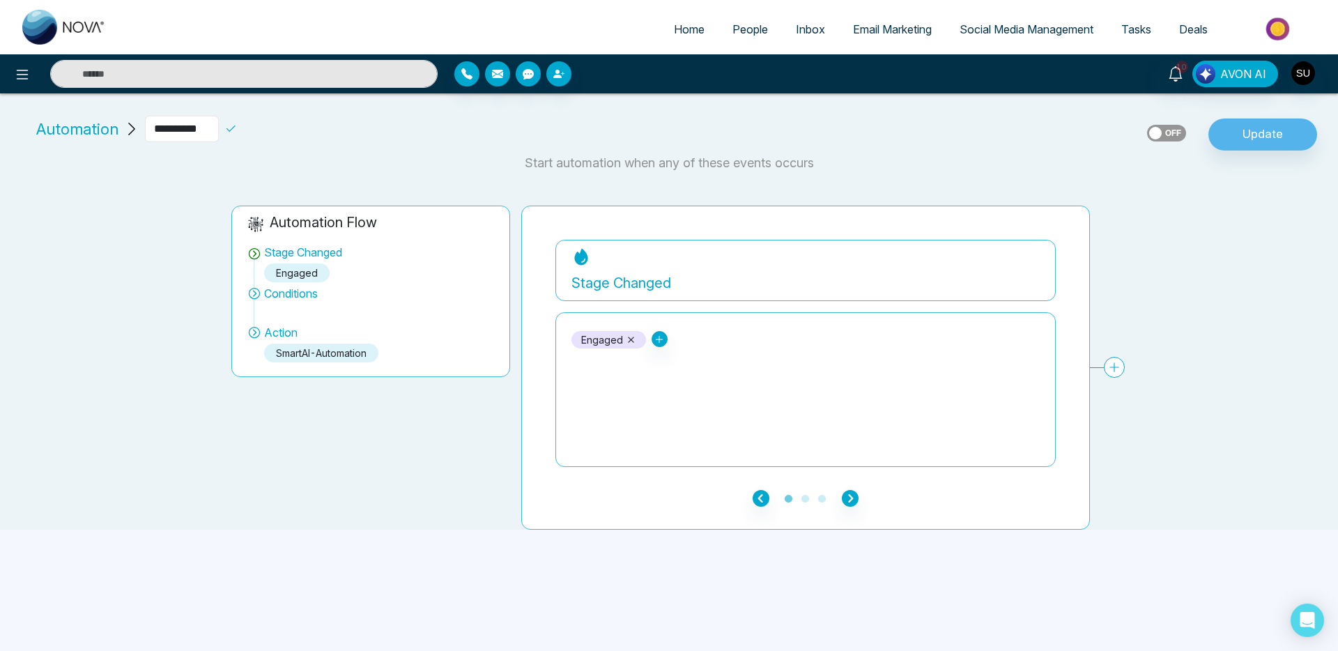
drag, startPoint x: 190, startPoint y: 131, endPoint x: 201, endPoint y: 133, distance: 11.3
click at [190, 132] on input "**********" at bounding box center [182, 129] width 74 height 26
drag, startPoint x: 184, startPoint y: 132, endPoint x: -54, endPoint y: 128, distance: 237.6
click at [0, 128] on html "**********" at bounding box center [669, 325] width 1338 height 651
type input "**********"
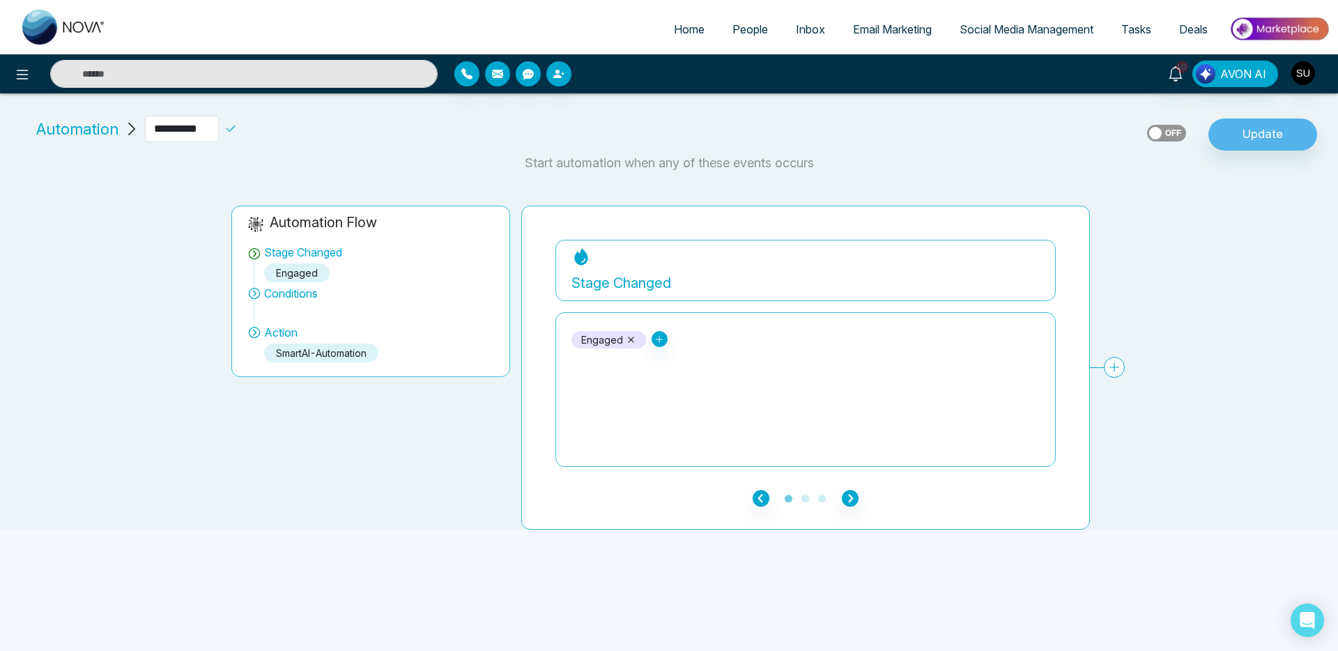
click at [237, 126] on icon at bounding box center [230, 129] width 13 height 13
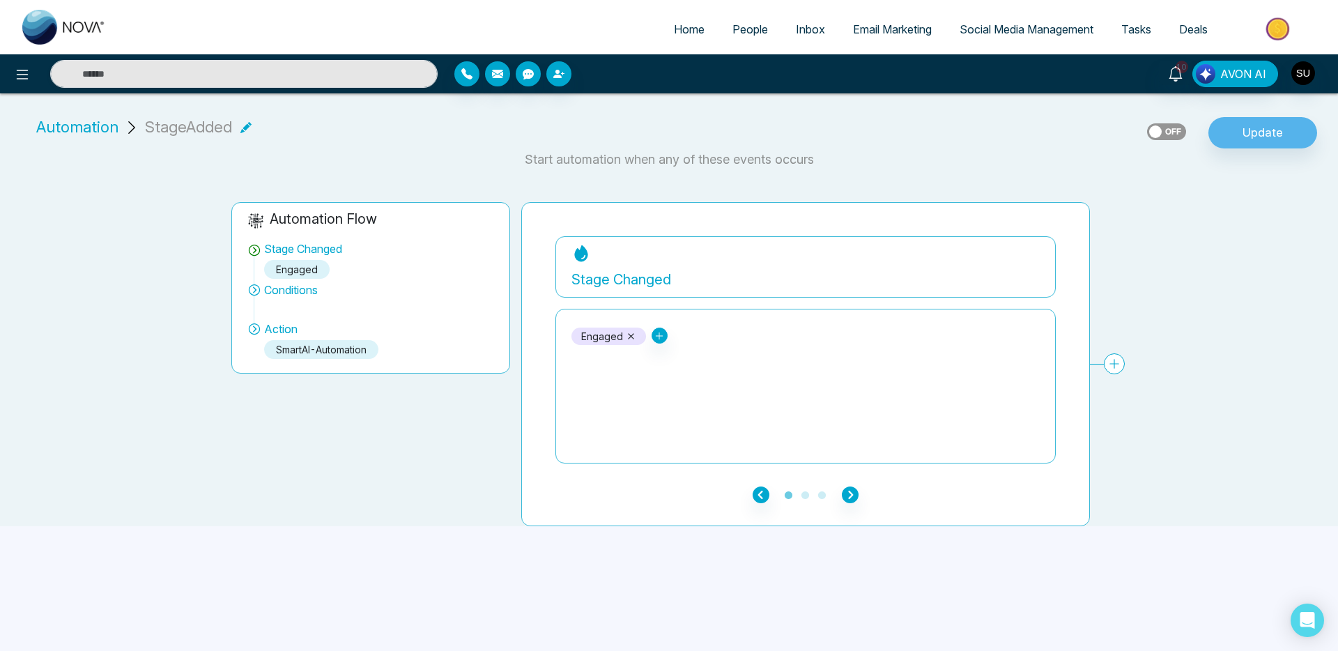
click at [101, 130] on span "Automation" at bounding box center [77, 127] width 82 height 23
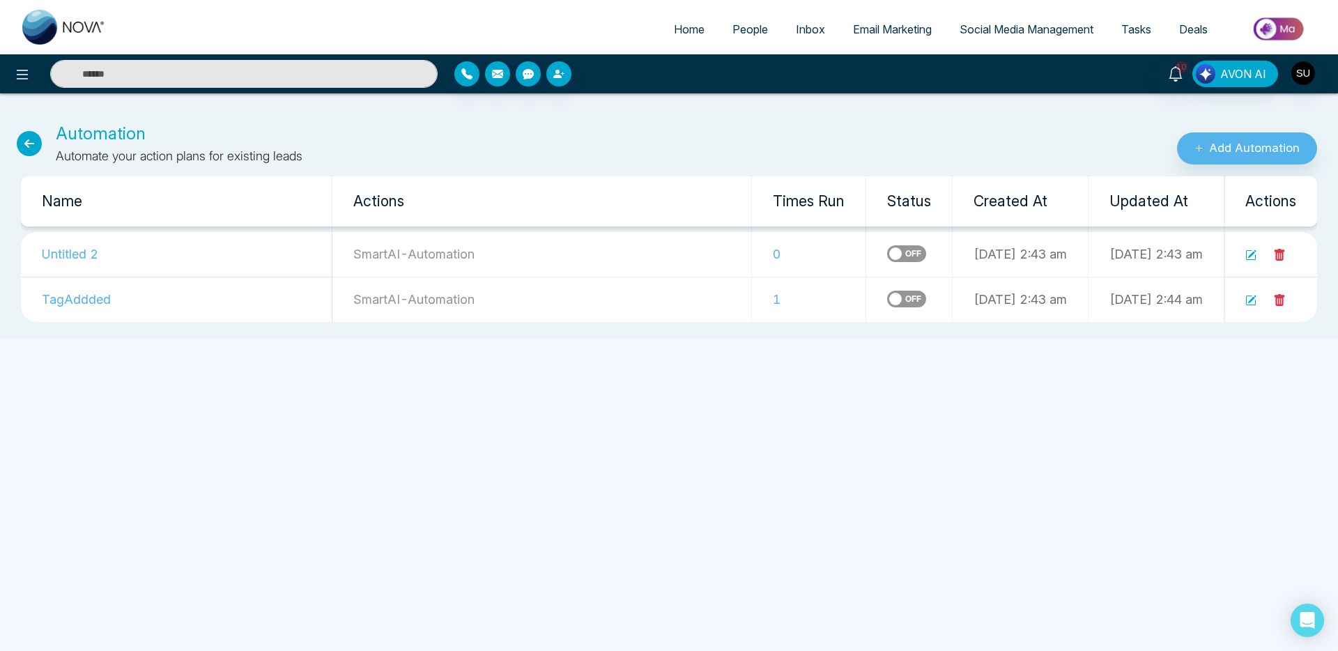
click at [1249, 298] on icon at bounding box center [1250, 300] width 11 height 11
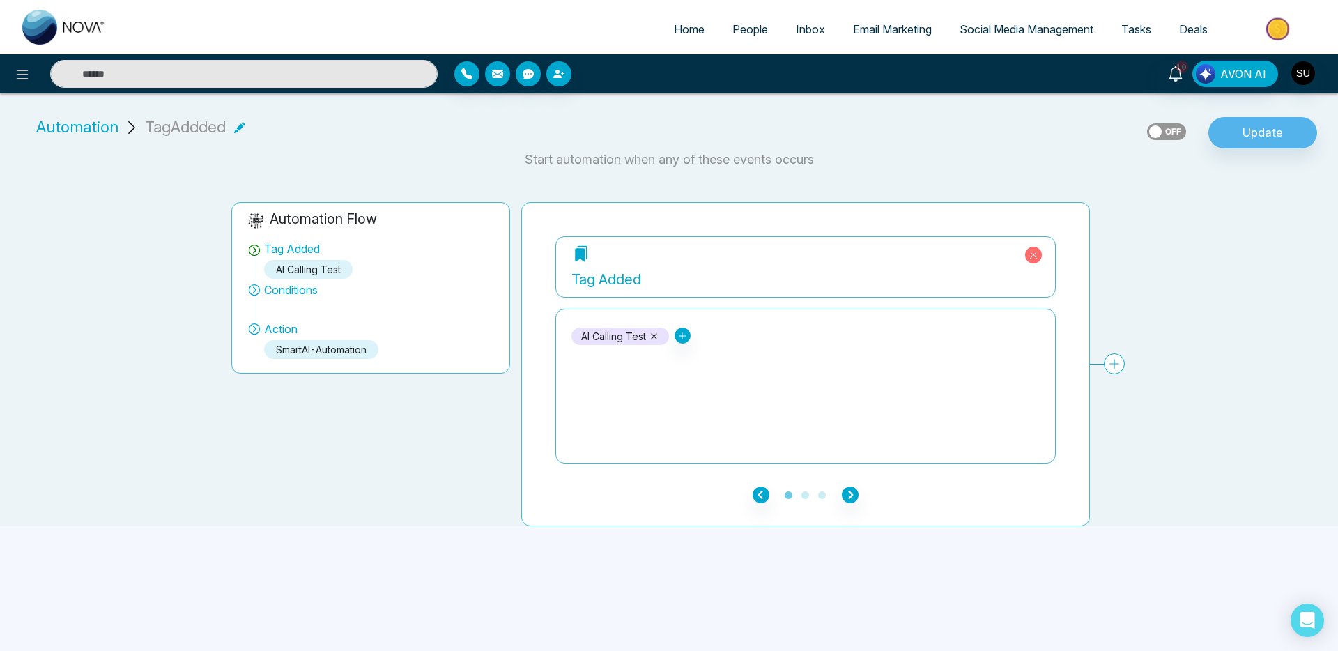
click at [656, 334] on icon at bounding box center [654, 336] width 6 height 6
click at [579, 334] on icon at bounding box center [579, 336] width 8 height 8
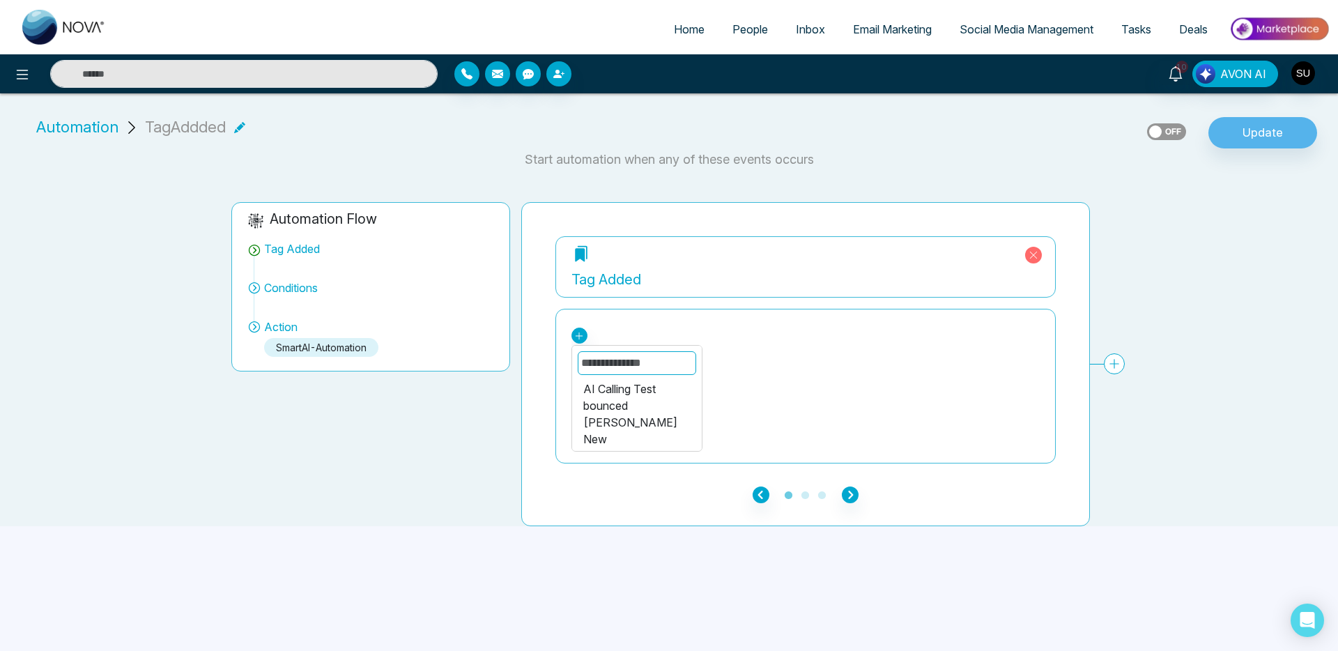
click at [607, 435] on div "New" at bounding box center [636, 439] width 107 height 17
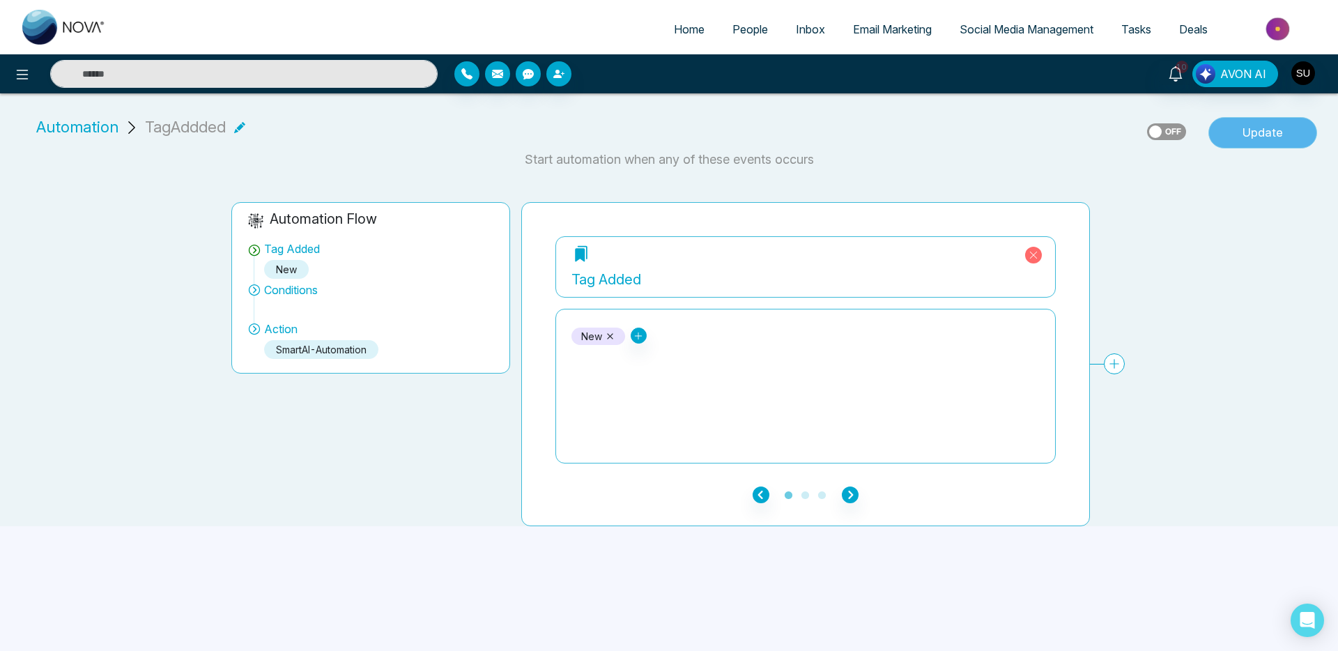
click at [1255, 132] on button "Update" at bounding box center [1262, 133] width 109 height 32
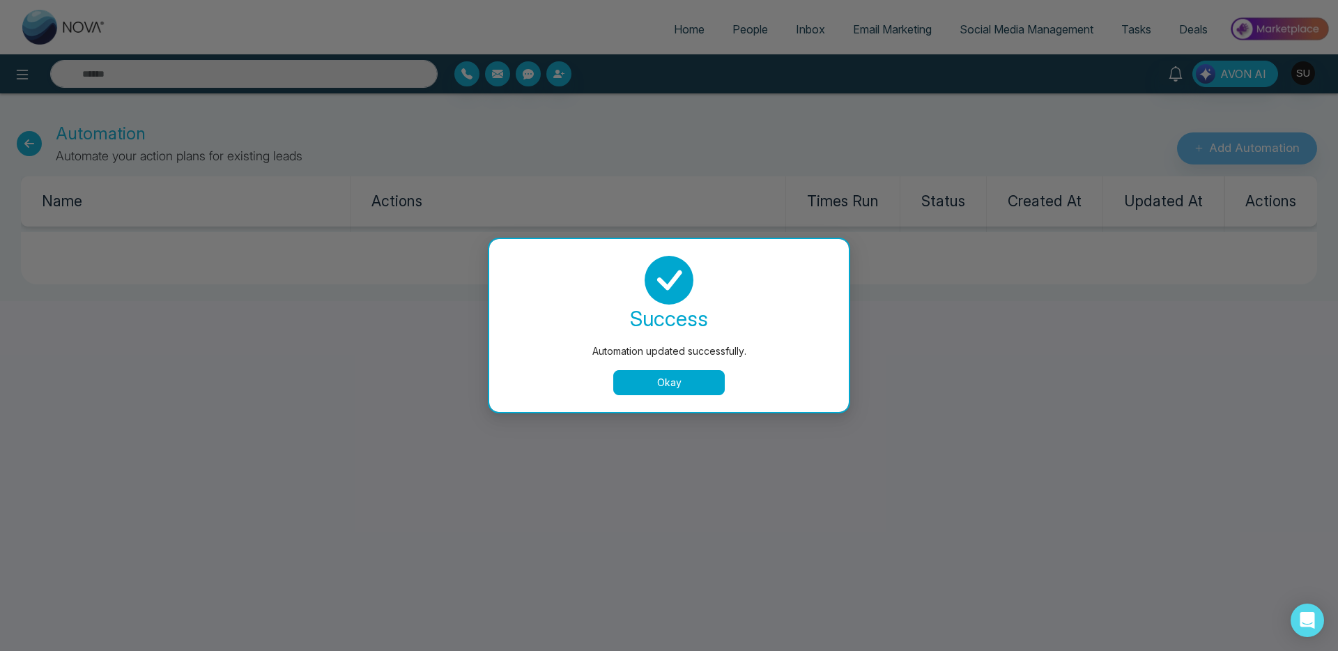
click at [631, 388] on button "Okay" at bounding box center [668, 382] width 111 height 25
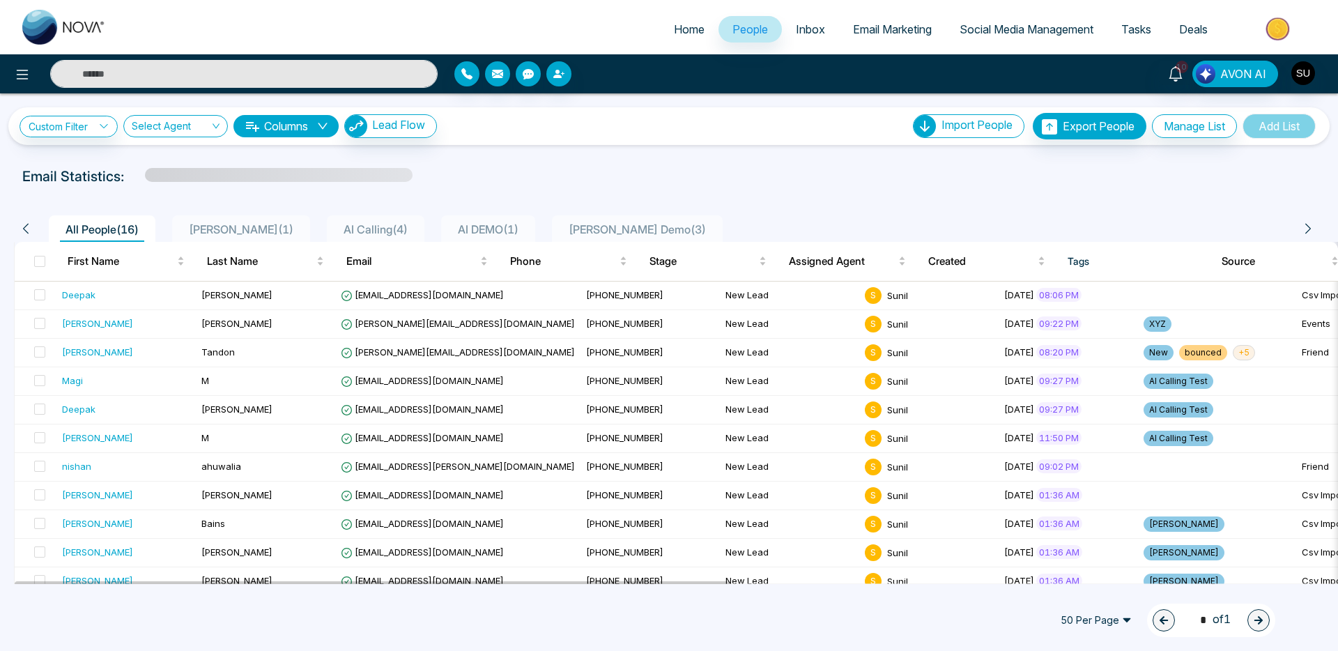
click at [178, 72] on input "text" at bounding box center [243, 74] width 387 height 28
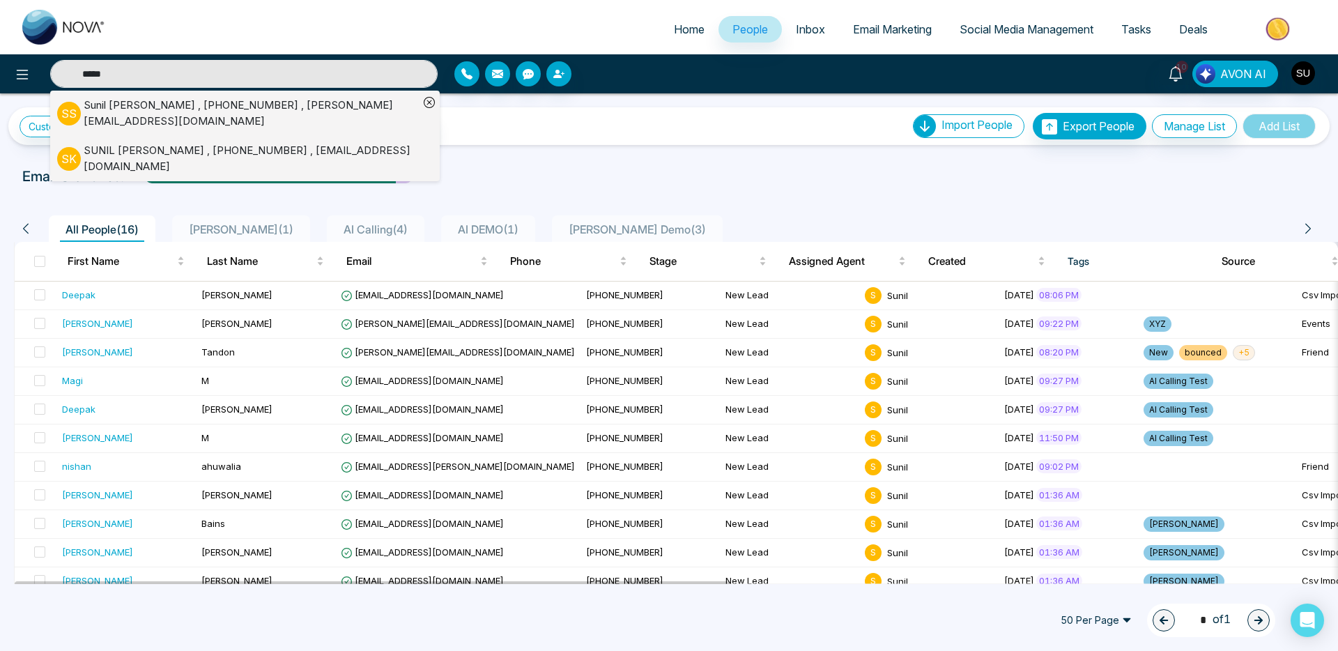
type input "*****"
click at [198, 104] on div "Sunil Sally , +19055315620 , dhruve@lendinghub.ca" at bounding box center [251, 113] width 335 height 31
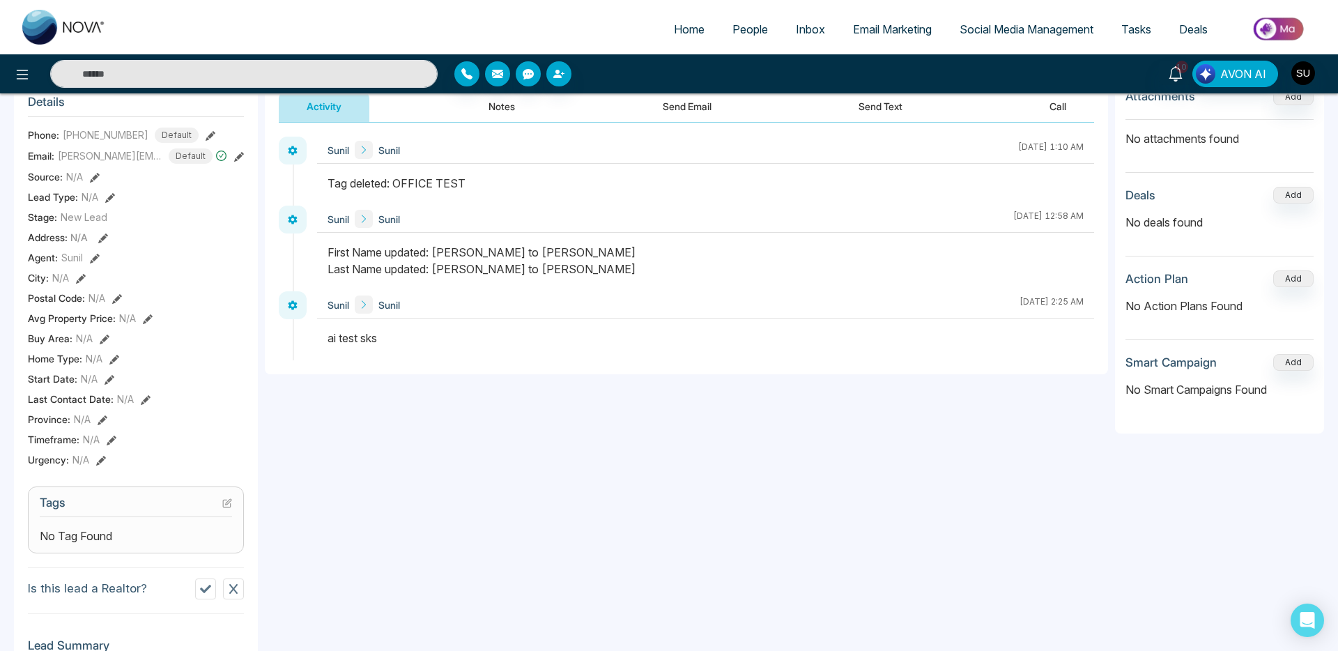
scroll to position [189, 0]
click at [225, 501] on icon at bounding box center [227, 502] width 10 height 10
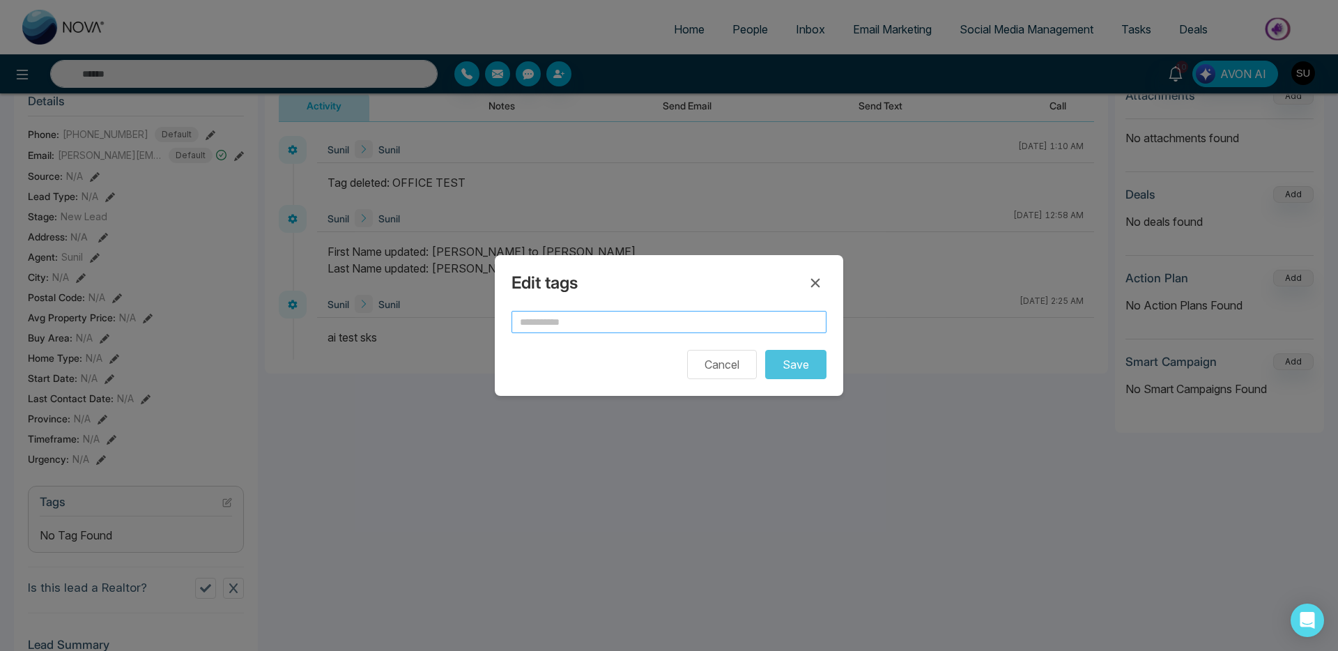
click at [522, 316] on input "text" at bounding box center [668, 322] width 315 height 22
type input "*"
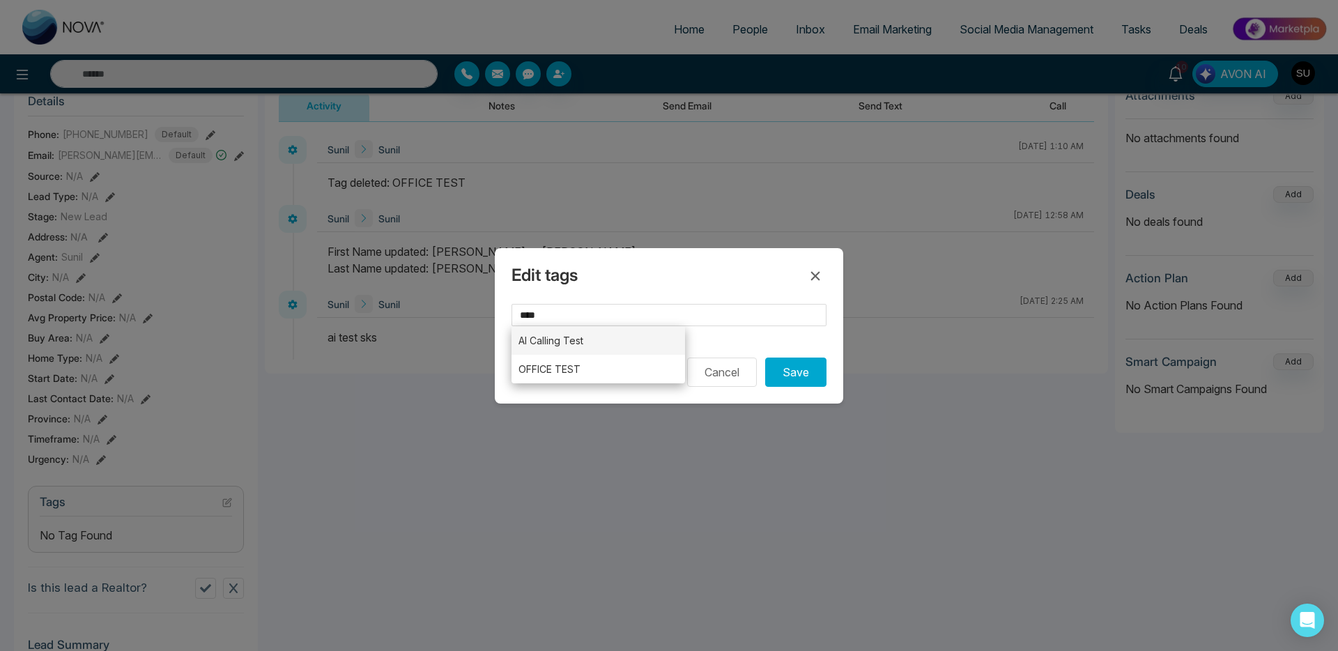
click at [554, 343] on li "AI Calling Test" at bounding box center [597, 340] width 173 height 29
type input "**********"
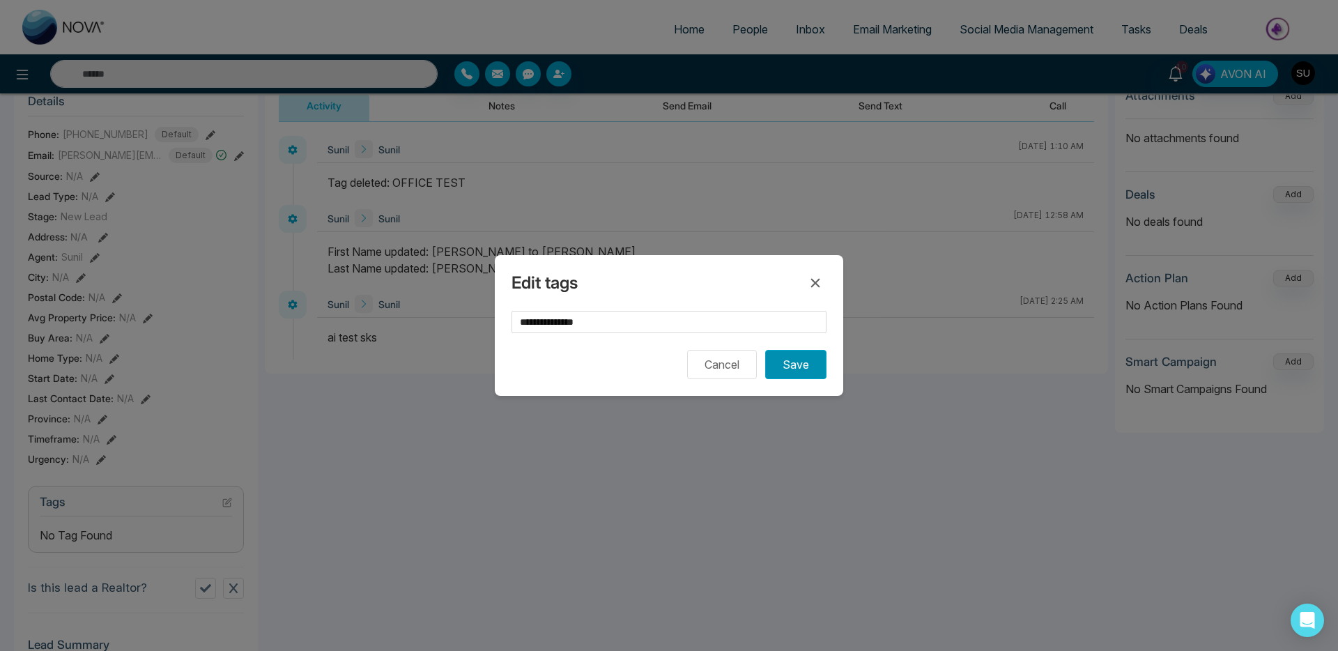
click at [786, 357] on button "Save" at bounding box center [795, 364] width 61 height 29
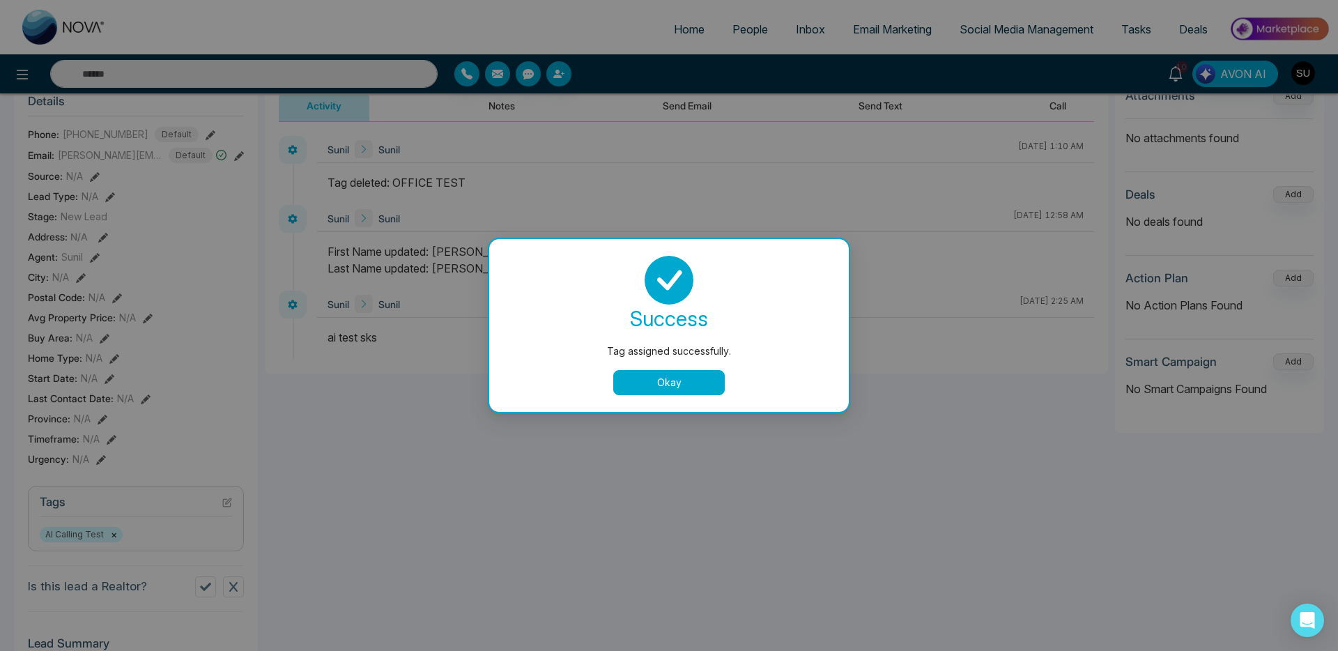
click at [661, 386] on button "Okay" at bounding box center [668, 382] width 111 height 25
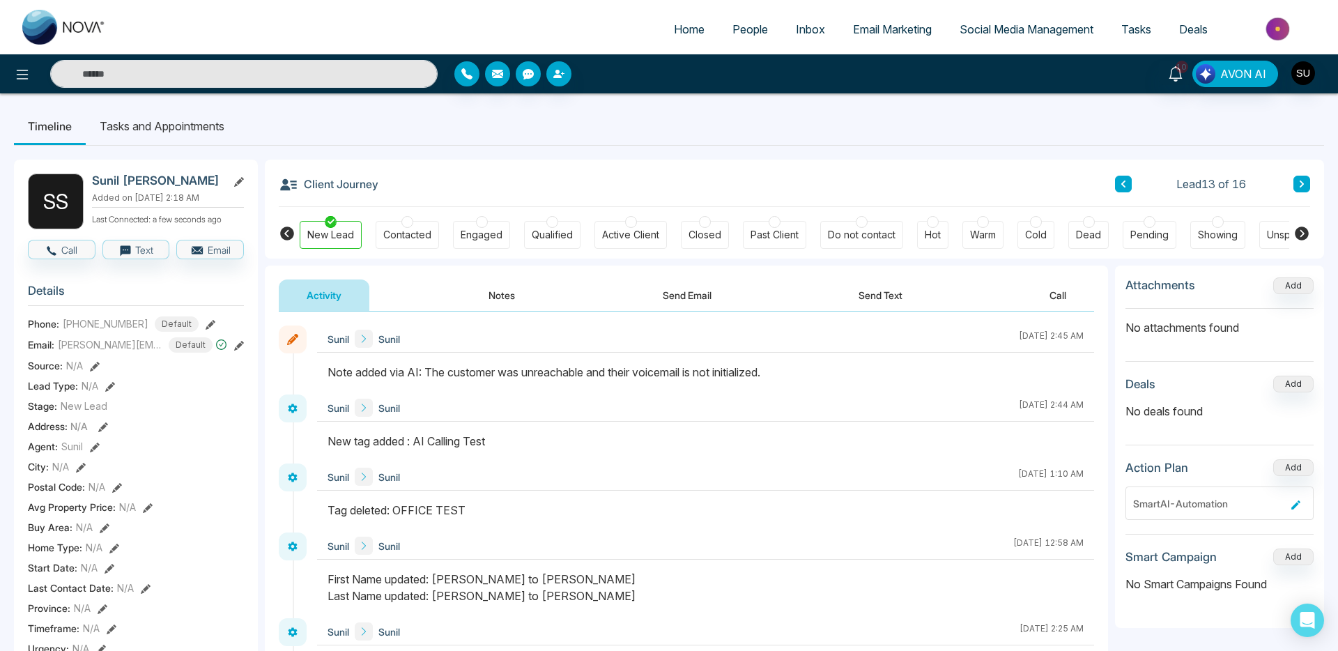
scroll to position [336, 0]
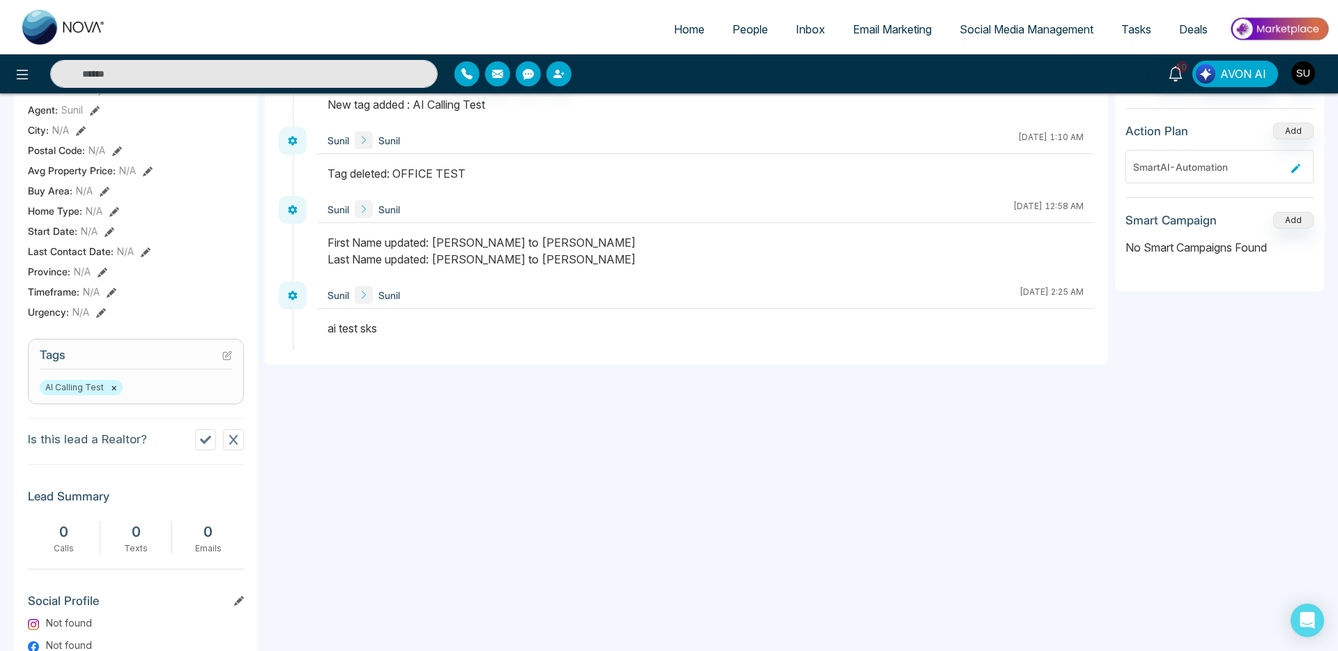
click at [113, 387] on button "×" at bounding box center [114, 387] width 6 height 13
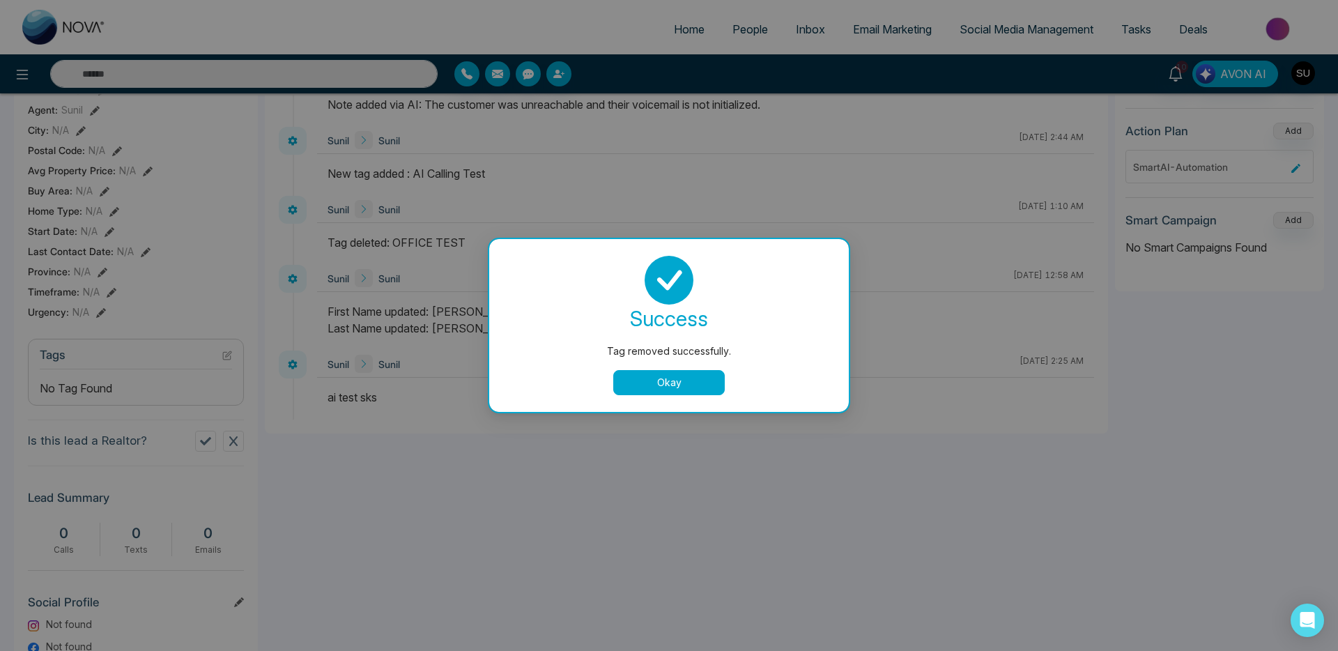
click at [647, 387] on button "Okay" at bounding box center [668, 382] width 111 height 25
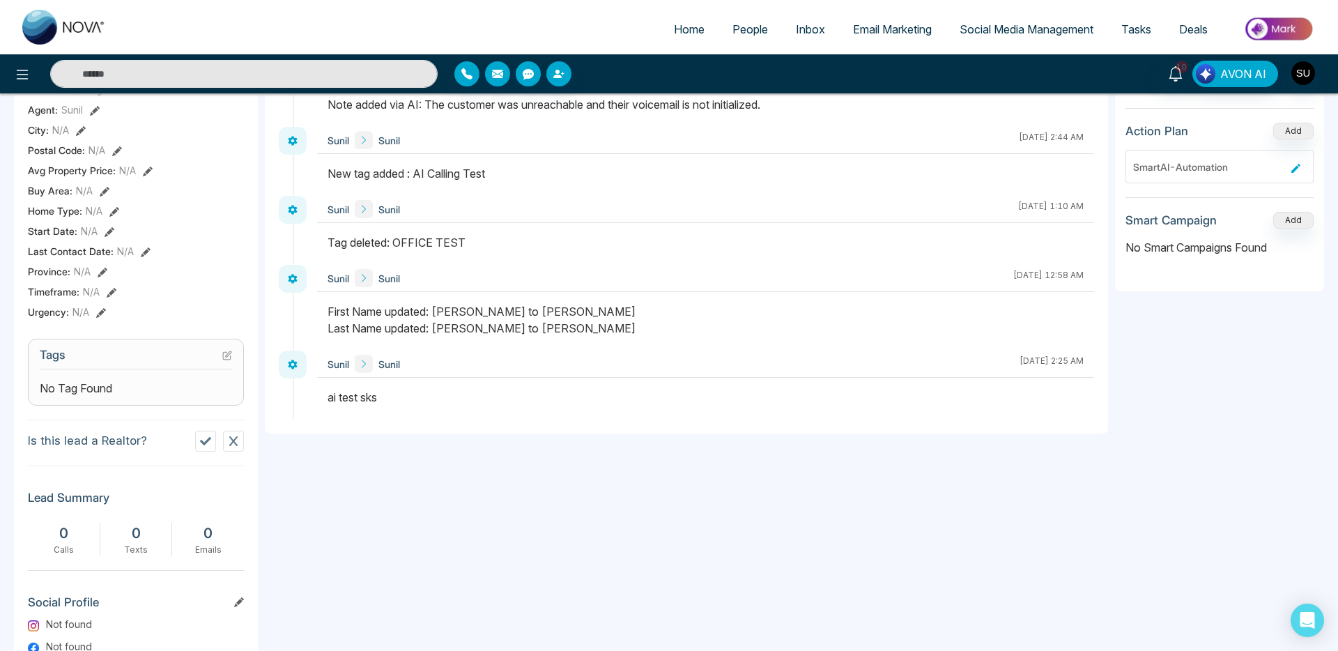
click at [230, 355] on icon at bounding box center [227, 355] width 8 height 7
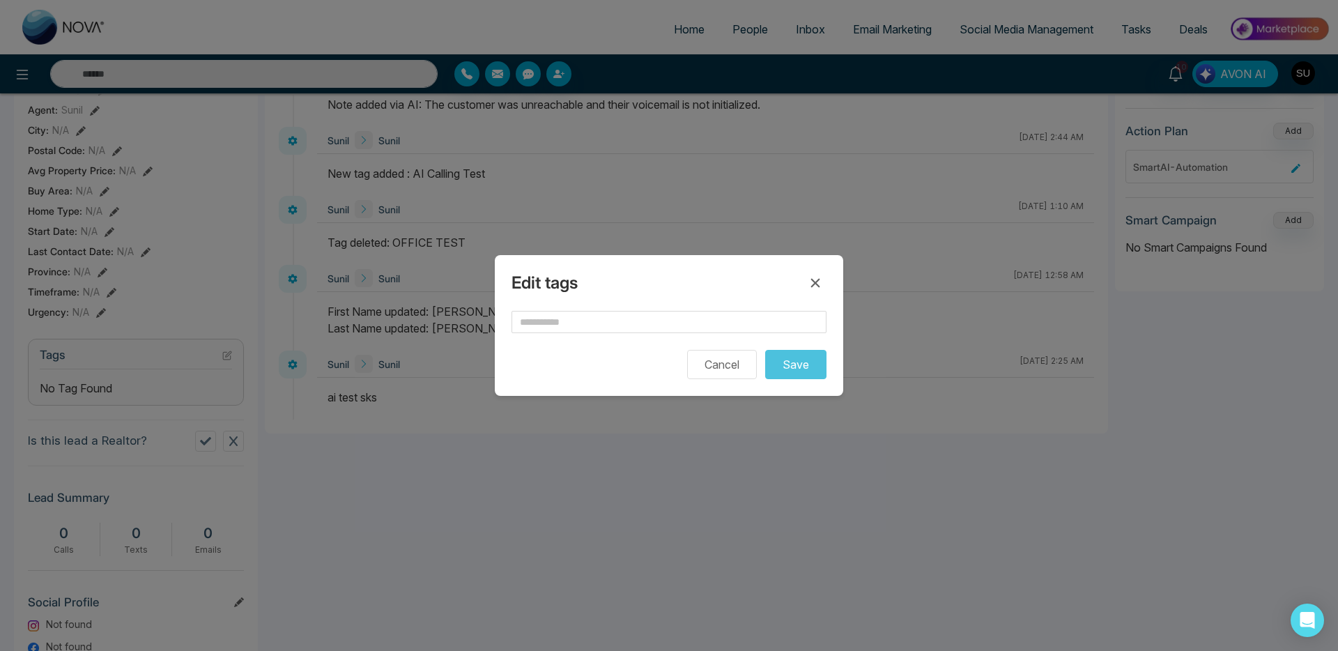
click at [531, 333] on form "Cancel Save" at bounding box center [668, 345] width 315 height 68
click at [518, 311] on input "text" at bounding box center [668, 322] width 315 height 22
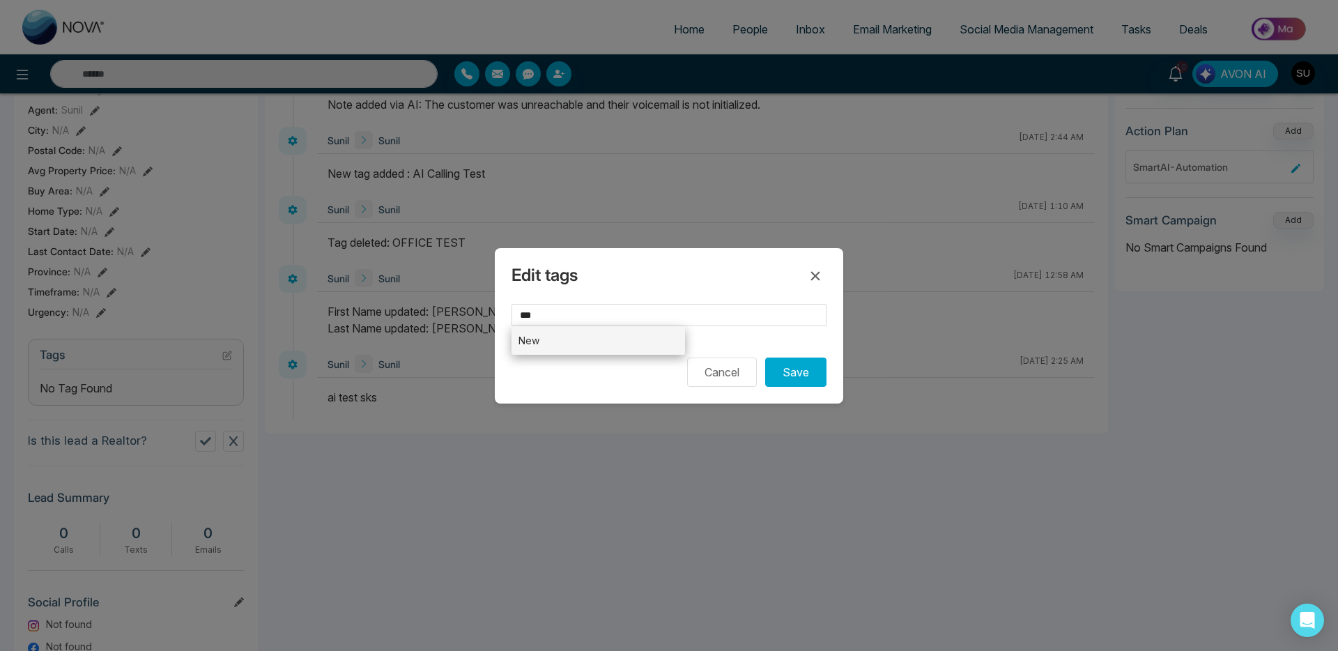
click at [543, 346] on li "New" at bounding box center [597, 340] width 173 height 29
type input "***"
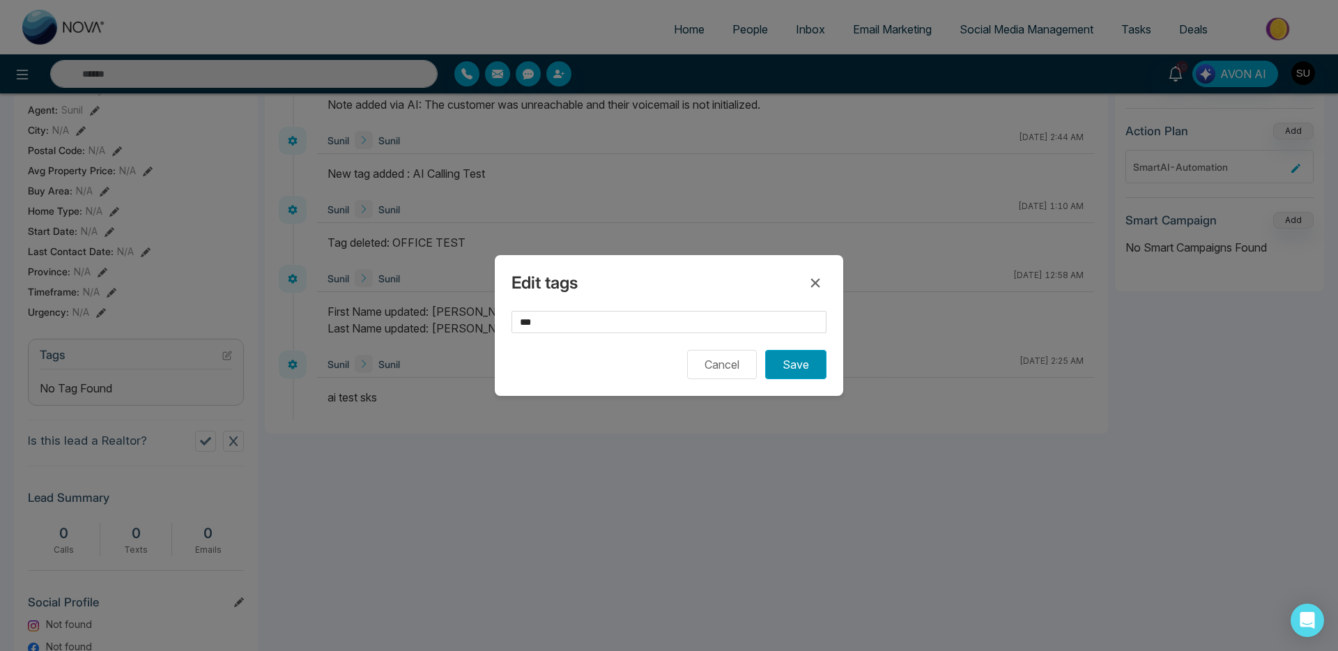
click at [791, 365] on button "Save" at bounding box center [795, 364] width 61 height 29
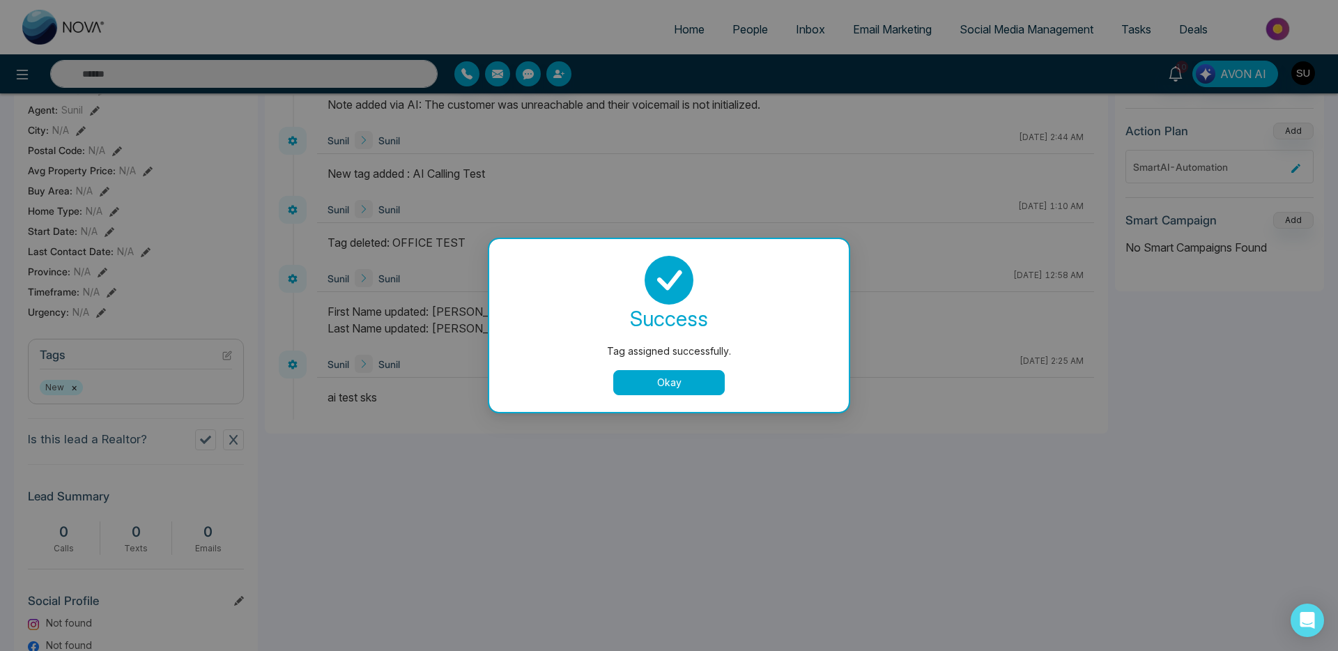
click at [813, 272] on div at bounding box center [669, 280] width 326 height 49
click at [672, 380] on button "Okay" at bounding box center [668, 382] width 111 height 25
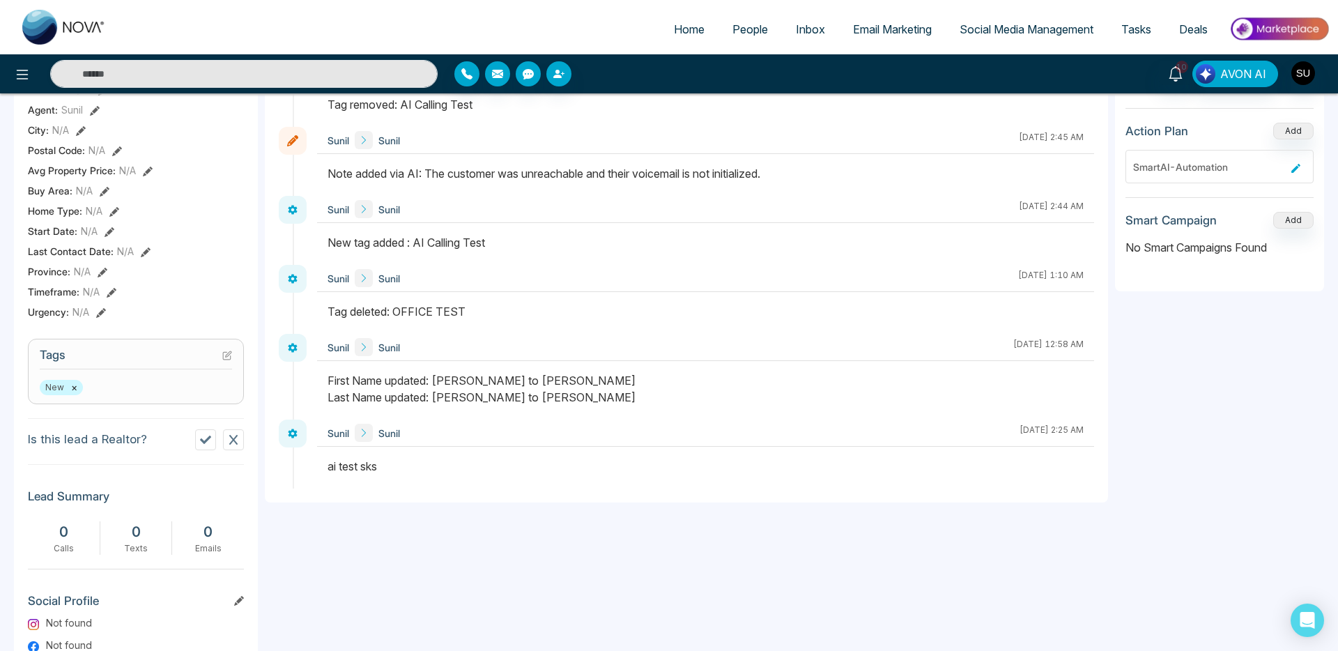
scroll to position [64, 0]
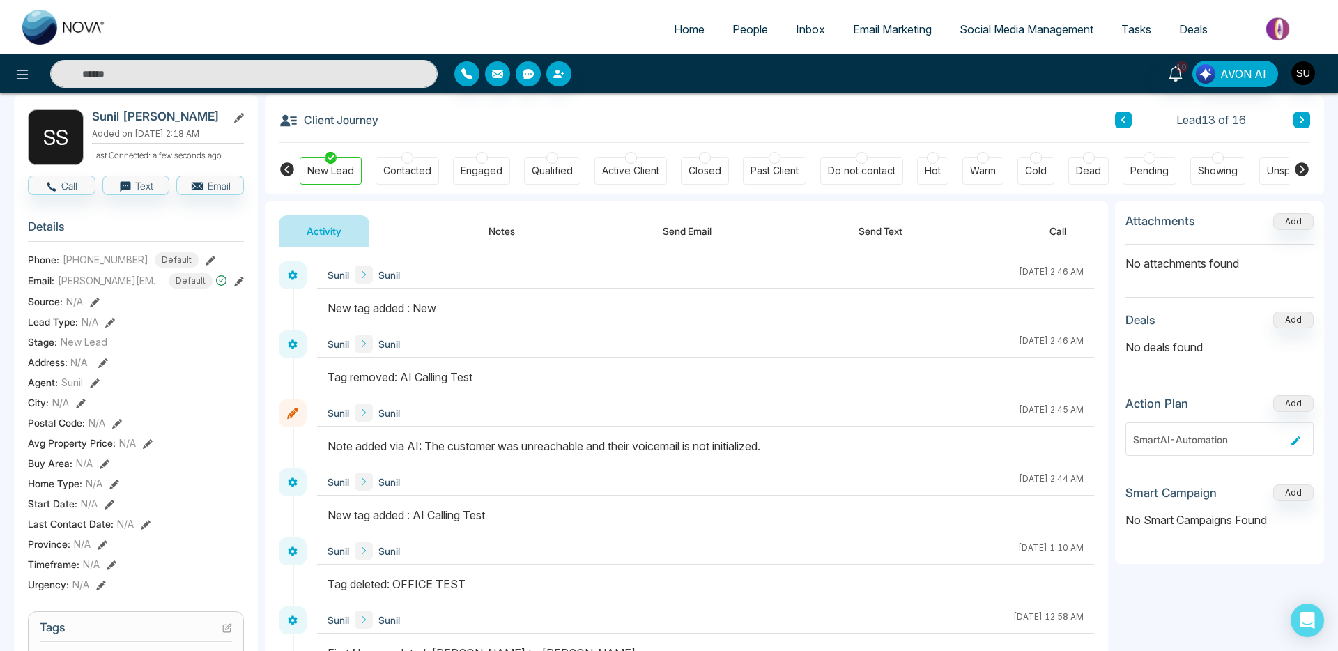
click at [483, 176] on div "Engaged" at bounding box center [481, 171] width 42 height 14
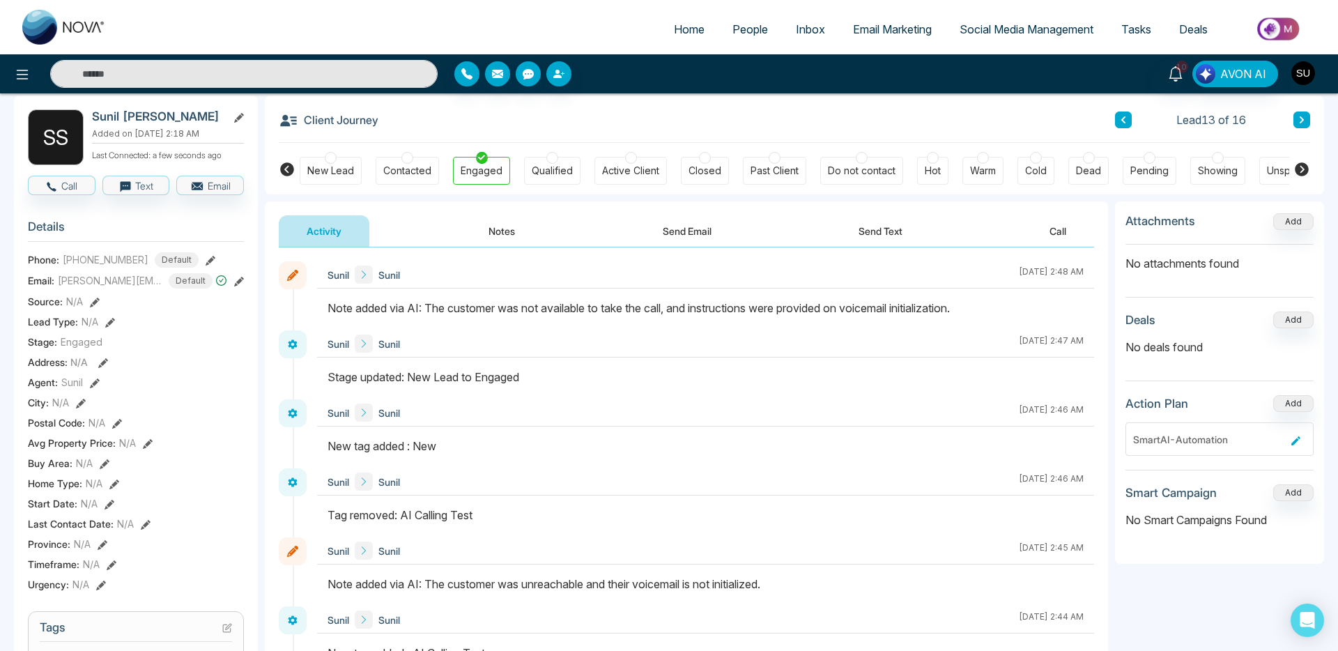
click at [1301, 75] on img "button" at bounding box center [1303, 73] width 24 height 24
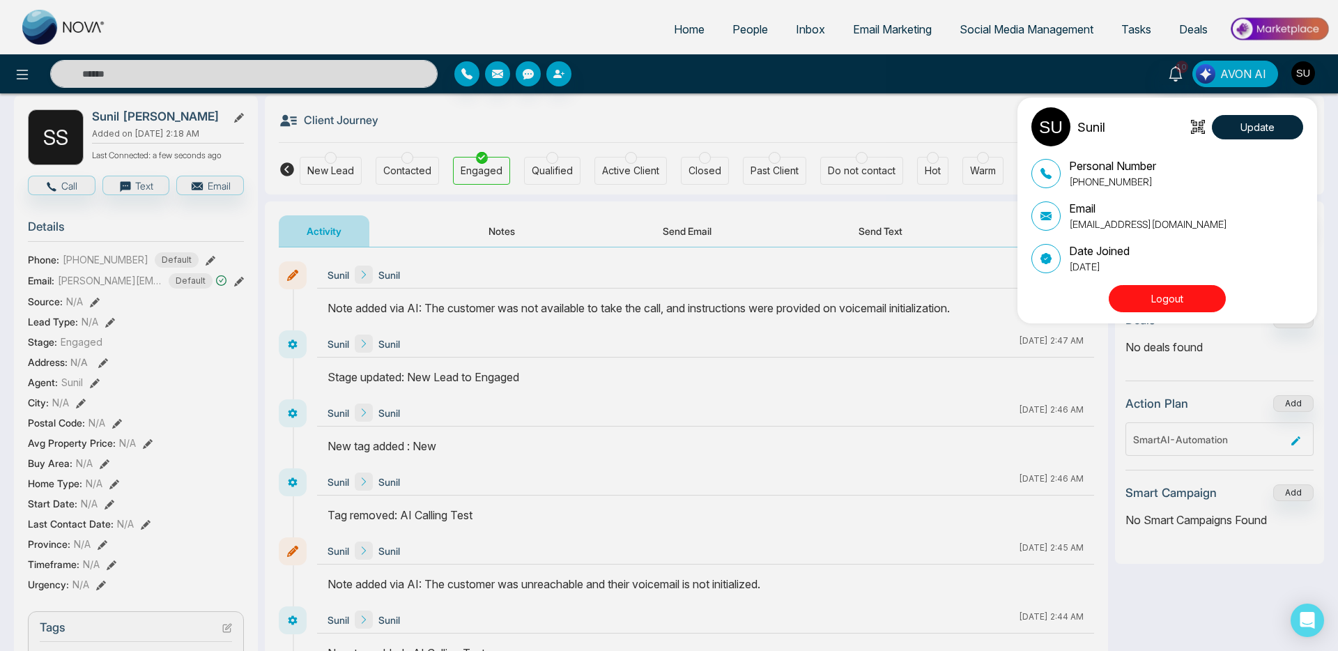
click at [153, 65] on div "Sunil Update Personal Number [PHONE_NUMBER] Email [EMAIL_ADDRESS][DOMAIN_NAME] …" at bounding box center [669, 325] width 1338 height 651
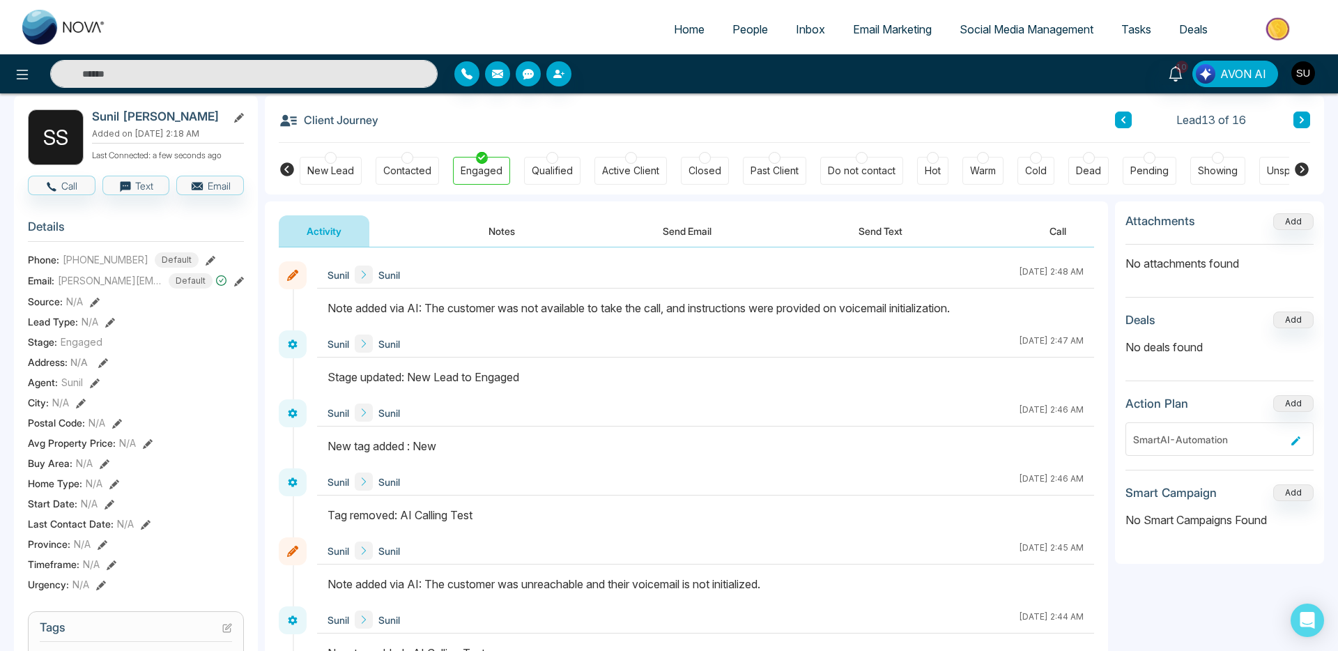
click at [153, 66] on input "text" at bounding box center [243, 74] width 387 height 28
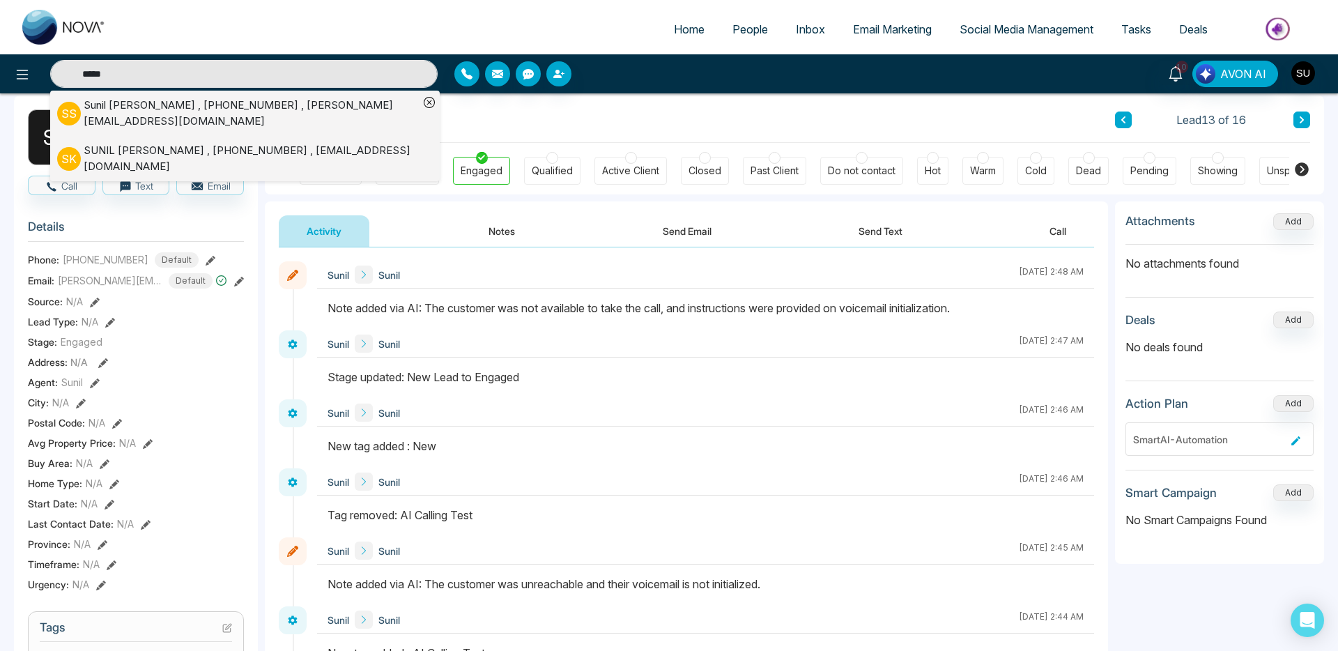
type input "*****"
click at [230, 145] on div "[PERSON_NAME] , [PHONE_NUMBER] , [EMAIL_ADDRESS][DOMAIN_NAME]" at bounding box center [251, 158] width 335 height 31
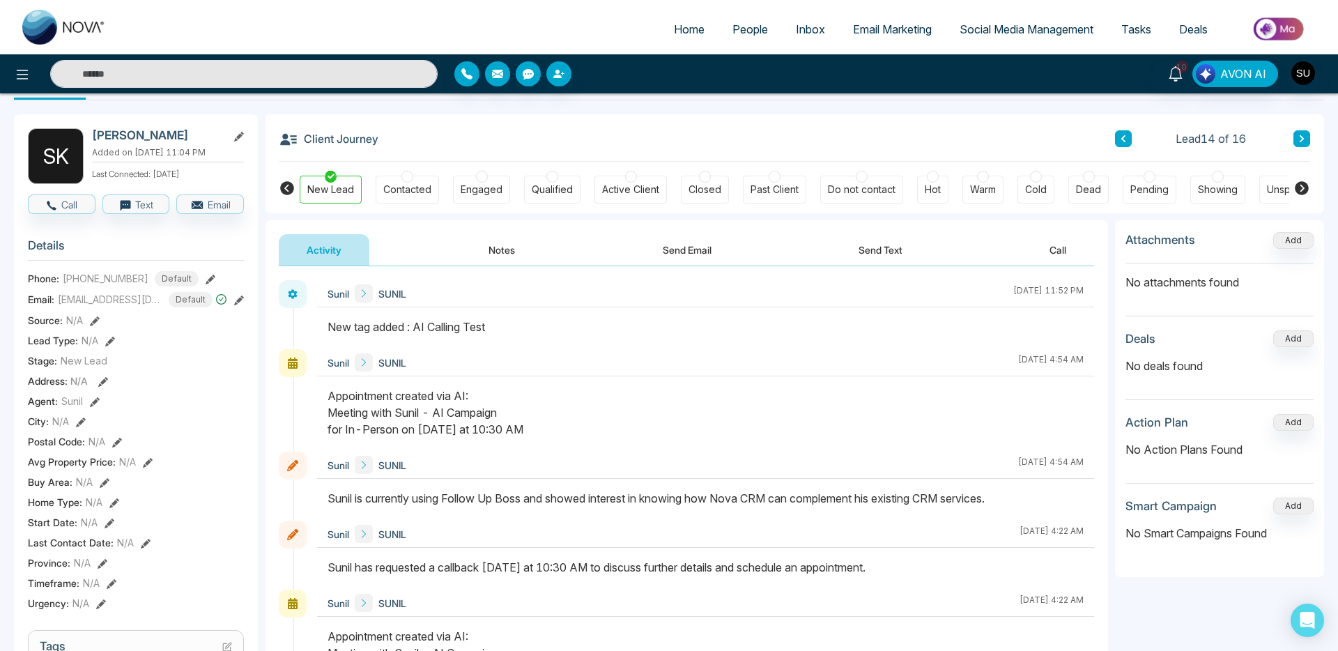
scroll to position [51, 0]
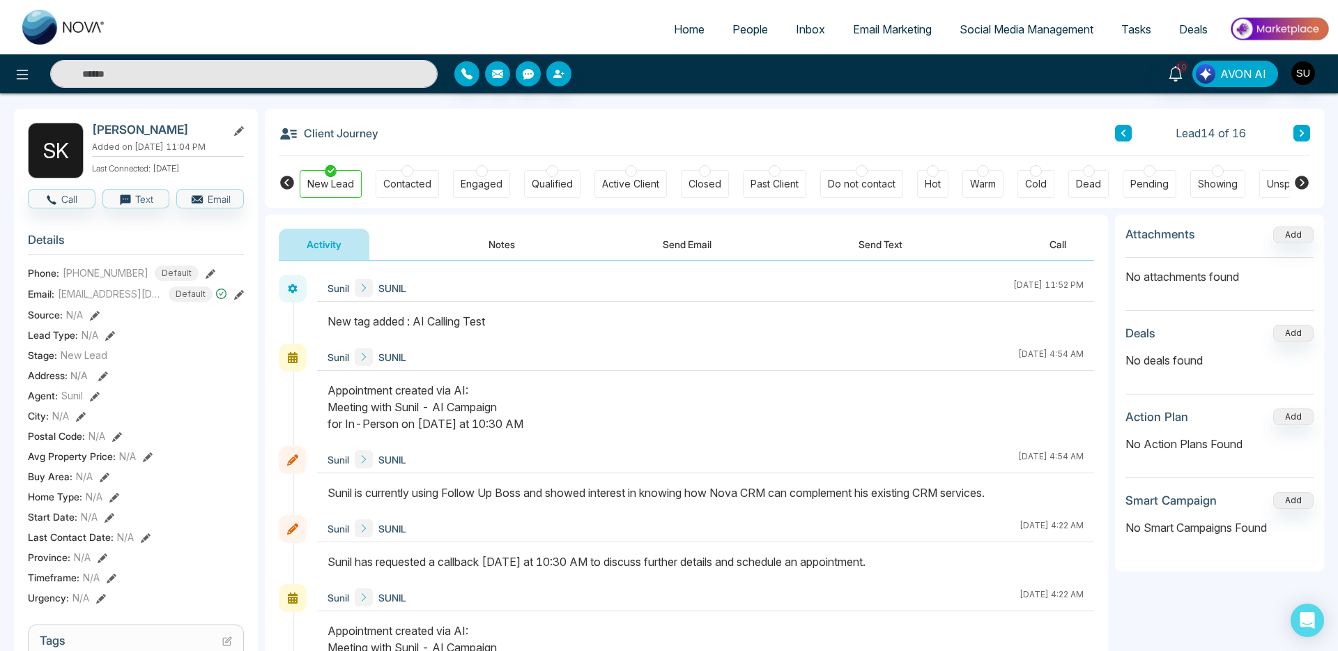
click at [481, 171] on div at bounding box center [482, 171] width 12 height 12
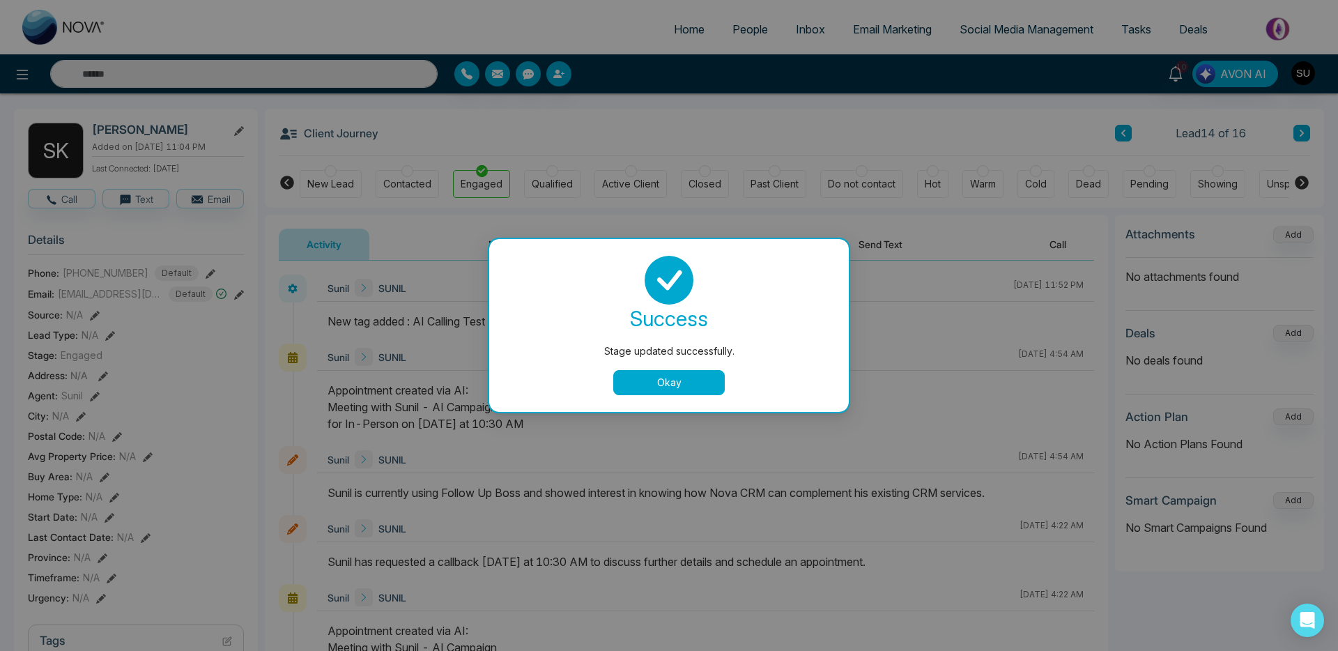
click at [651, 380] on button "Okay" at bounding box center [668, 382] width 111 height 25
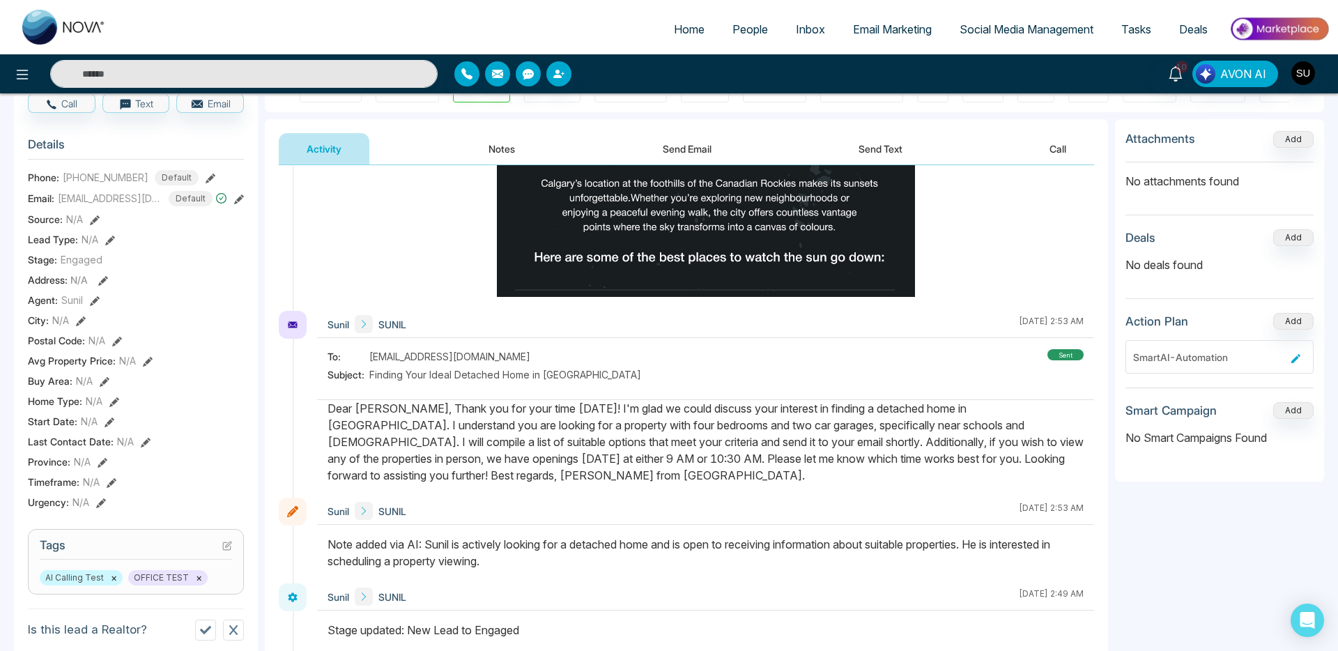
scroll to position [147, 0]
drag, startPoint x: 231, startPoint y: 543, endPoint x: 217, endPoint y: 389, distance: 154.6
click at [217, 389] on div "S K [PERSON_NAME] Added on [DATE] 11:04 PM Last Connected: a few seconds ago Ca…" at bounding box center [136, 497] width 244 height 968
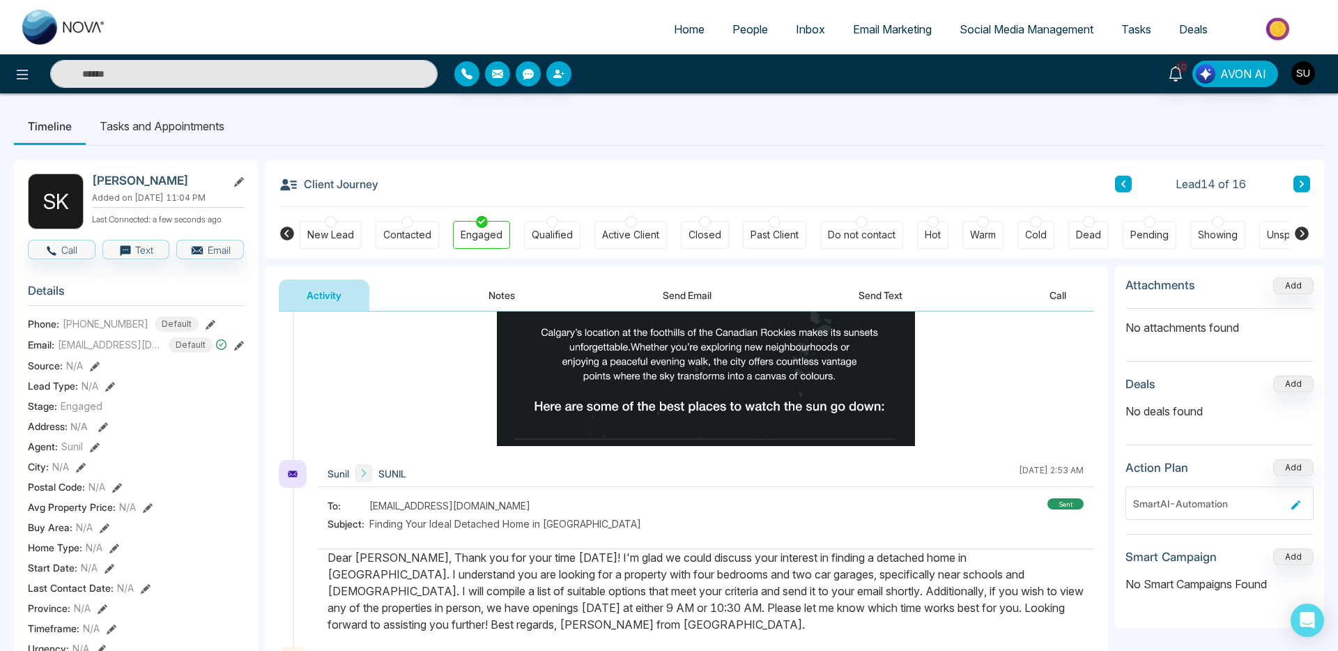
scroll to position [504, 0]
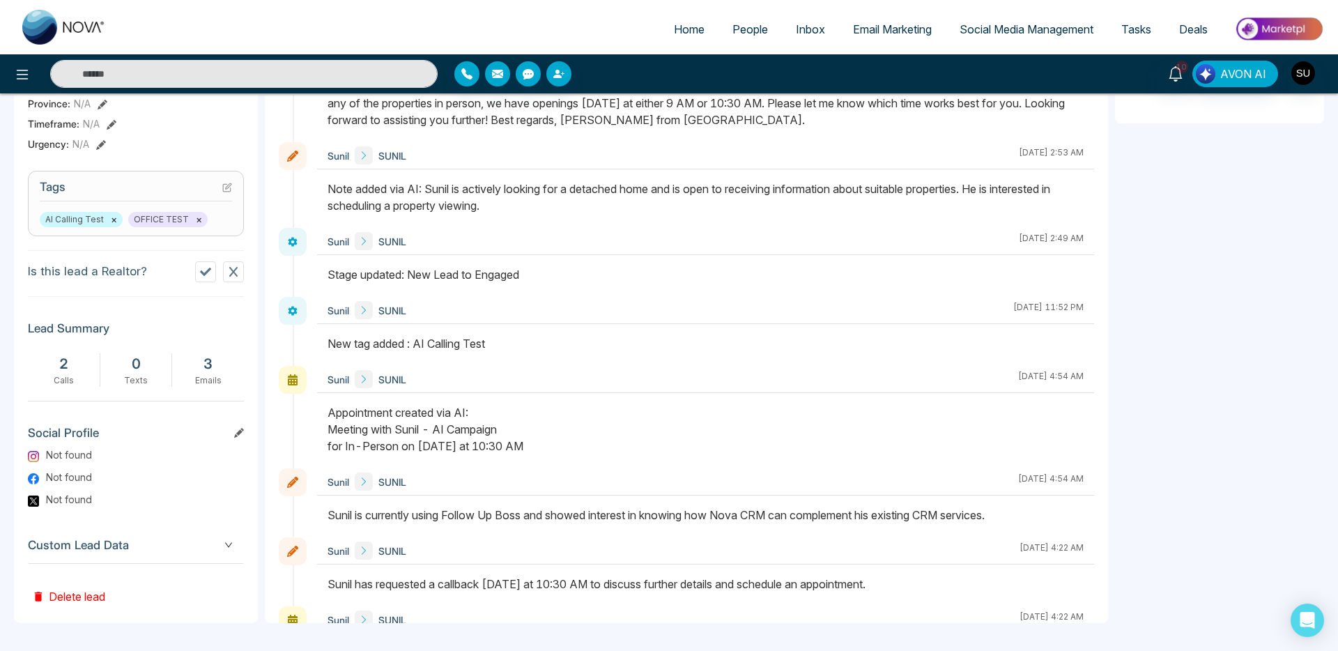
click at [112, 222] on button "×" at bounding box center [114, 219] width 6 height 13
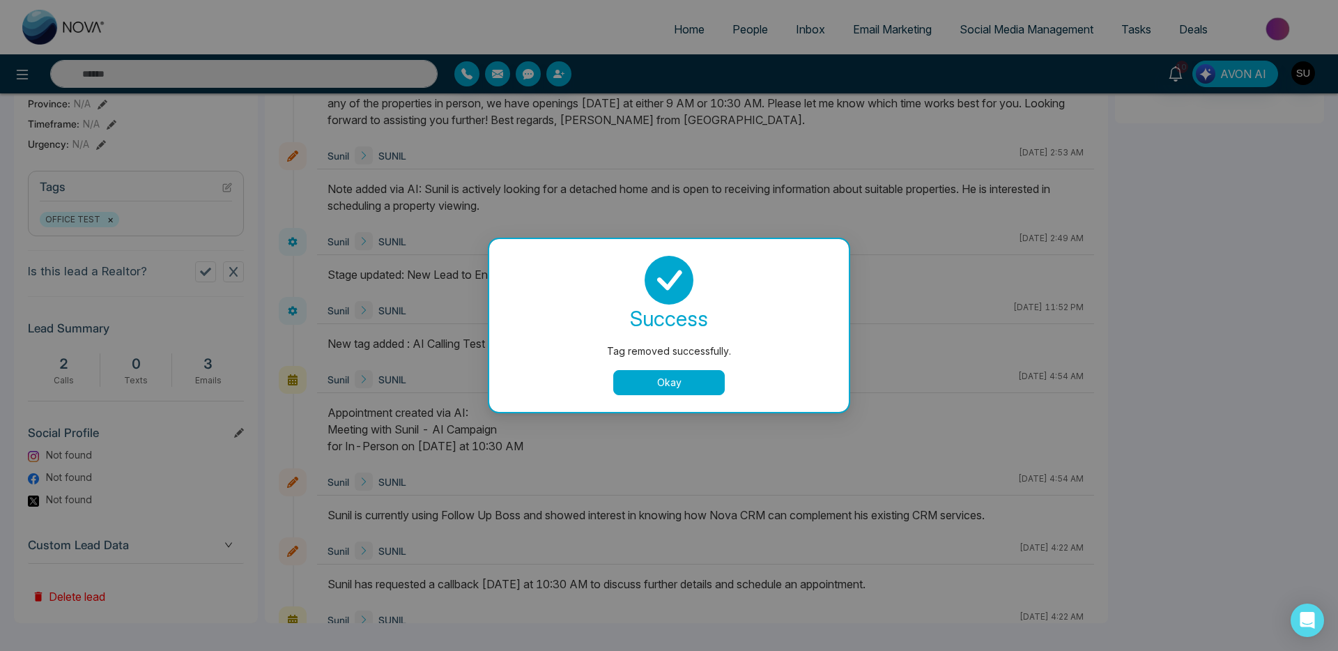
click at [655, 380] on button "Okay" at bounding box center [668, 382] width 111 height 25
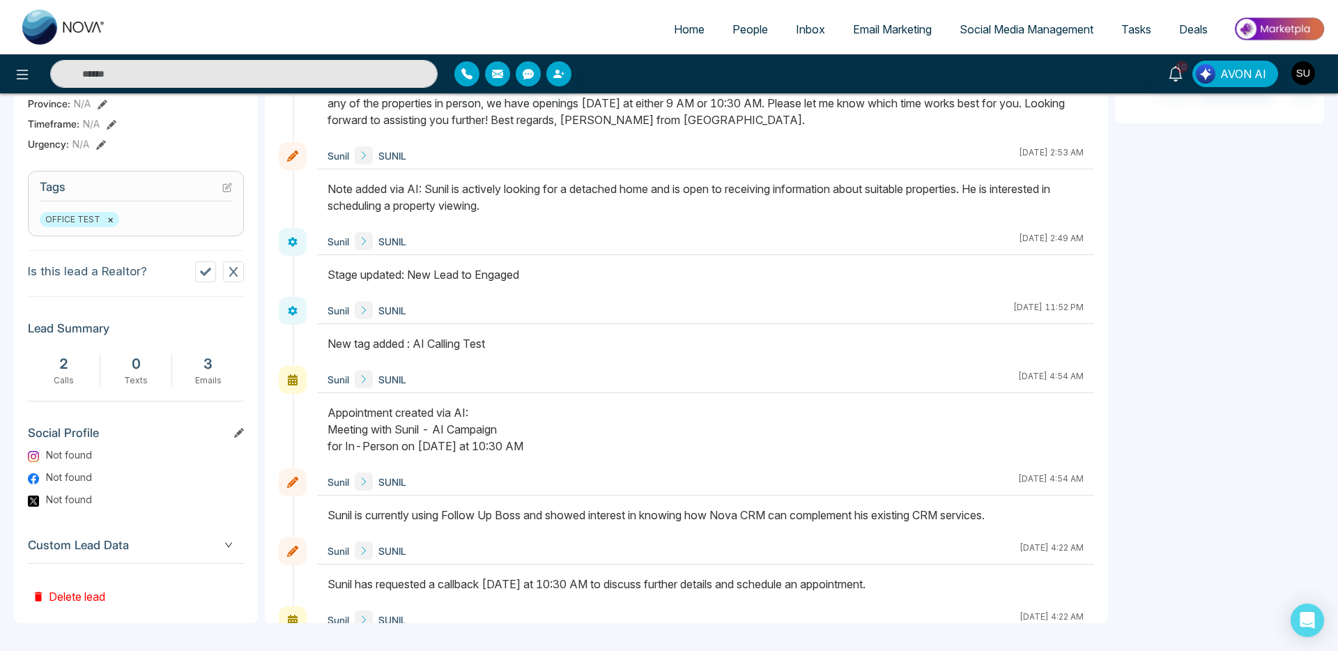
click at [226, 188] on icon at bounding box center [229, 186] width 6 height 6
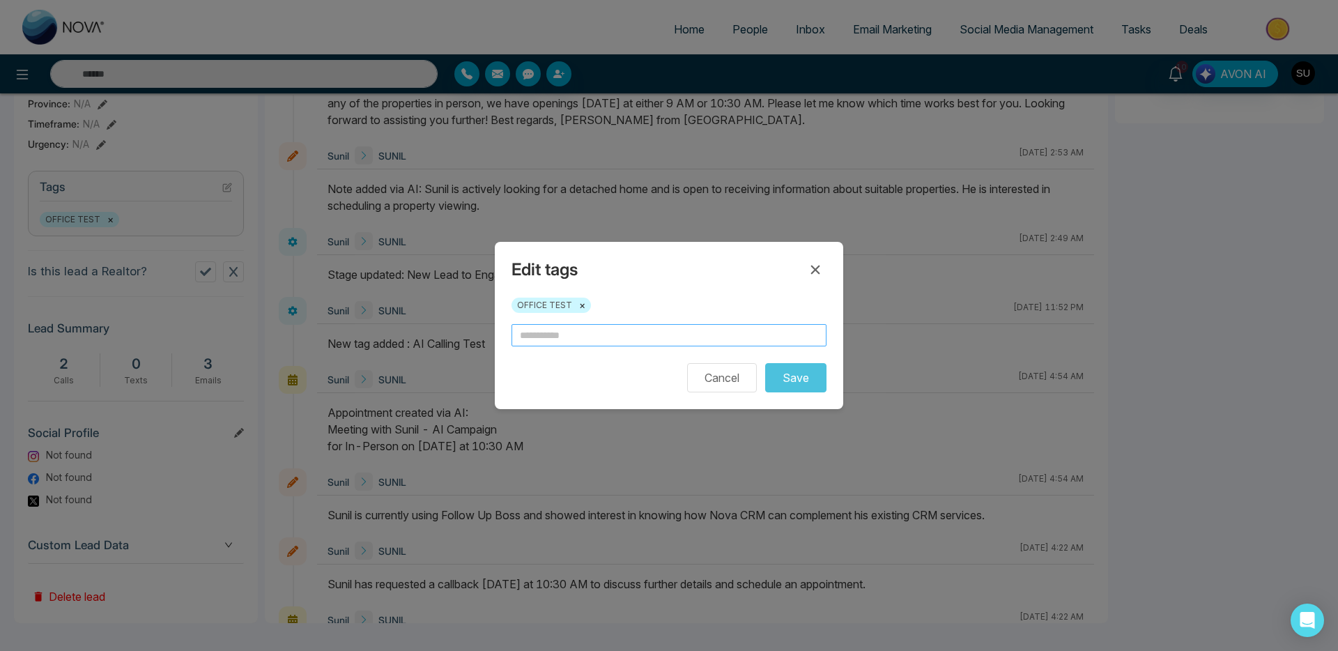
click at [593, 330] on input "text" at bounding box center [668, 335] width 315 height 22
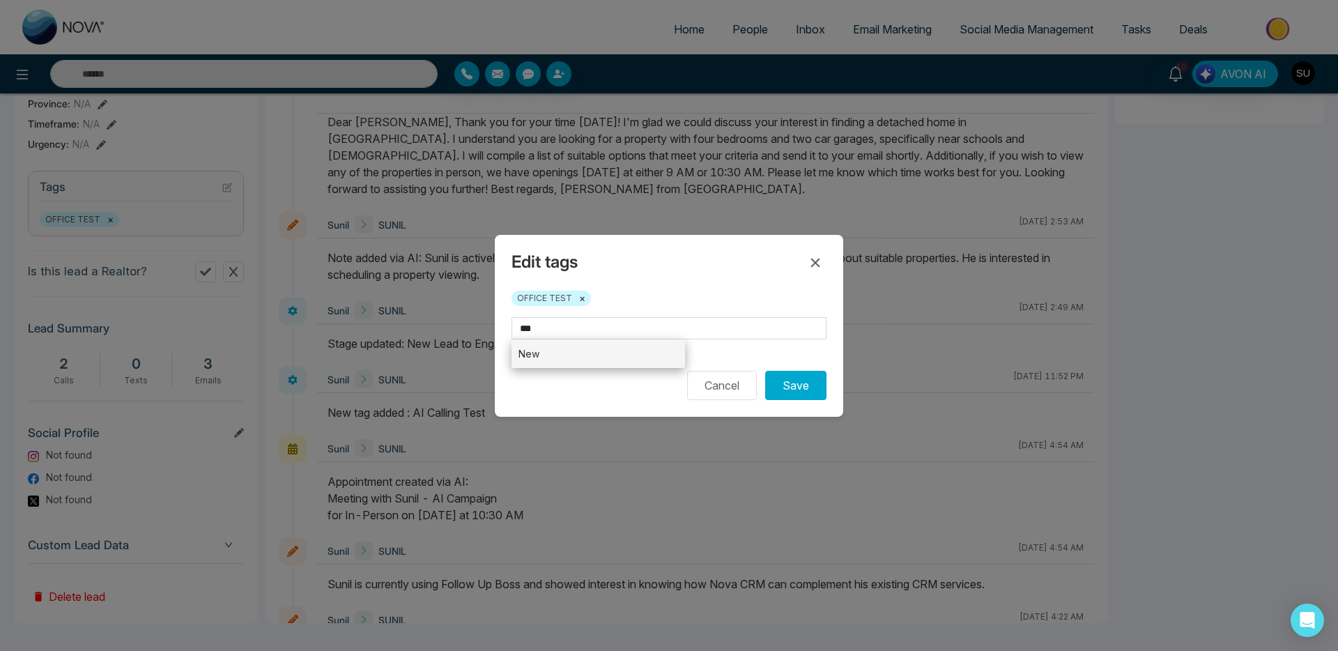
click at [594, 355] on li "New" at bounding box center [597, 353] width 173 height 29
type input "***"
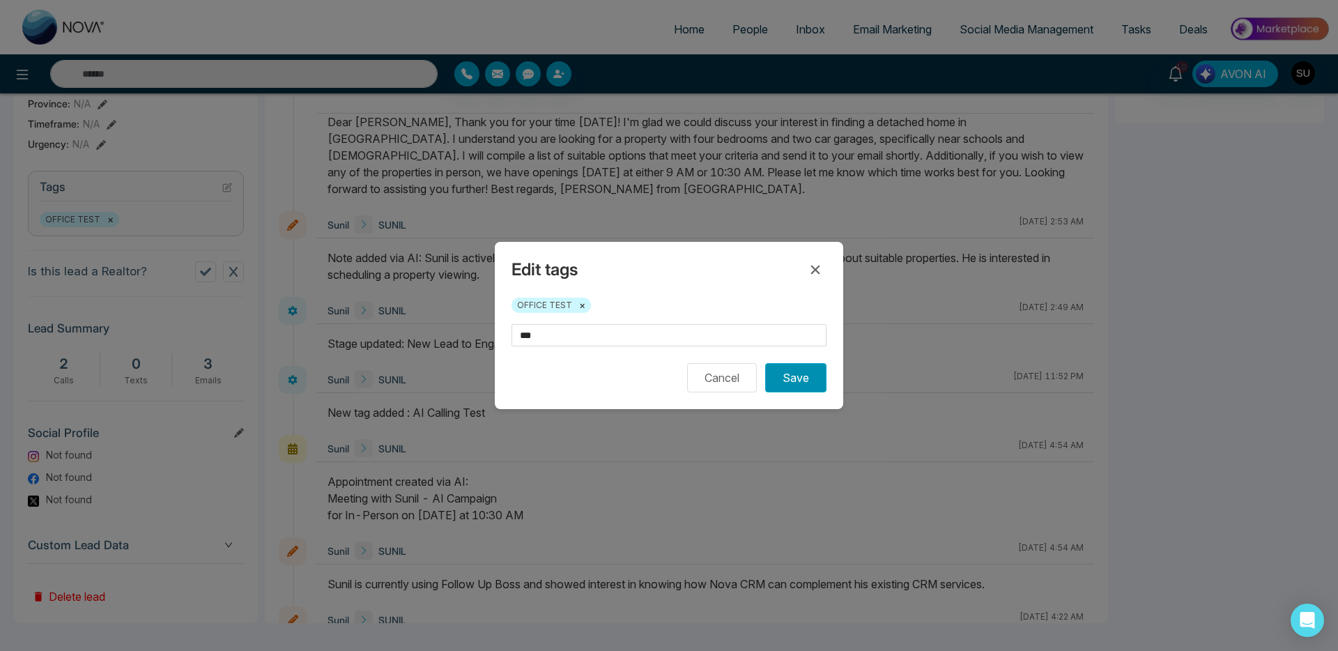
click at [794, 383] on button "Save" at bounding box center [795, 377] width 61 height 29
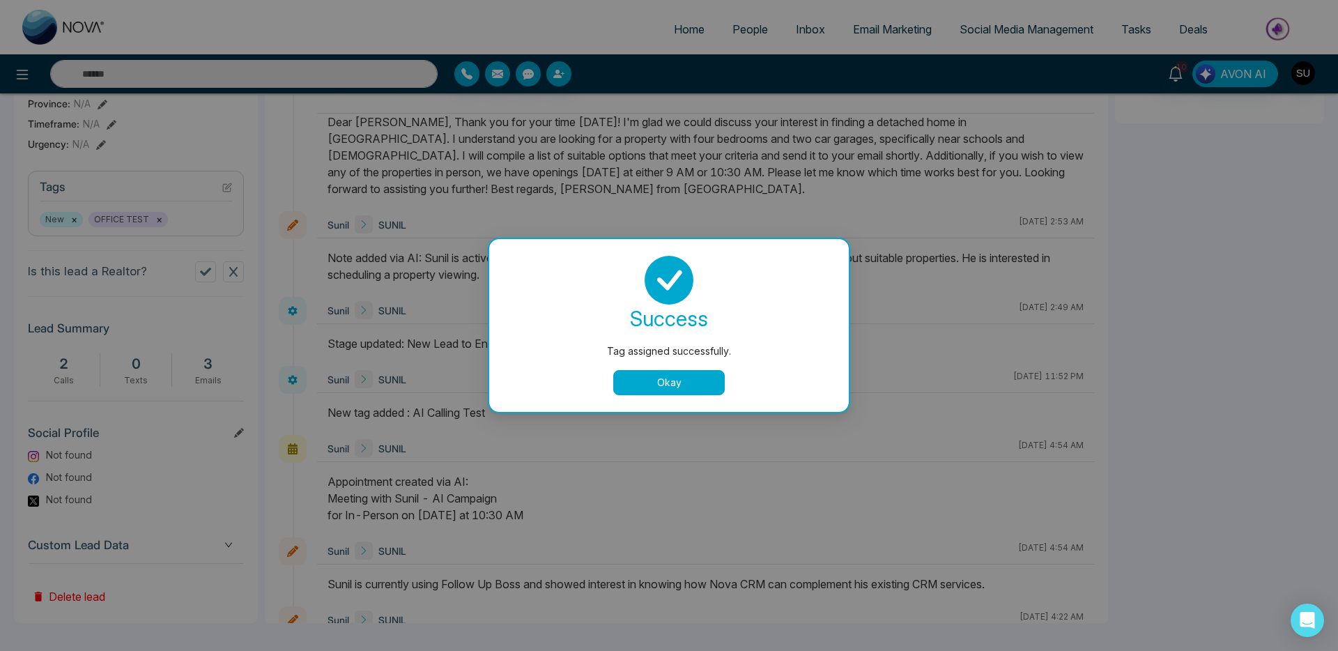
click at [702, 392] on button "Okay" at bounding box center [668, 382] width 111 height 25
